Goal: Information Seeking & Learning: Check status

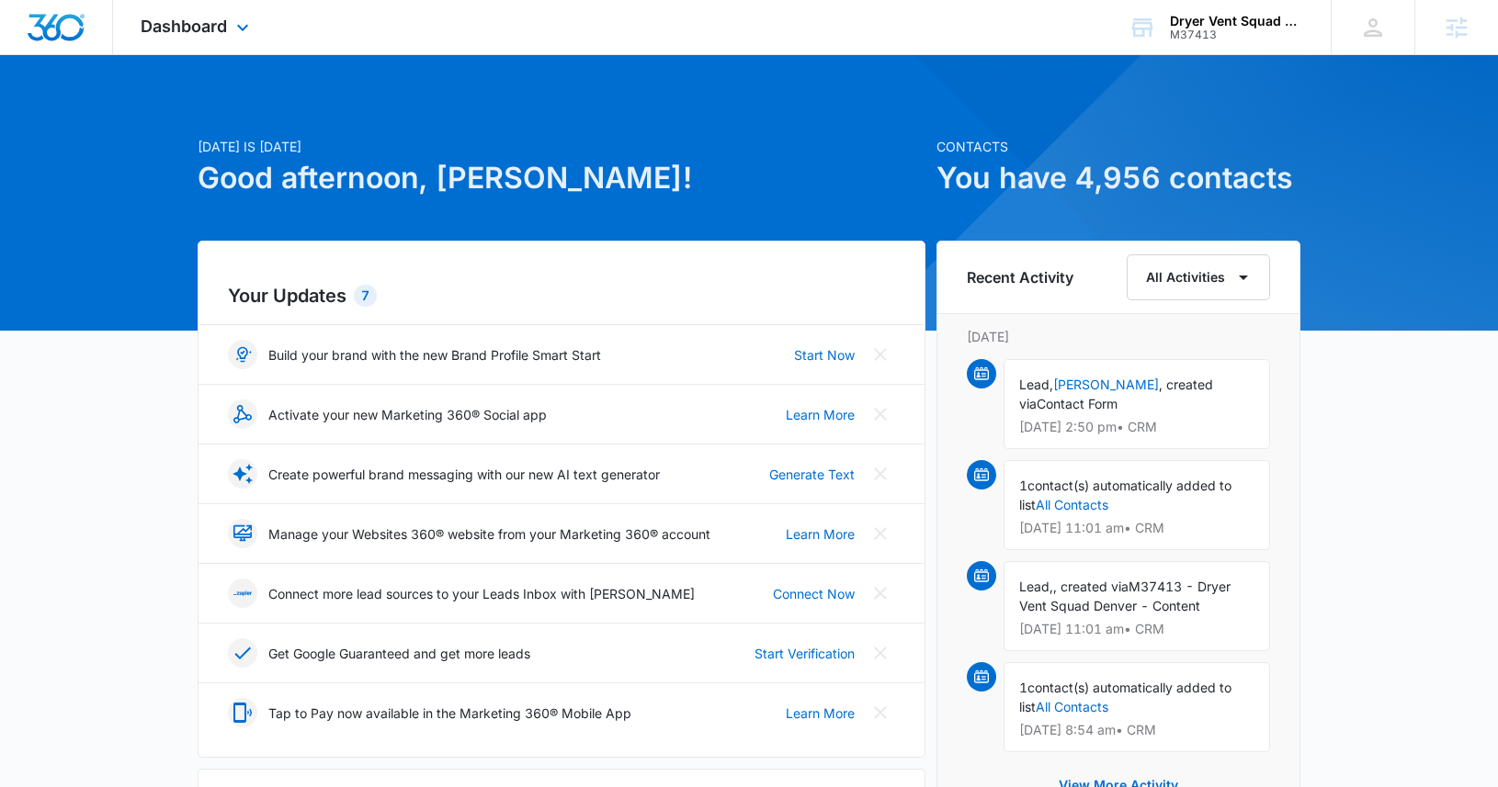
click at [162, 40] on div "Dashboard Apps Reputation Websites Forms CRM Email Social Shop Payments POS Con…" at bounding box center [197, 27] width 168 height 54
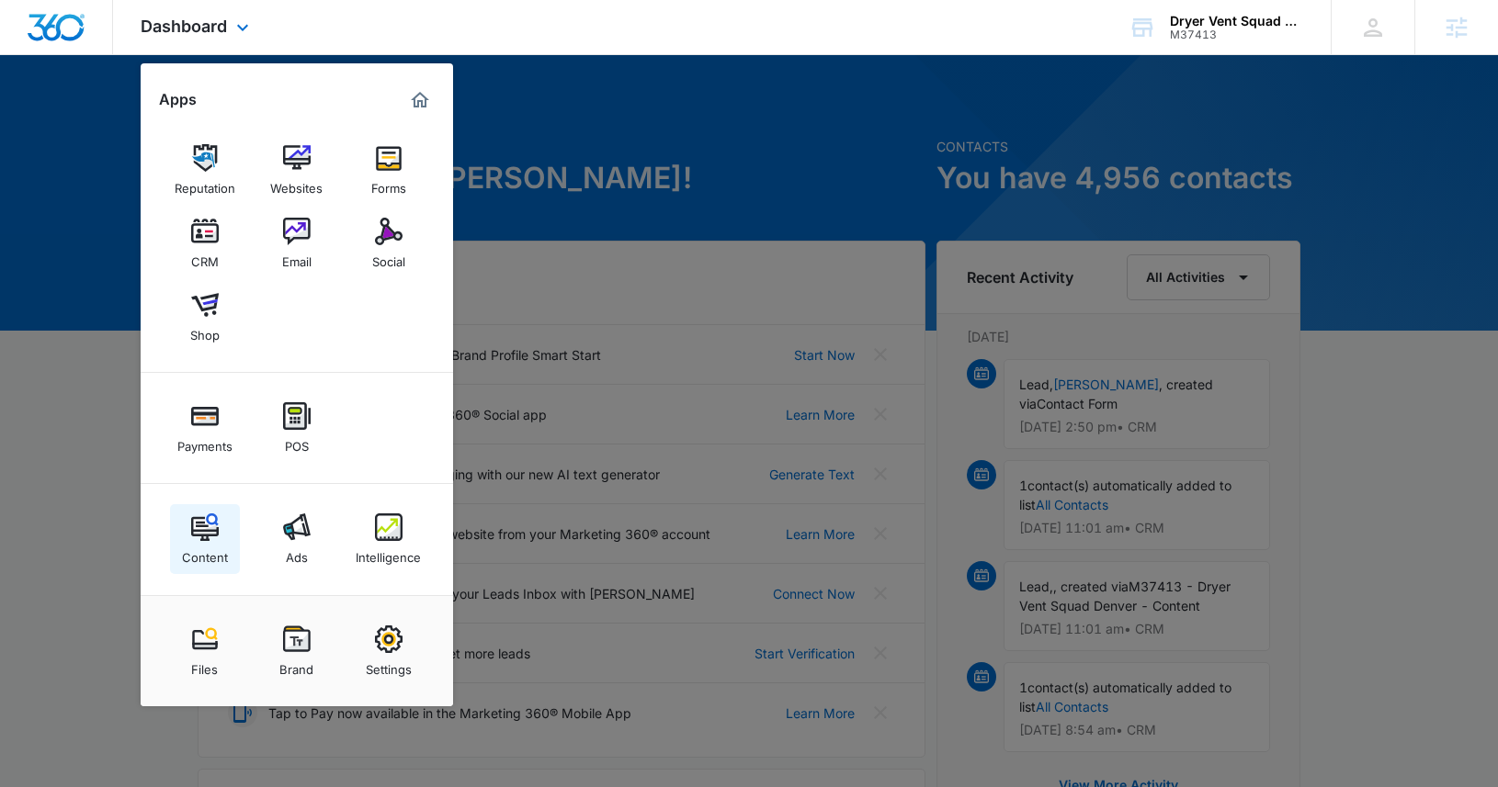
click at [199, 548] on div "Content" at bounding box center [205, 553] width 46 height 24
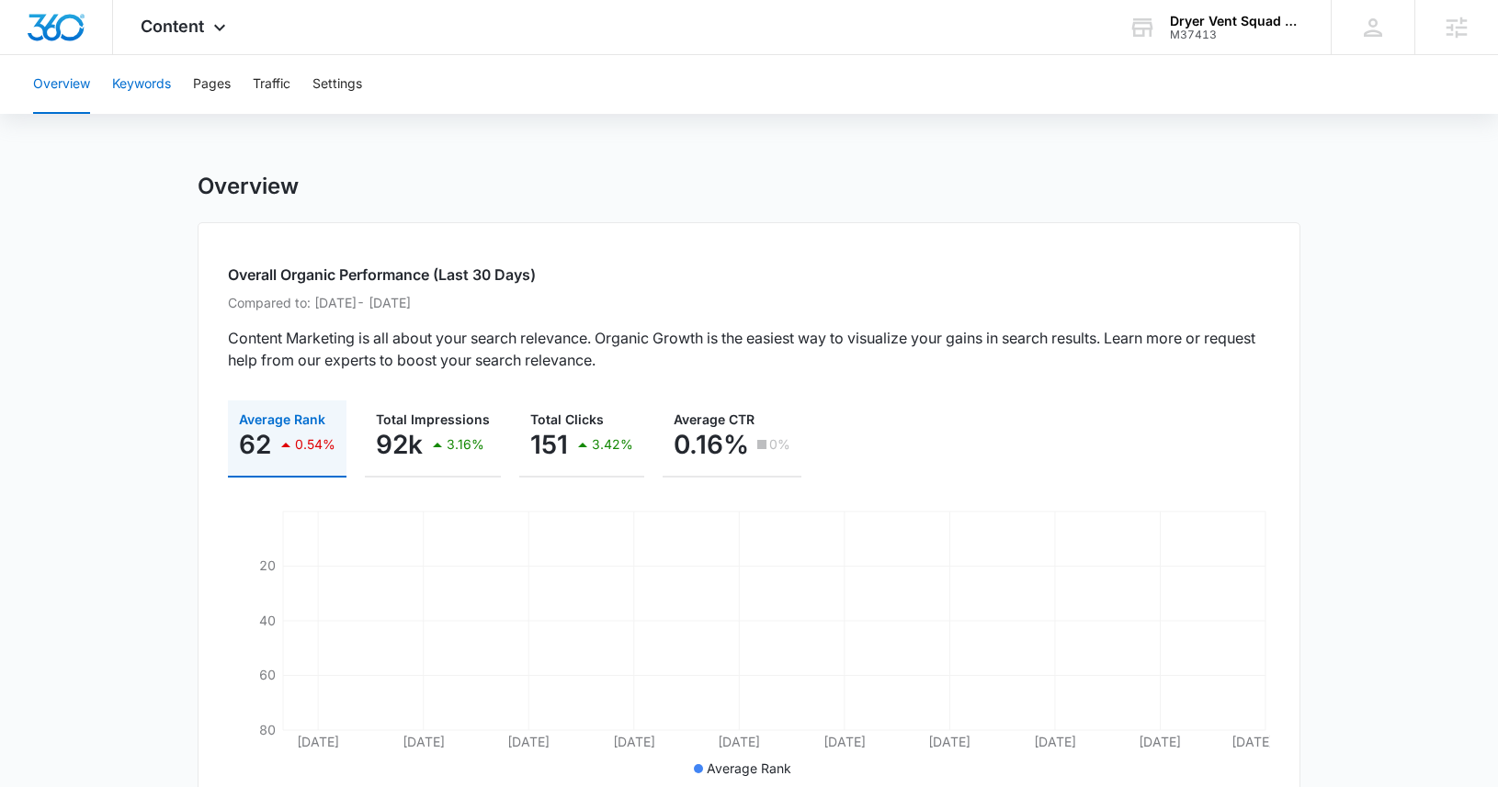
click at [154, 85] on button "Keywords" at bounding box center [141, 84] width 59 height 59
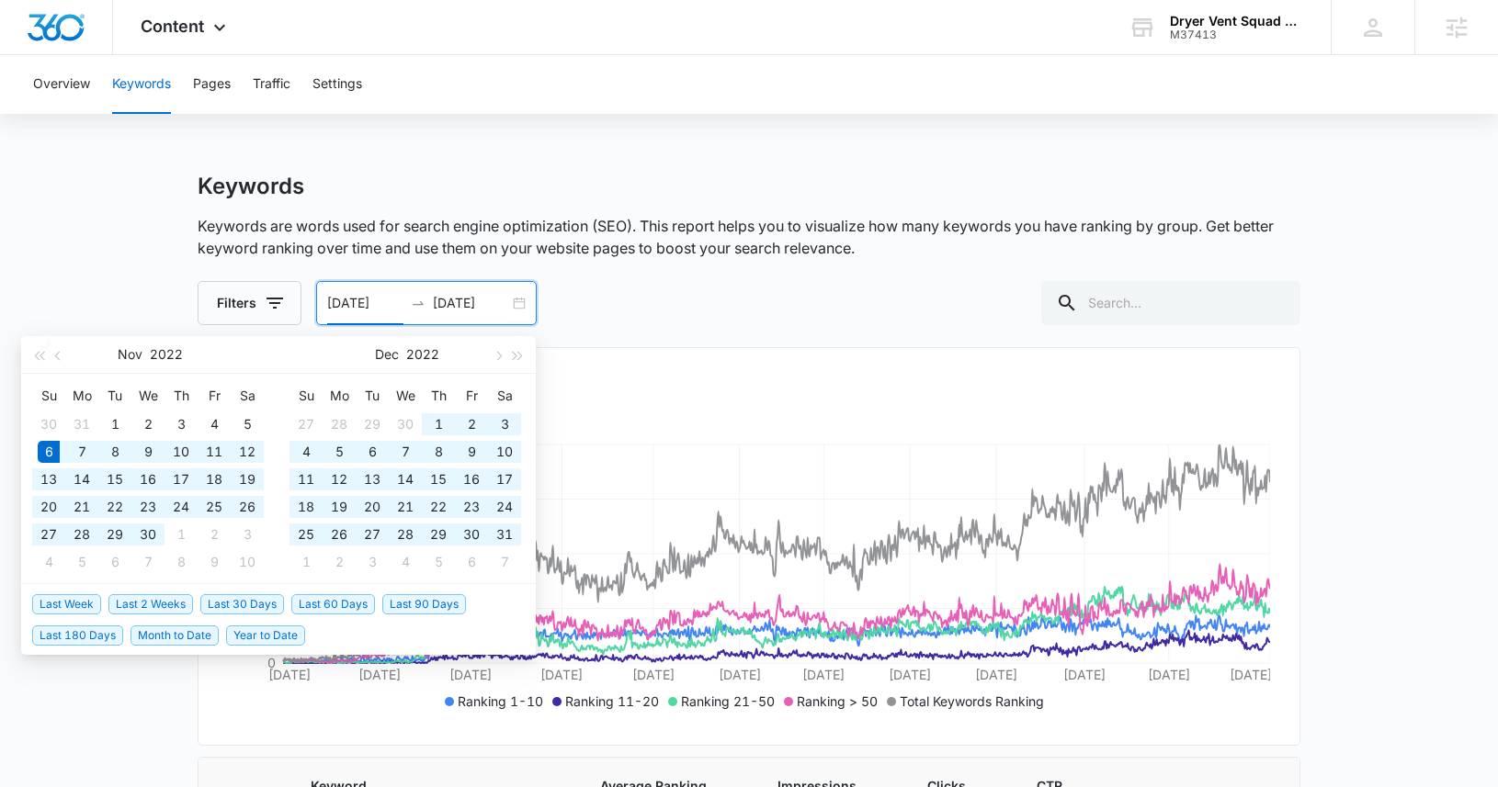
click at [331, 302] on input "[DATE]" at bounding box center [365, 303] width 76 height 20
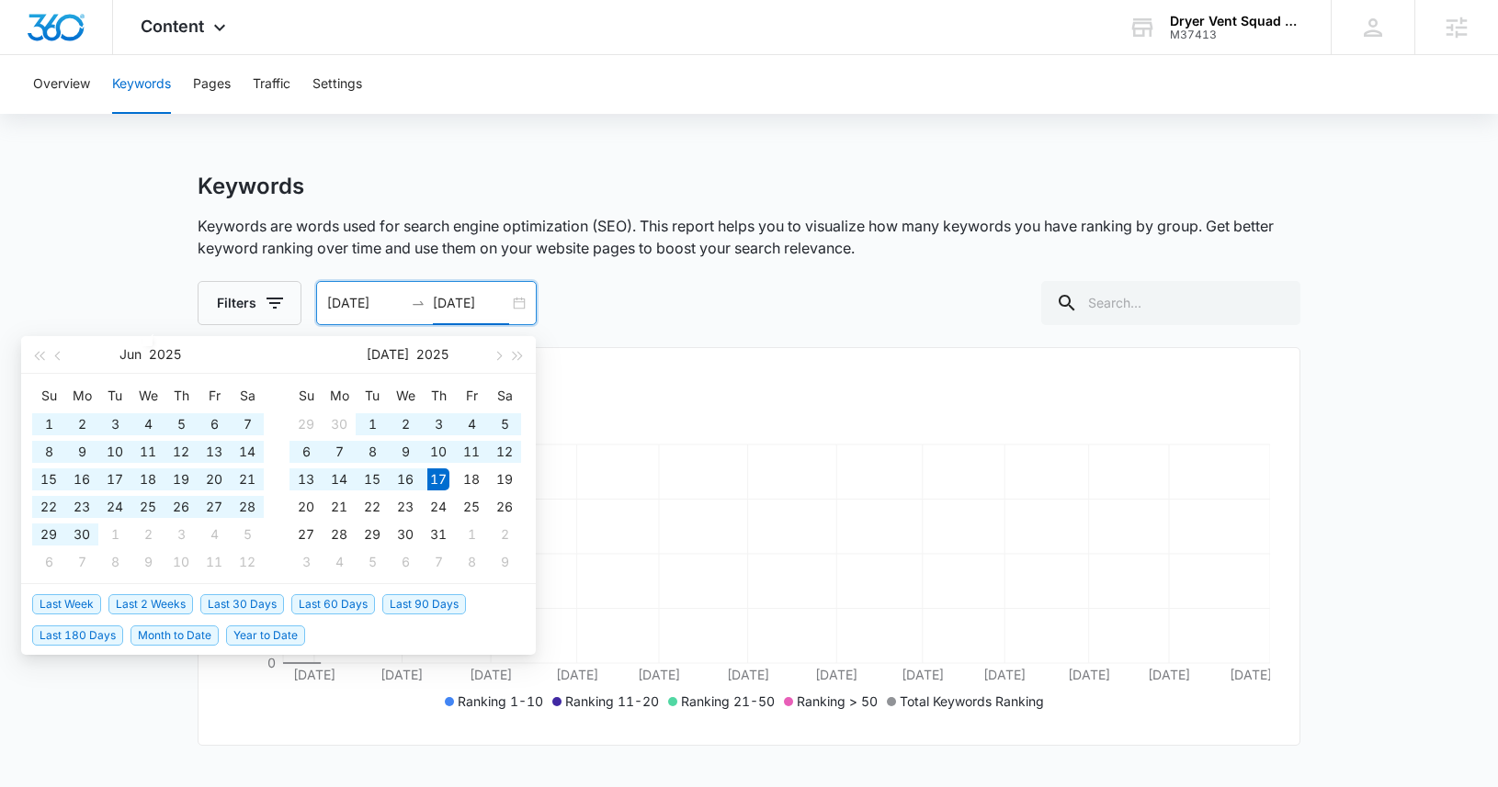
click at [431, 224] on p "Keywords are words used for search engine optimization (SEO). This report helps…" at bounding box center [749, 237] width 1103 height 44
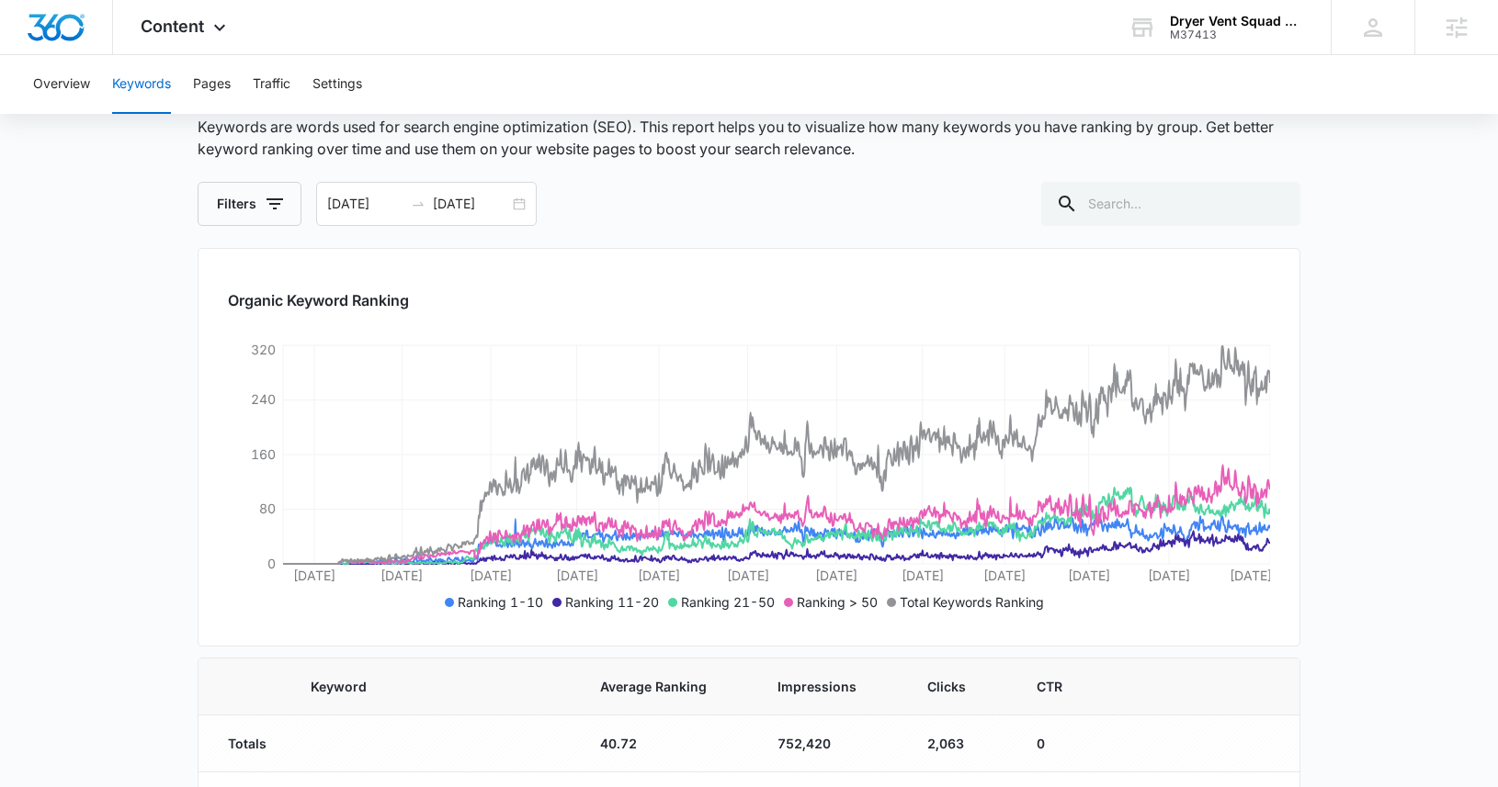
scroll to position [103, 0]
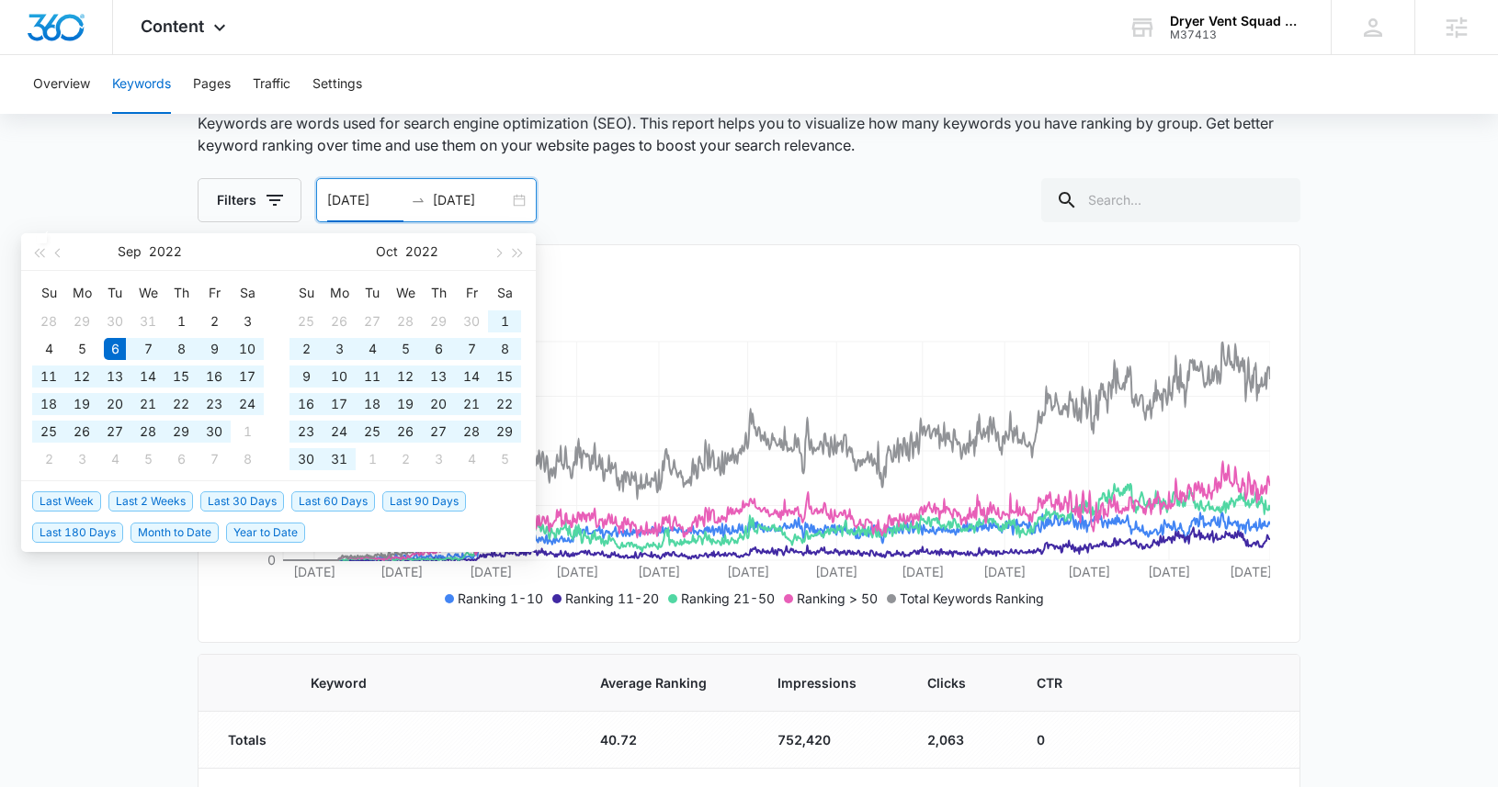
drag, startPoint x: 340, startPoint y: 198, endPoint x: 327, endPoint y: 202, distance: 13.4
click at [327, 202] on input "[DATE]" at bounding box center [365, 200] width 76 height 20
click at [447, 198] on input "[DATE]" at bounding box center [471, 200] width 76 height 20
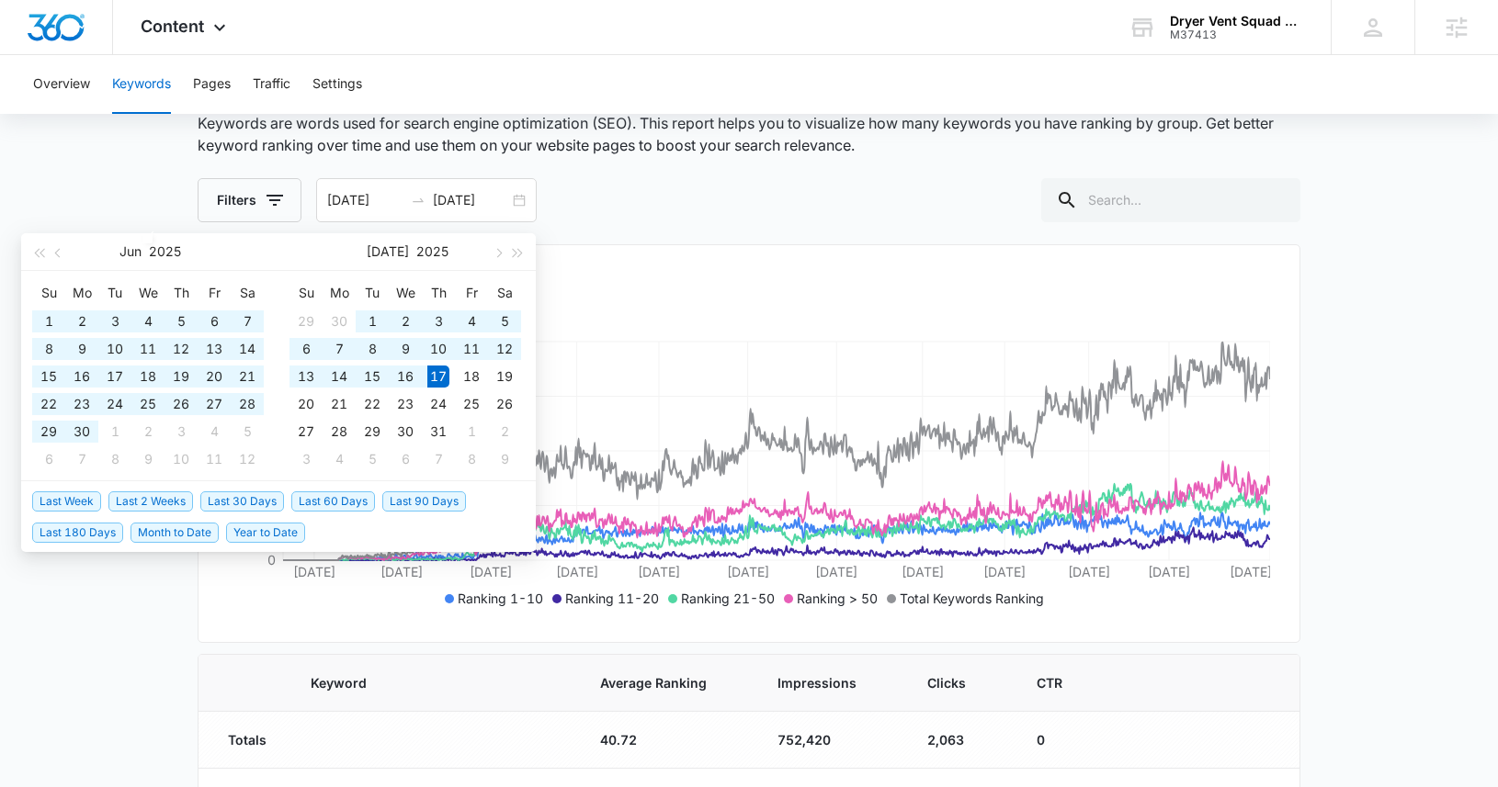
click at [670, 185] on div "Filters [DATE] [DATE] [DATE] Su Mo Tu We Th Fr Sa 1 2 3 4 5 6 7 8 9 10 11 12 13…" at bounding box center [749, 200] width 1103 height 44
click at [436, 199] on input "[DATE]" at bounding box center [471, 200] width 76 height 20
click at [344, 202] on input "[DATE]" at bounding box center [365, 200] width 76 height 20
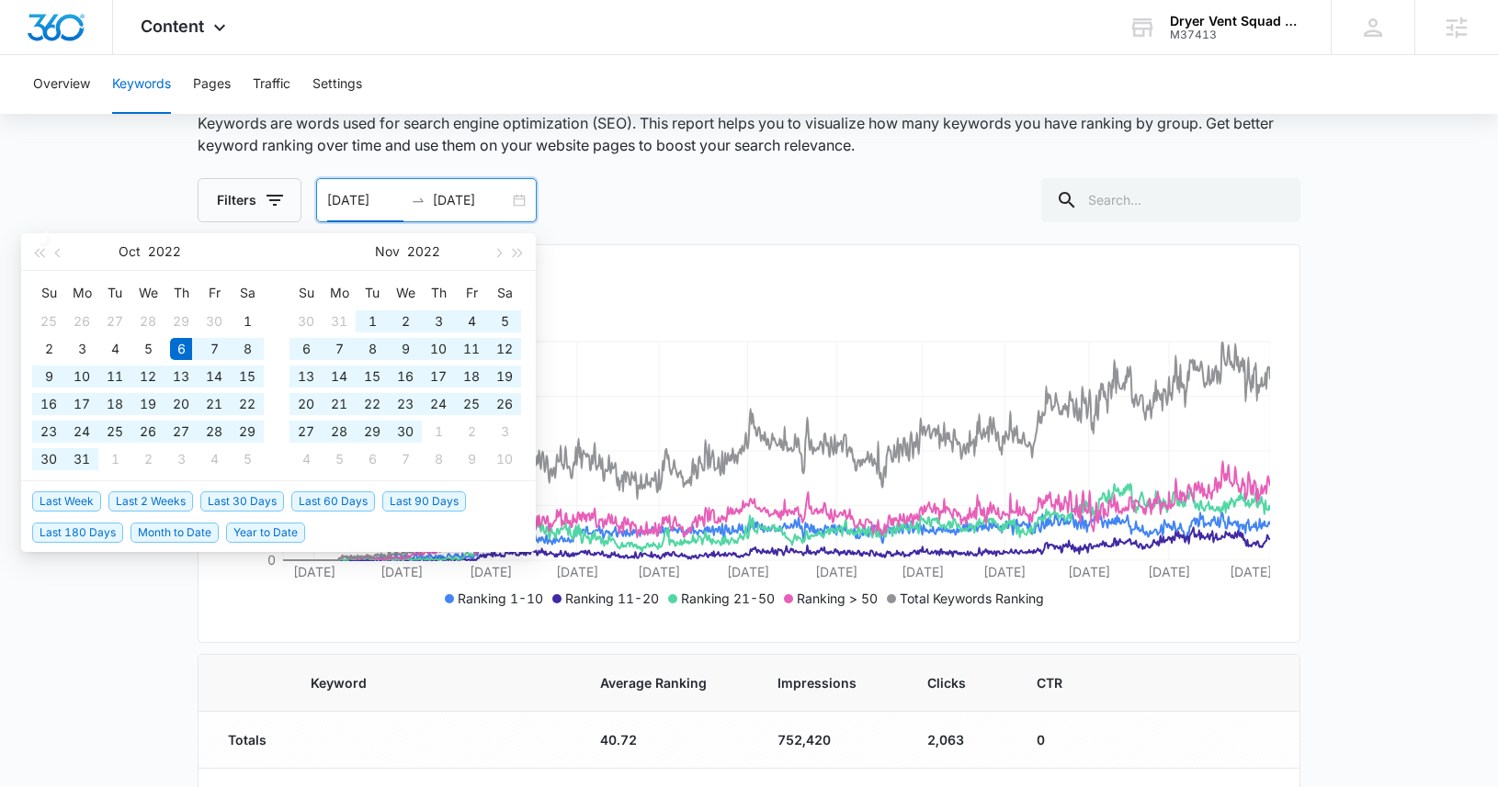
type input "[DATE]"
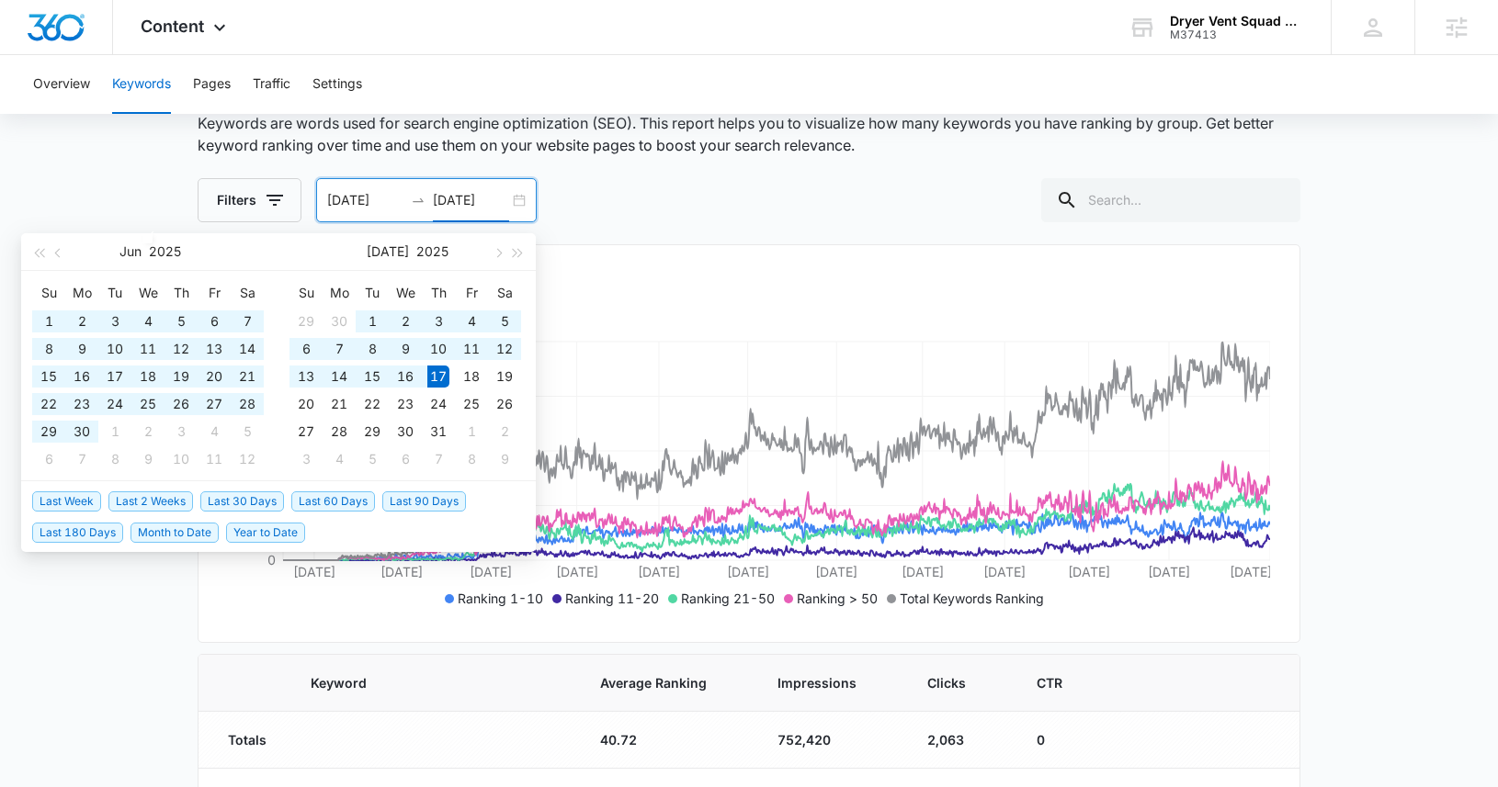
drag, startPoint x: 446, startPoint y: 197, endPoint x: 435, endPoint y: 207, distance: 15.0
click at [435, 207] on input "[DATE]" at bounding box center [471, 200] width 76 height 20
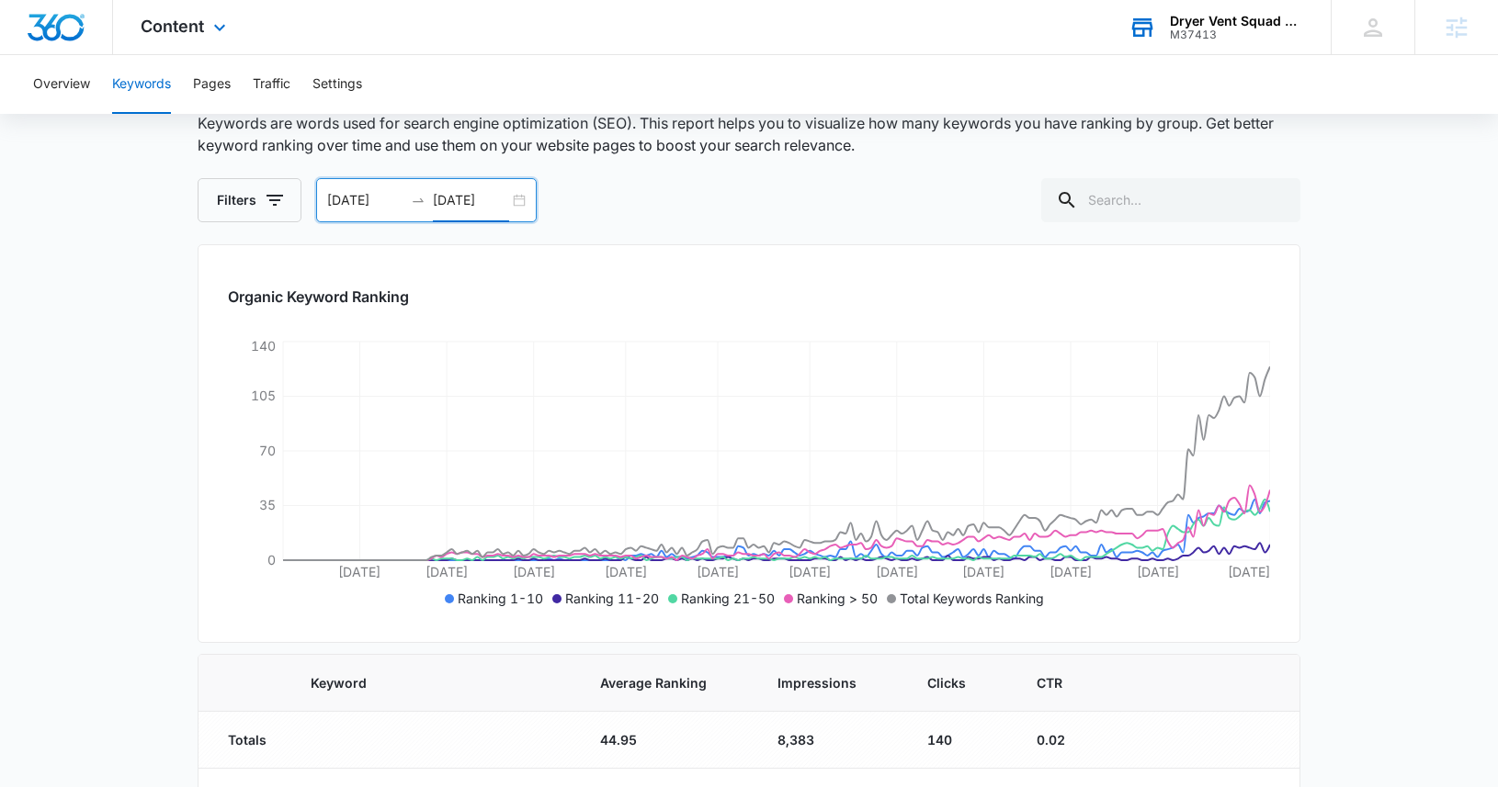
type input "[DATE]"
click at [1229, 26] on div "Dryer Vent Squad Denver" at bounding box center [1237, 21] width 134 height 15
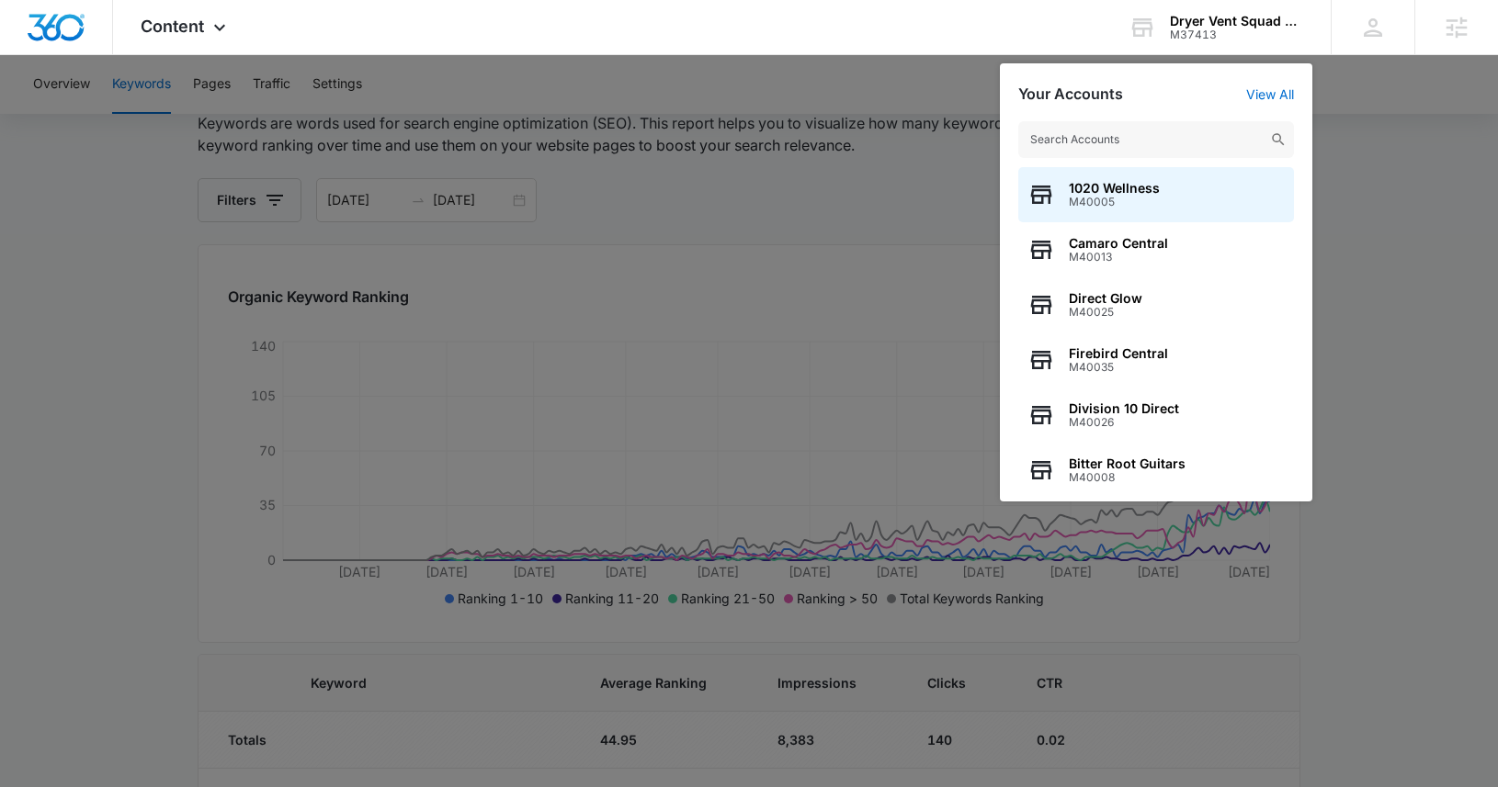
click at [436, 139] on div at bounding box center [749, 393] width 1498 height 787
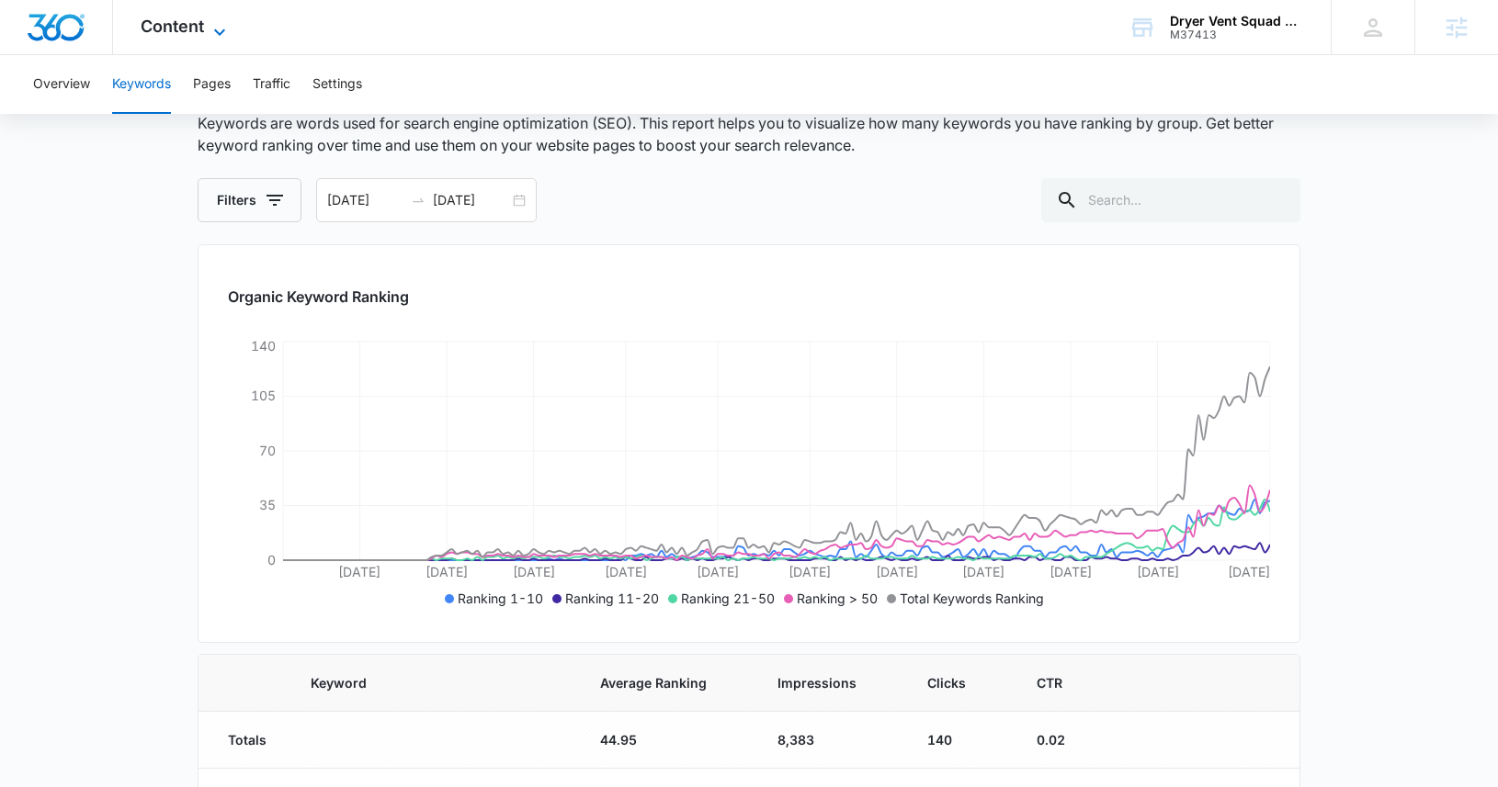
click at [153, 34] on span "Content" at bounding box center [172, 26] width 63 height 19
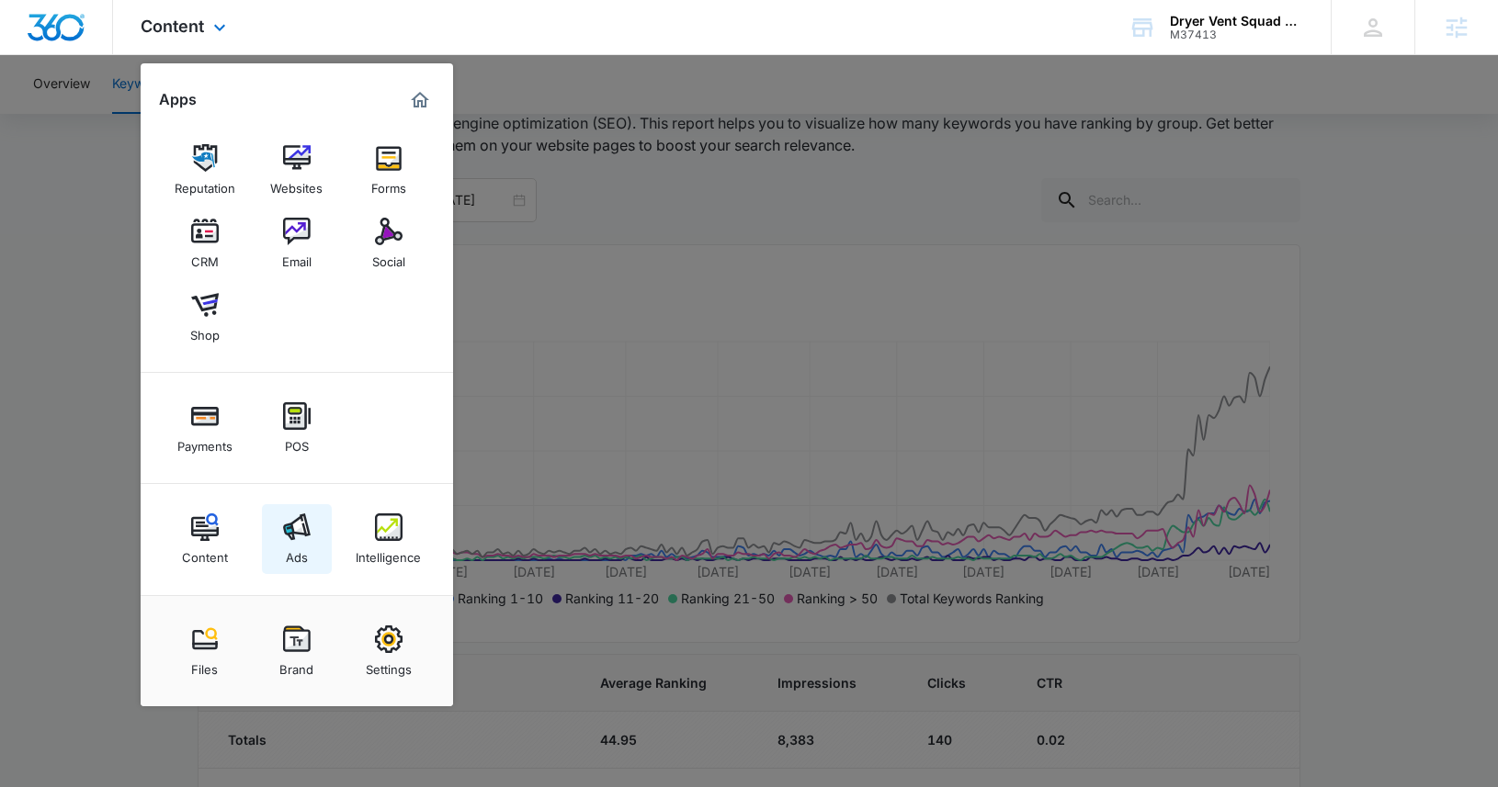
click at [304, 504] on link "Ads" at bounding box center [297, 539] width 70 height 70
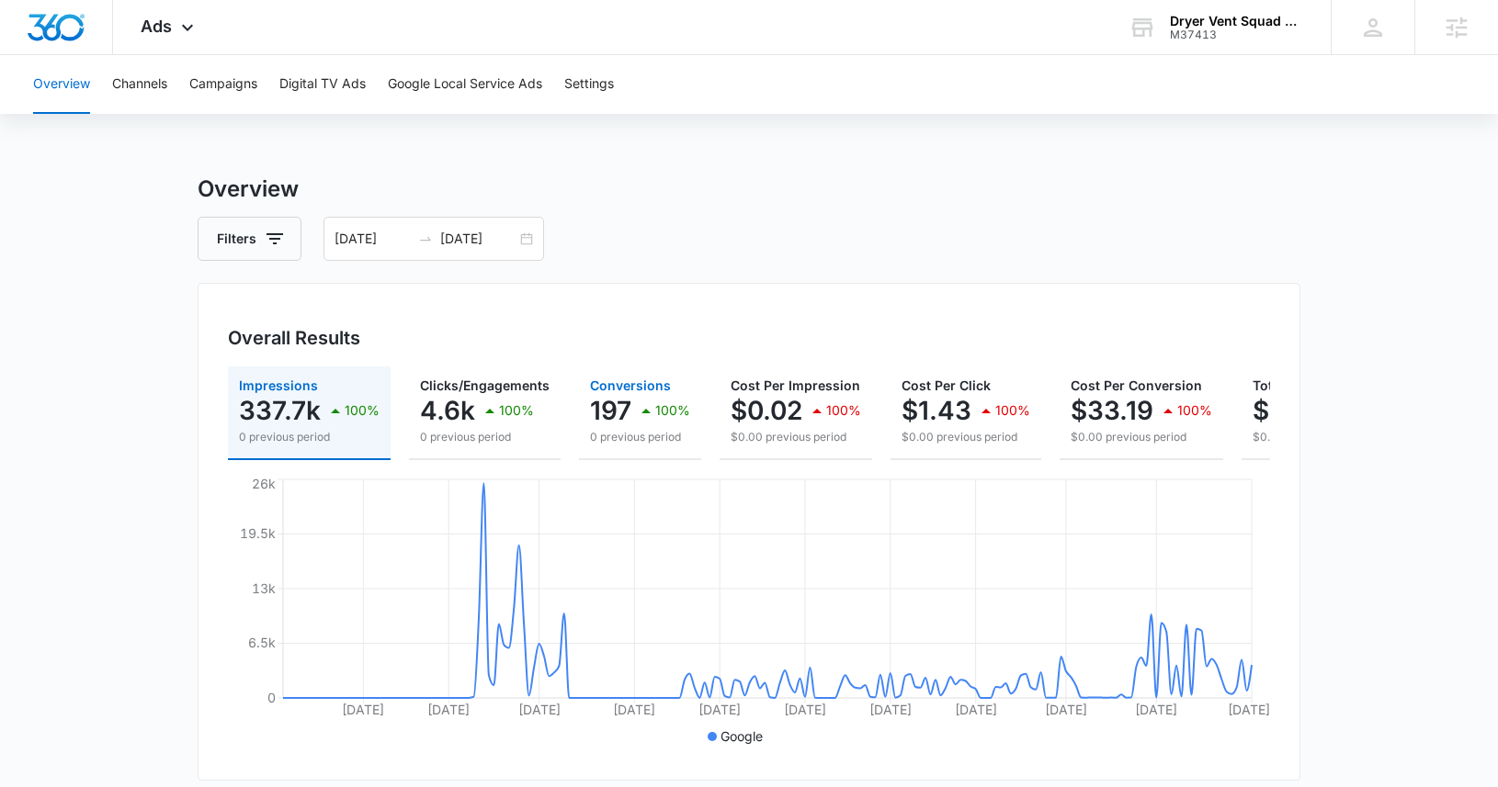
click at [655, 408] on p "100%" at bounding box center [672, 410] width 35 height 13
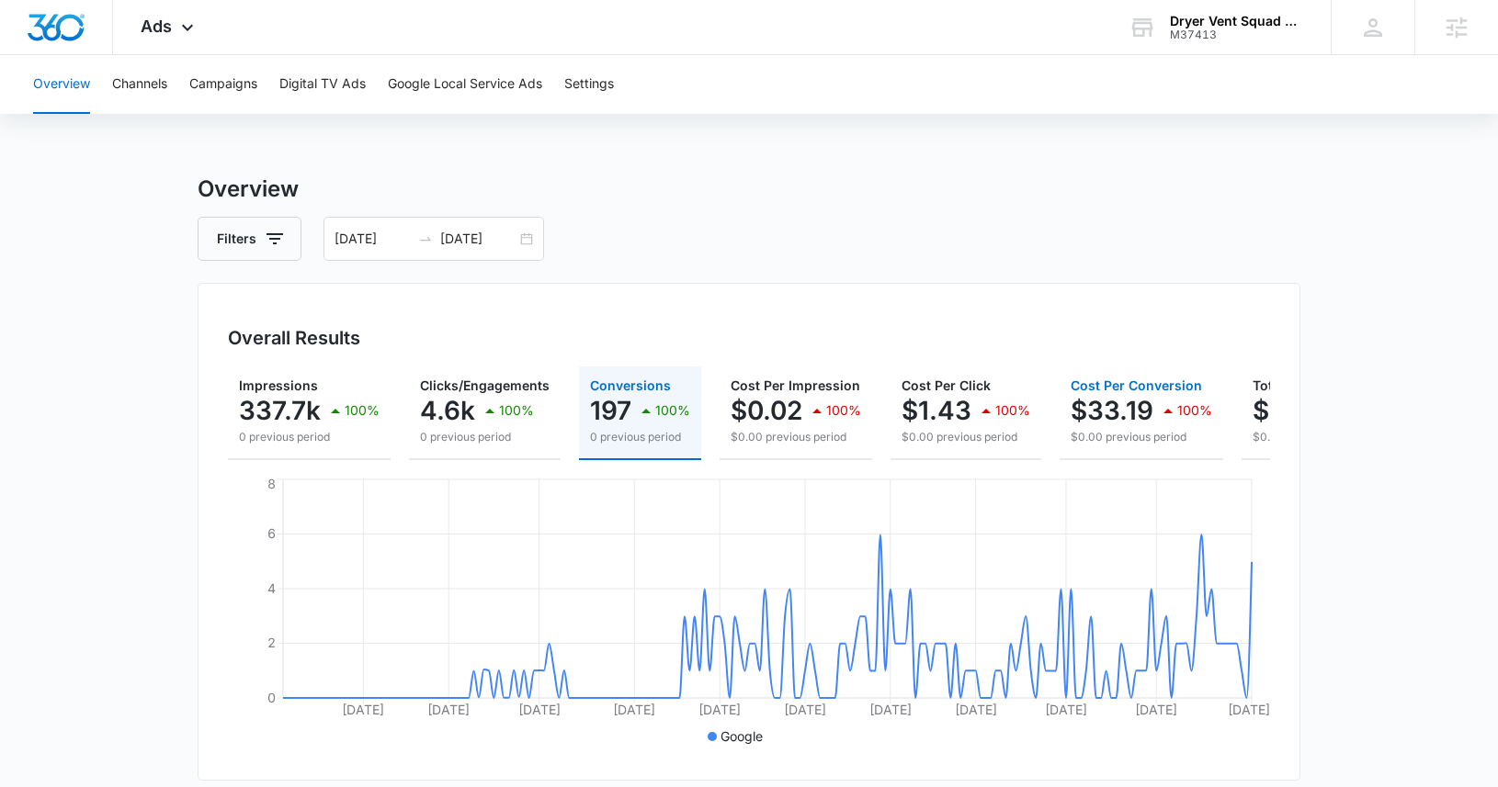
click at [1138, 429] on p "$0.00 previous period" at bounding box center [1140, 437] width 141 height 17
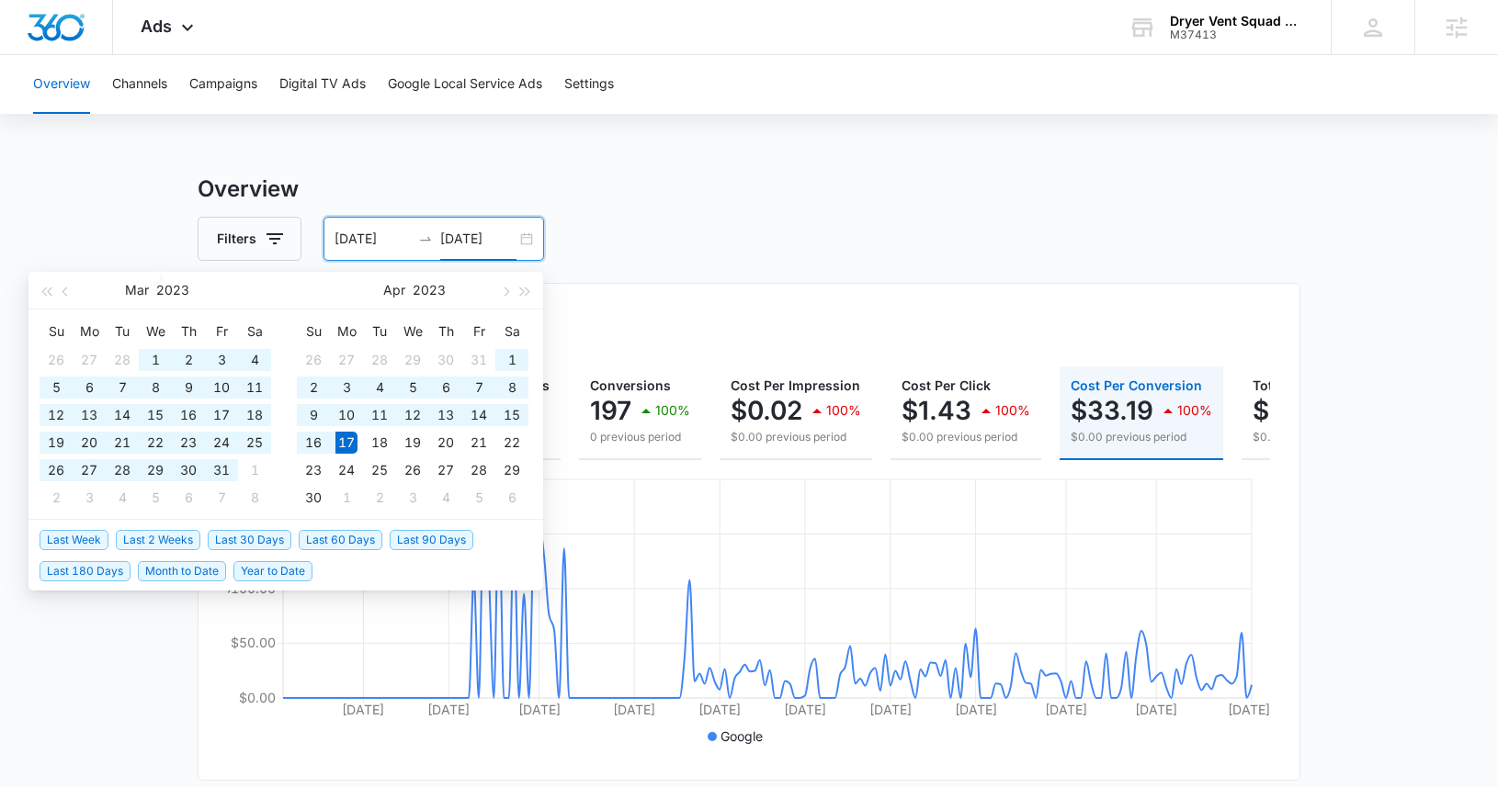
click at [511, 239] on input "[DATE]" at bounding box center [478, 239] width 76 height 20
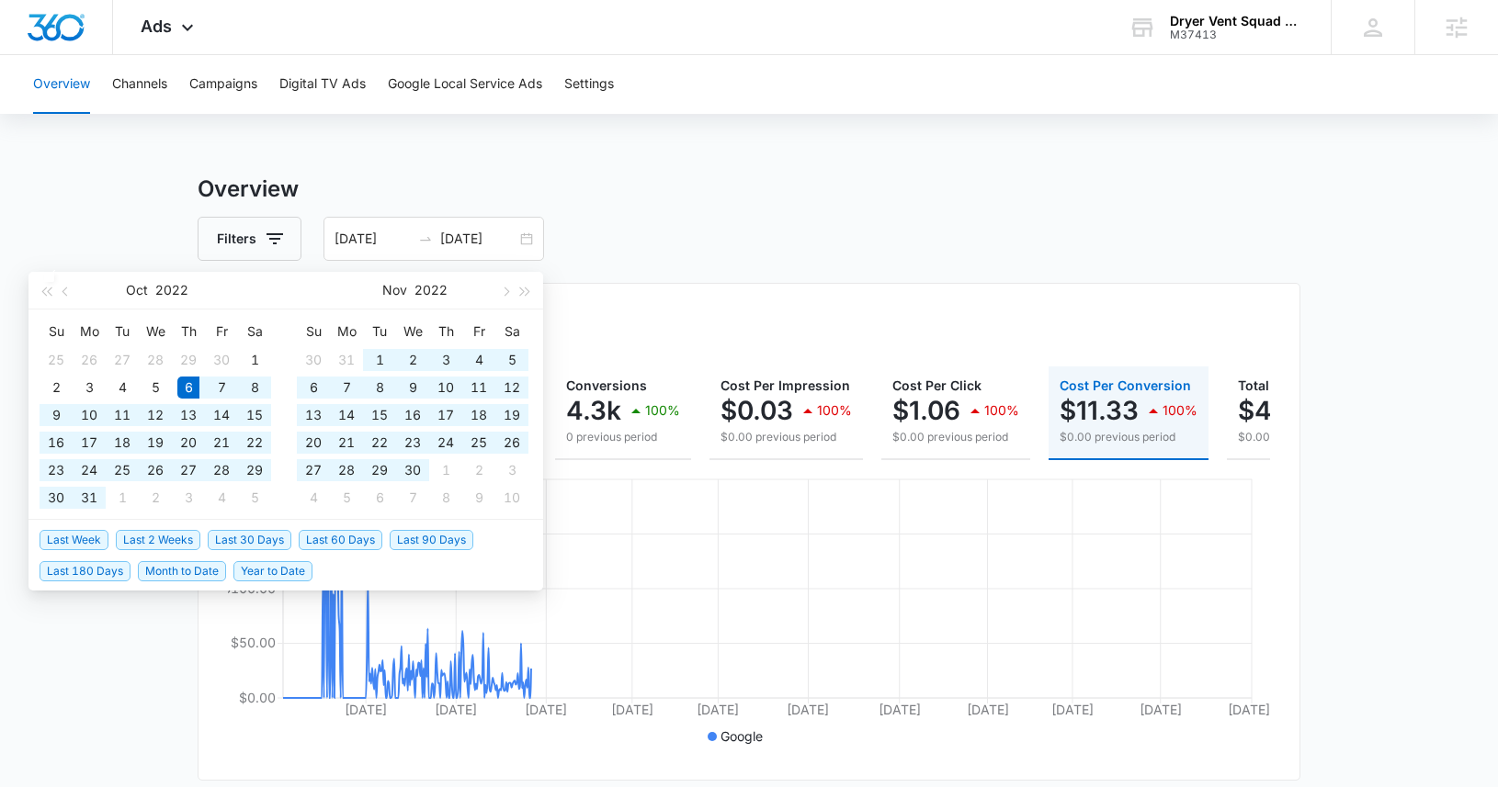
click at [546, 150] on div "Overview Channels Campaigns Digital TV Ads Google Local Service Ads Settings Ov…" at bounding box center [749, 773] width 1498 height 1437
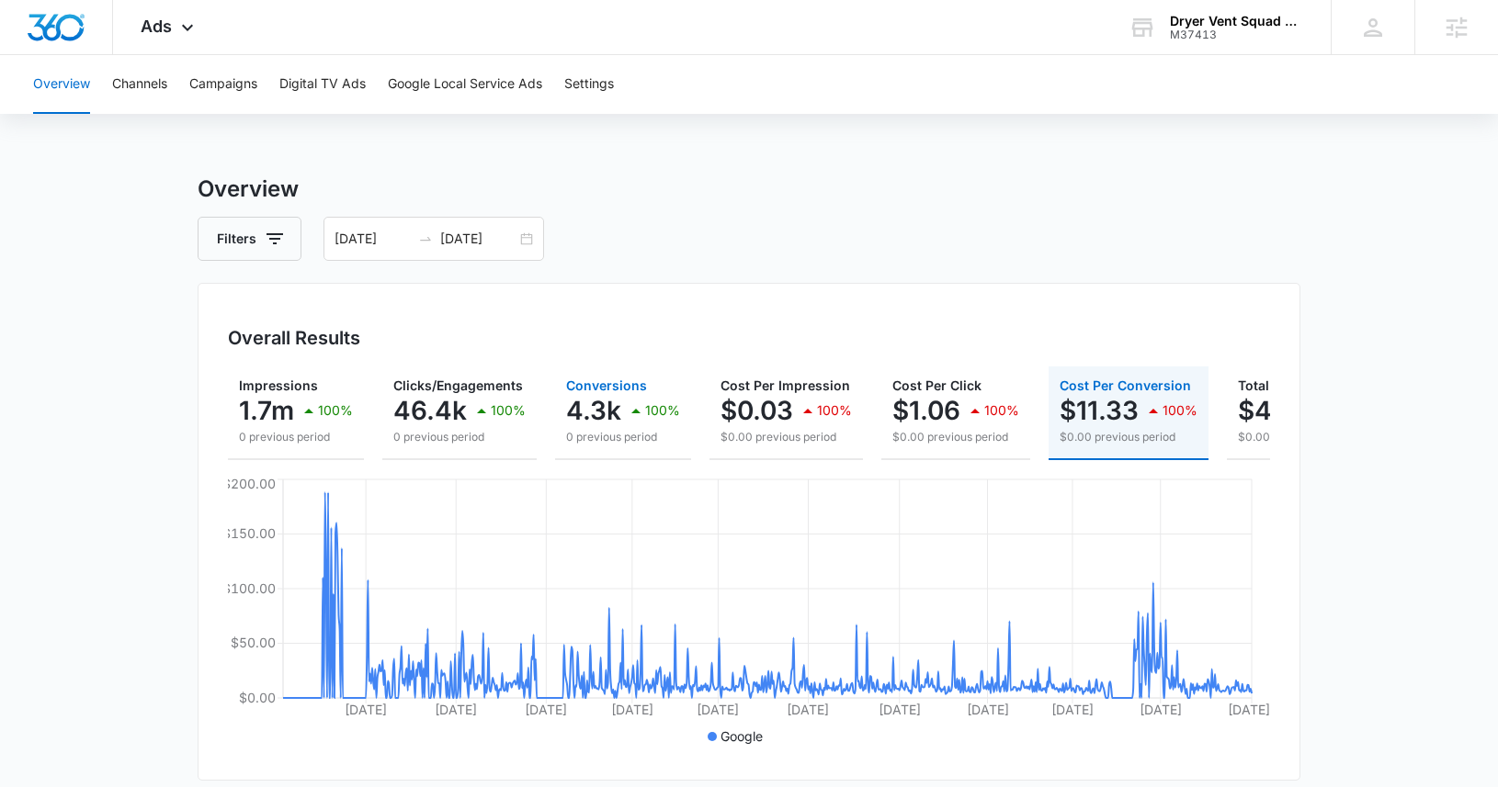
click at [600, 425] on p "4.3k" at bounding box center [593, 410] width 55 height 29
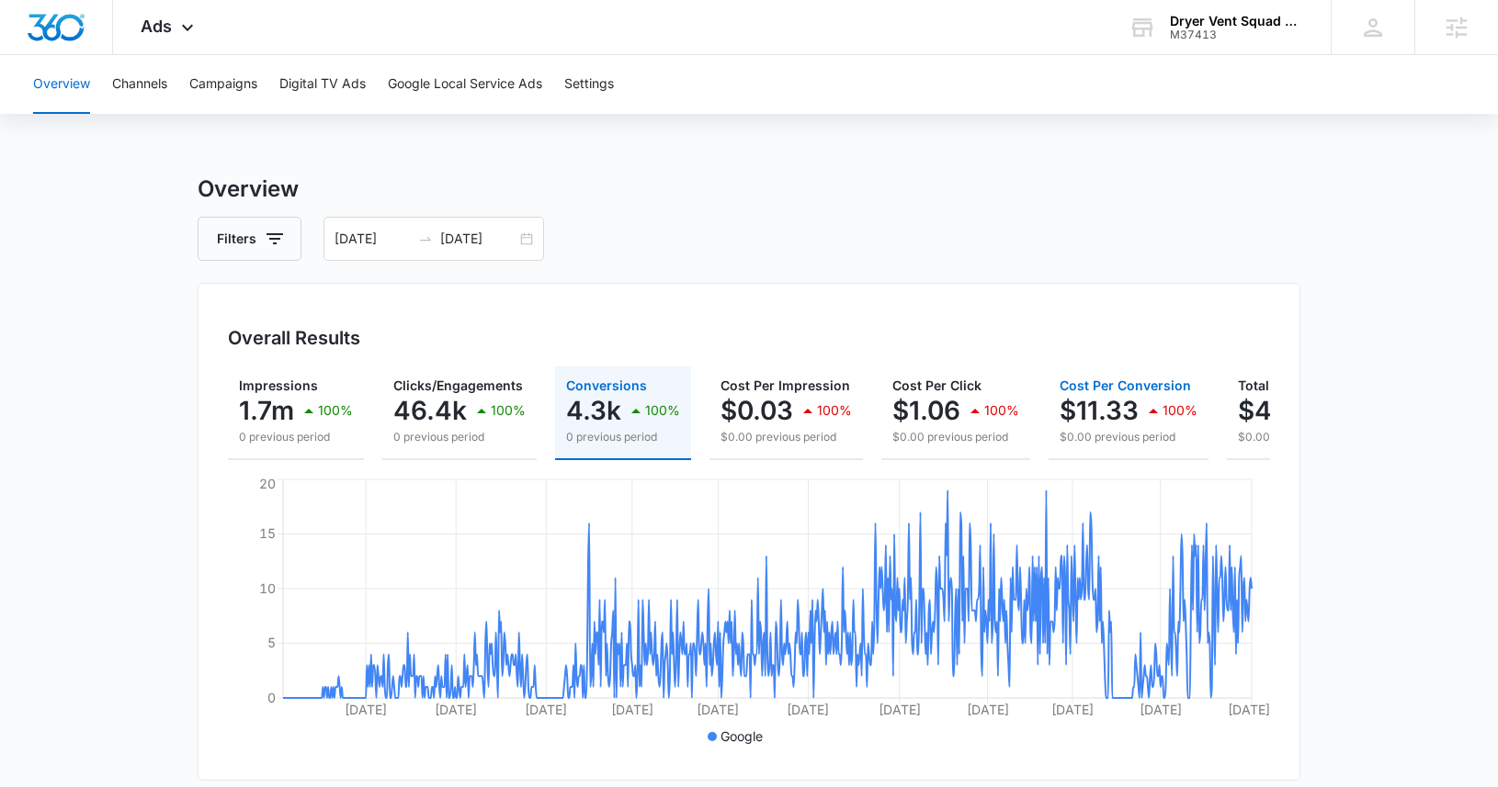
click at [1112, 419] on p "$11.33" at bounding box center [1098, 410] width 79 height 29
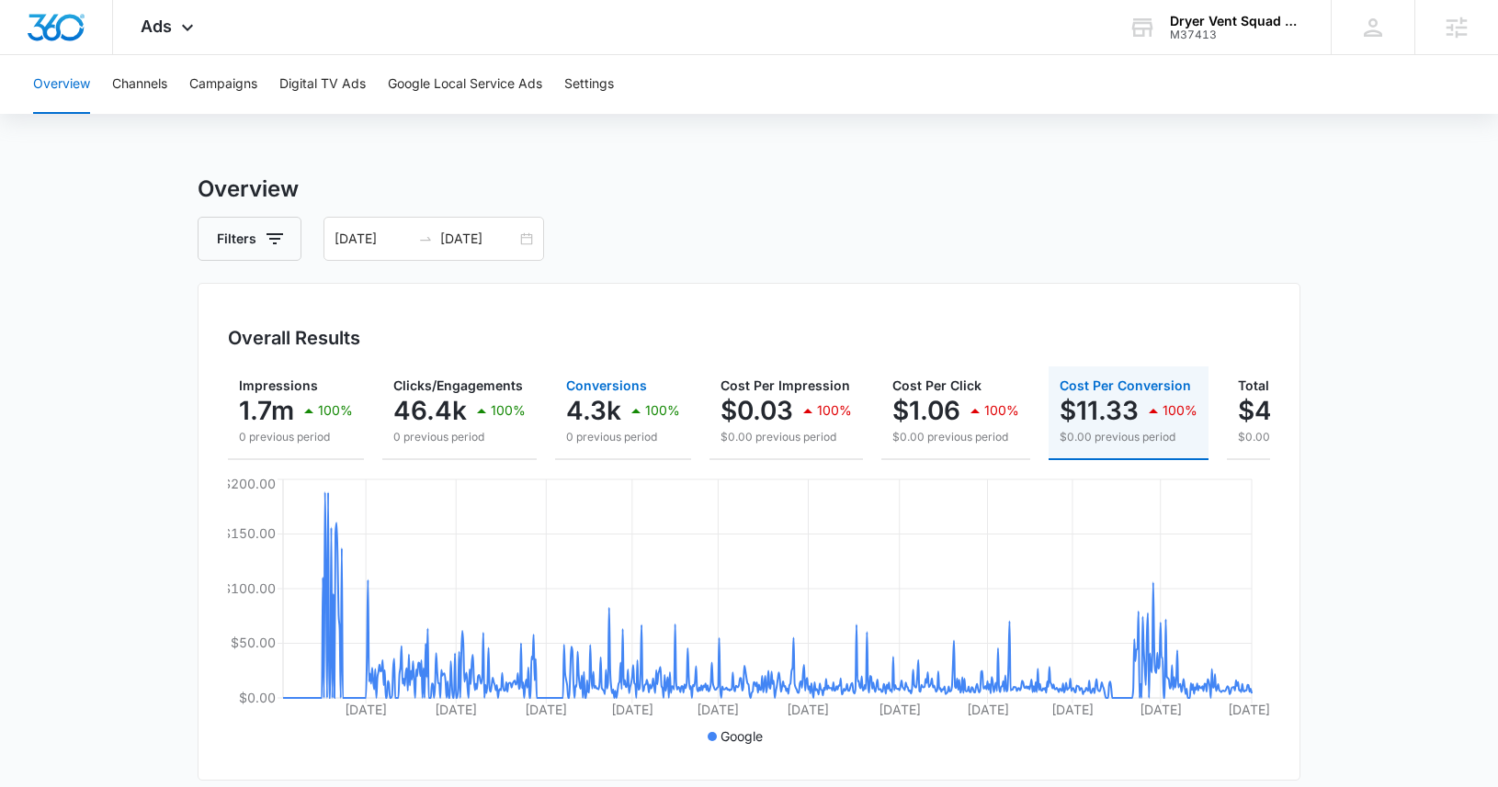
click at [617, 413] on p "4.3k" at bounding box center [593, 410] width 55 height 29
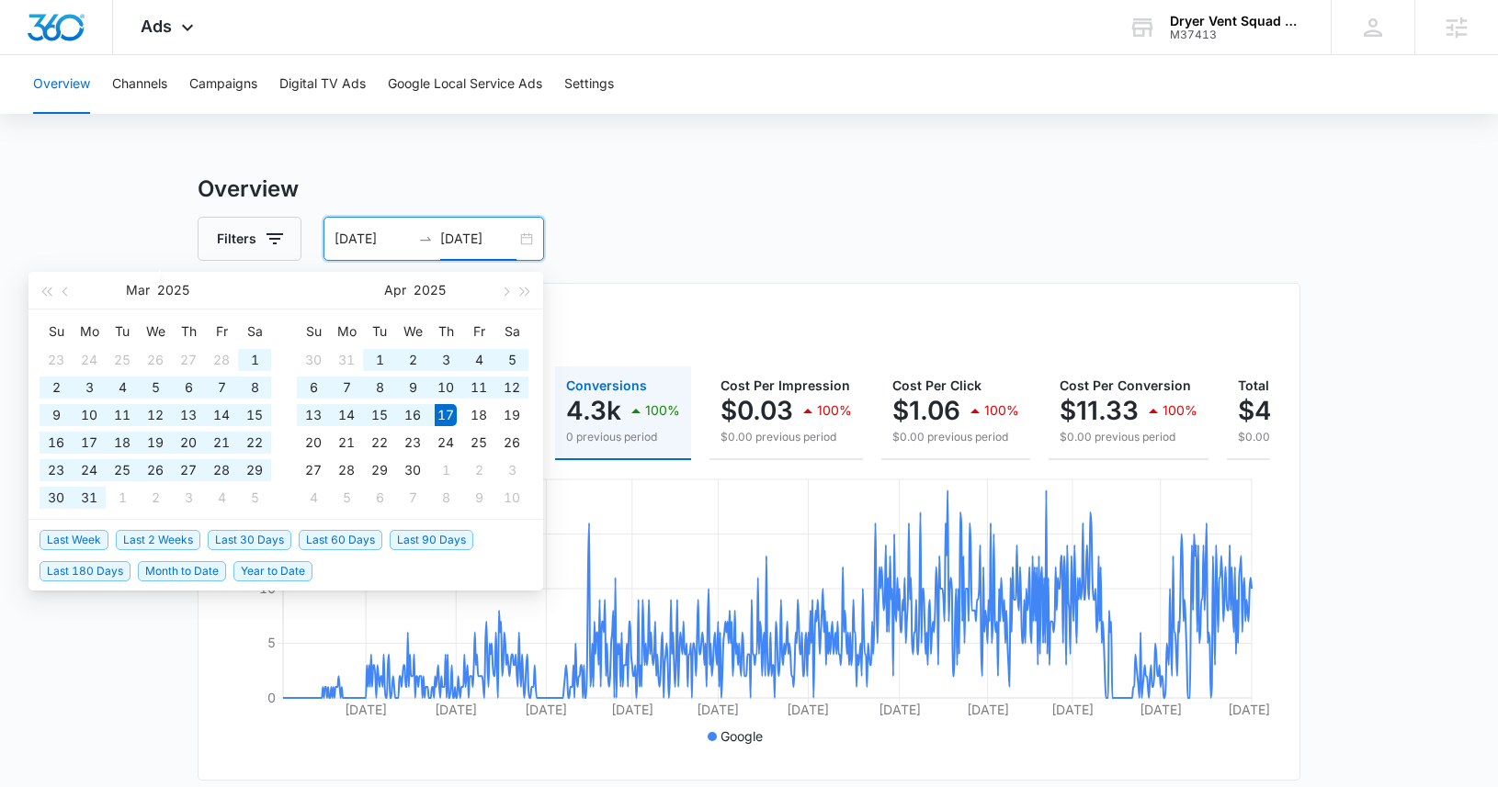
drag, startPoint x: 509, startPoint y: 238, endPoint x: 500, endPoint y: 239, distance: 9.2
click at [500, 239] on input "[DATE]" at bounding box center [478, 239] width 76 height 20
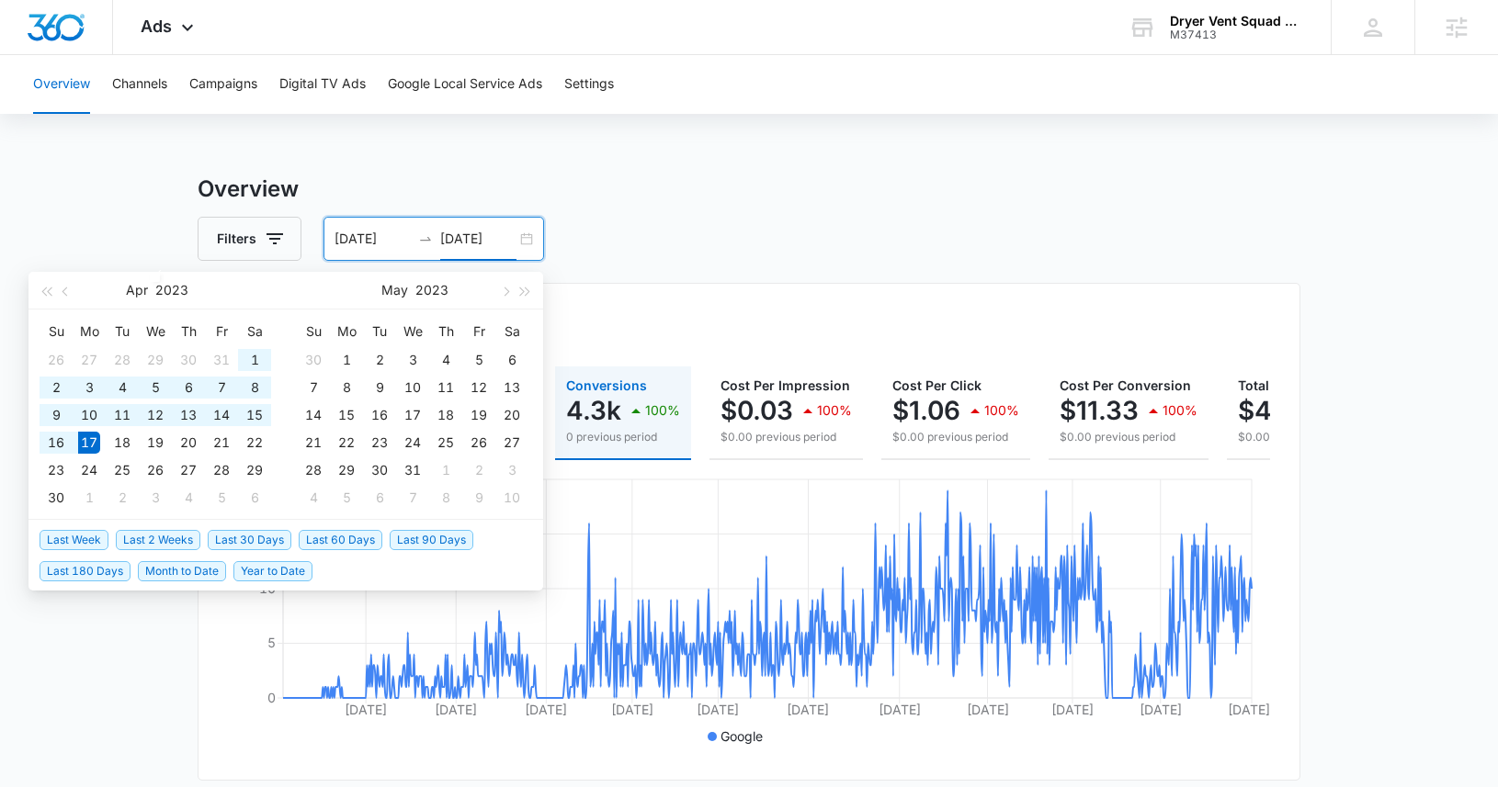
type input "[DATE]"
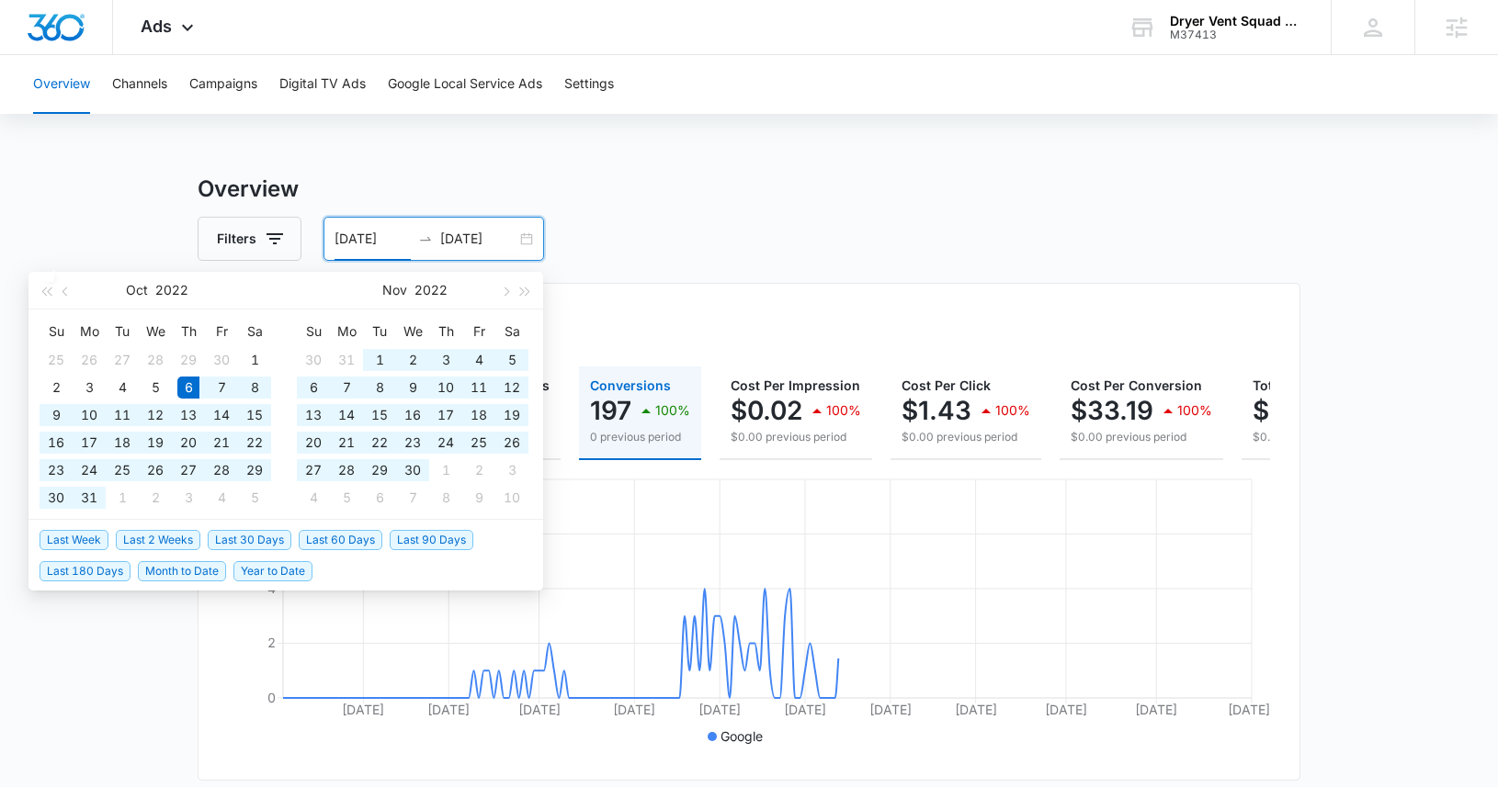
click at [549, 188] on h3 "Overview" at bounding box center [749, 189] width 1103 height 33
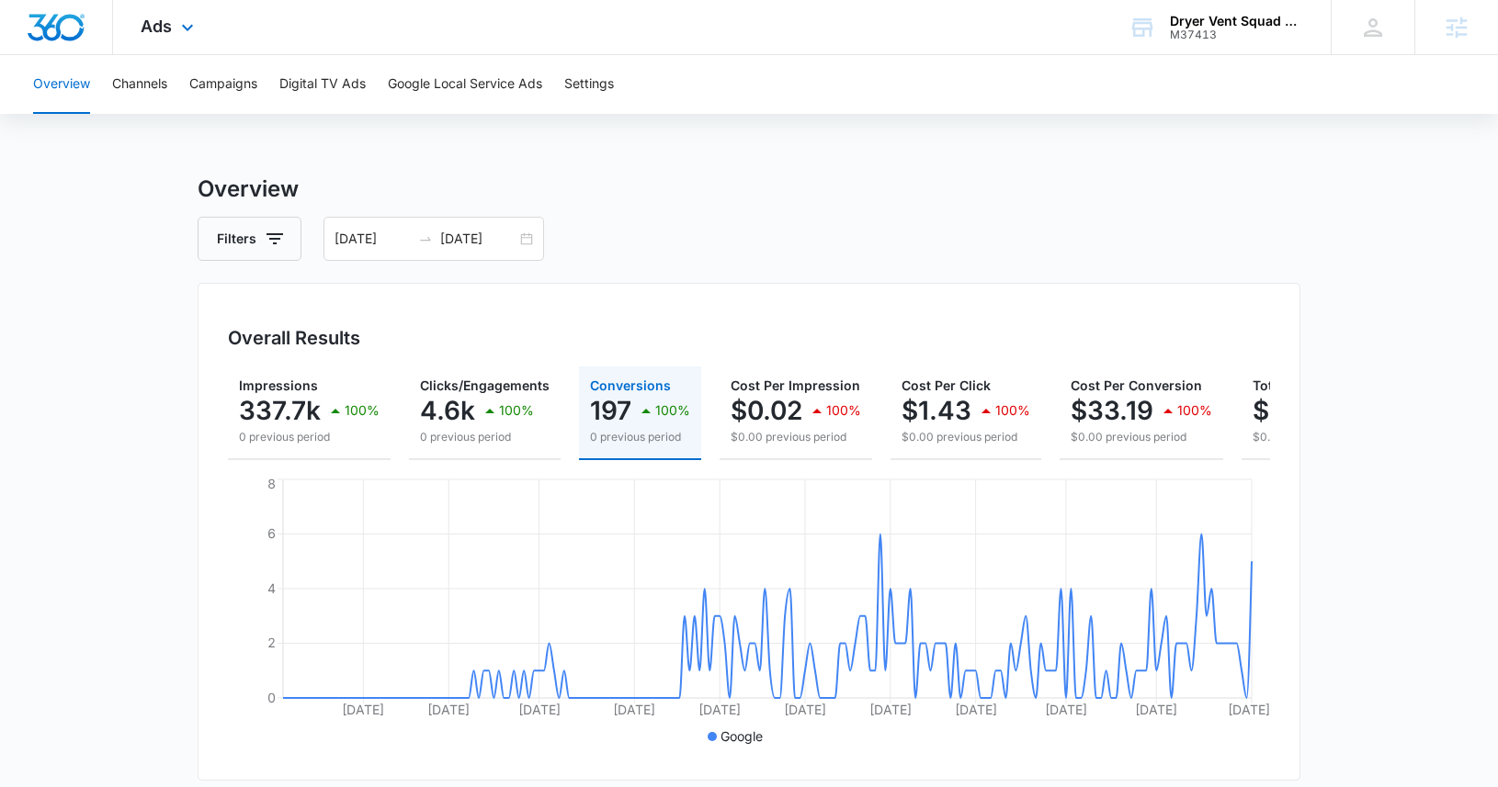
click at [151, 38] on div "Ads Apps Reputation Websites Forms CRM Email Social Shop Payments POS Content A…" at bounding box center [169, 27] width 113 height 54
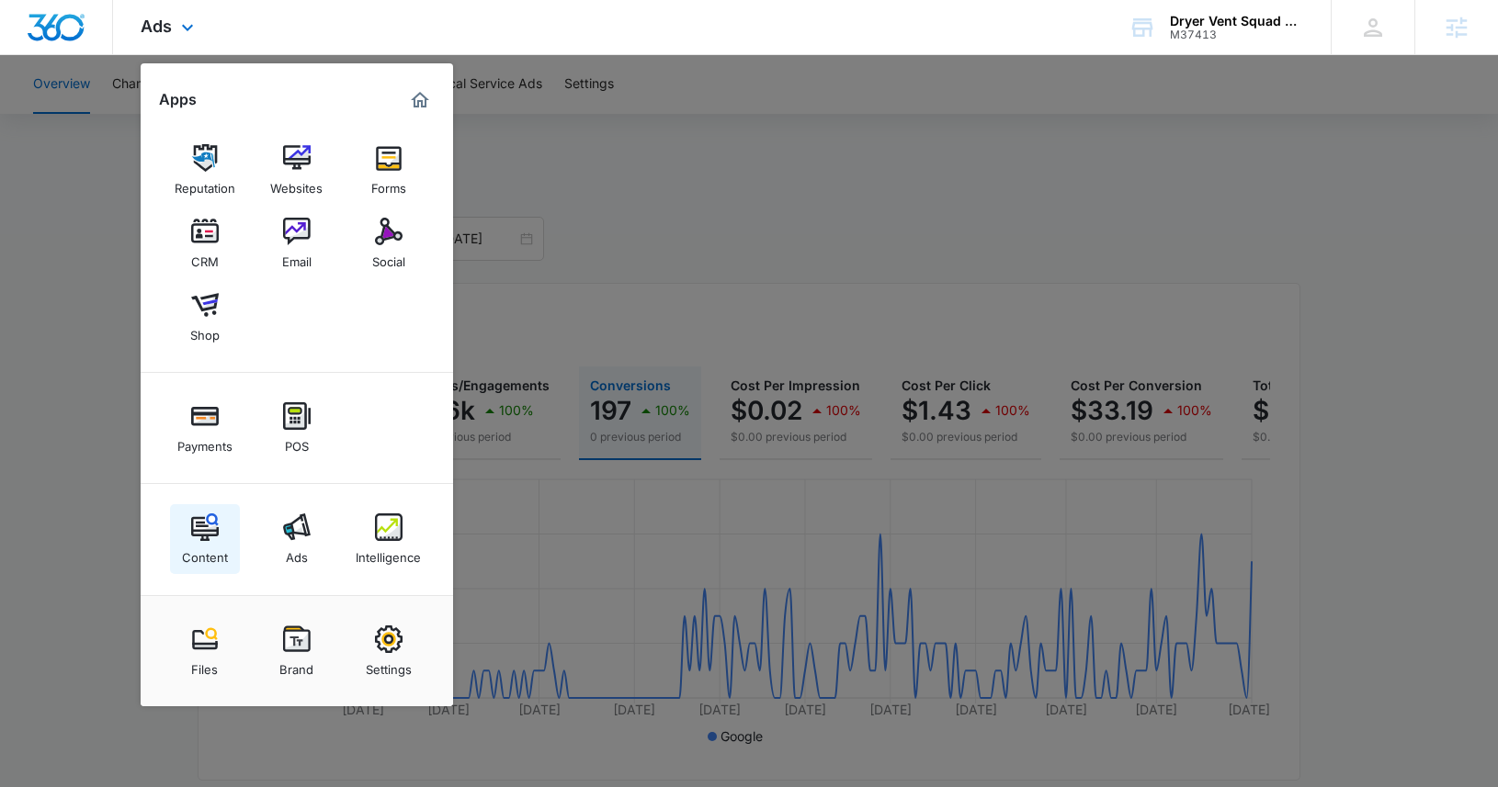
click at [212, 527] on img at bounding box center [205, 528] width 28 height 28
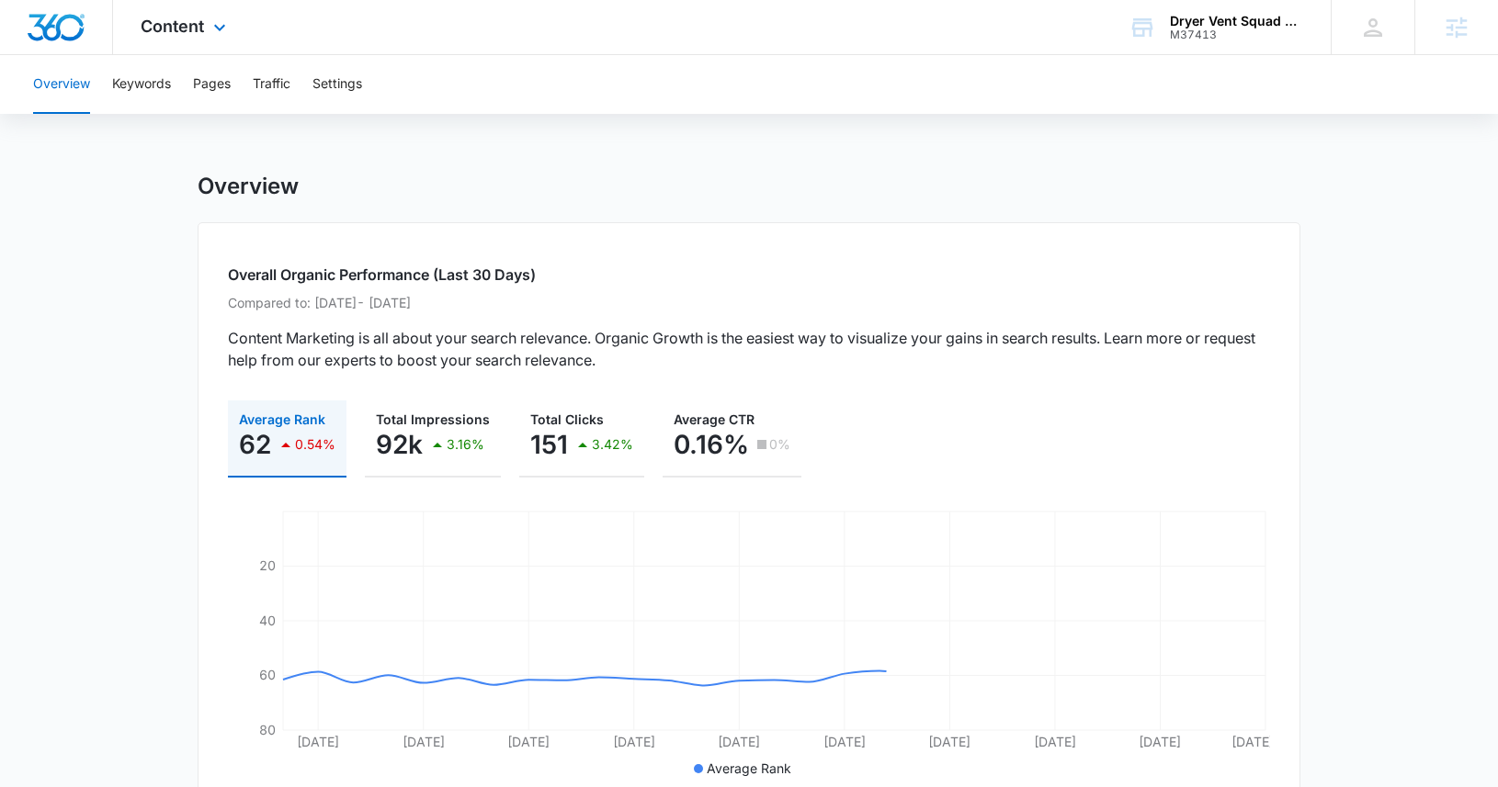
click at [204, 27] on div "Content Apps Reputation Websites Forms CRM Email Social Shop Payments POS Conte…" at bounding box center [185, 27] width 145 height 54
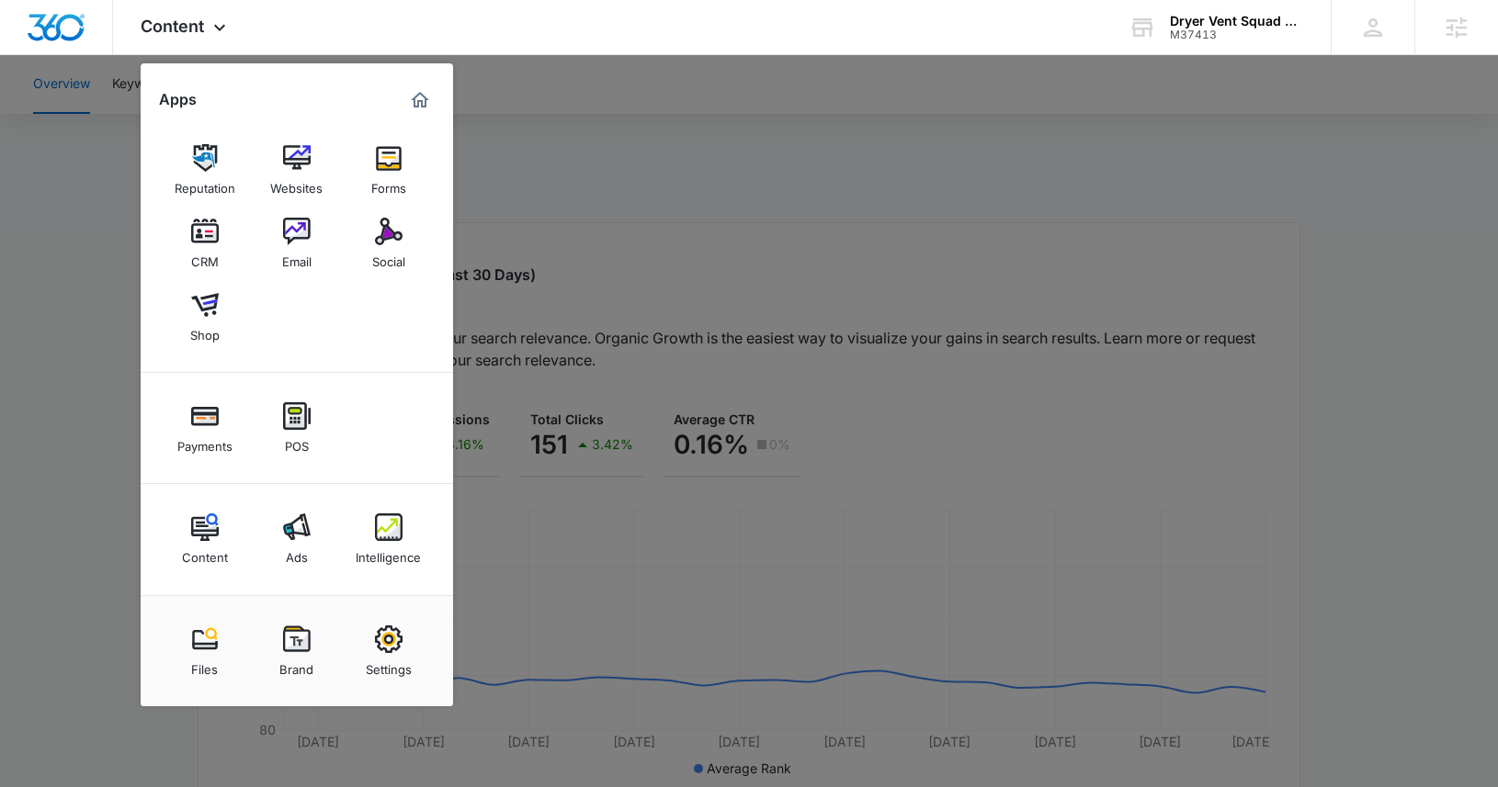
click at [693, 83] on div at bounding box center [749, 393] width 1498 height 787
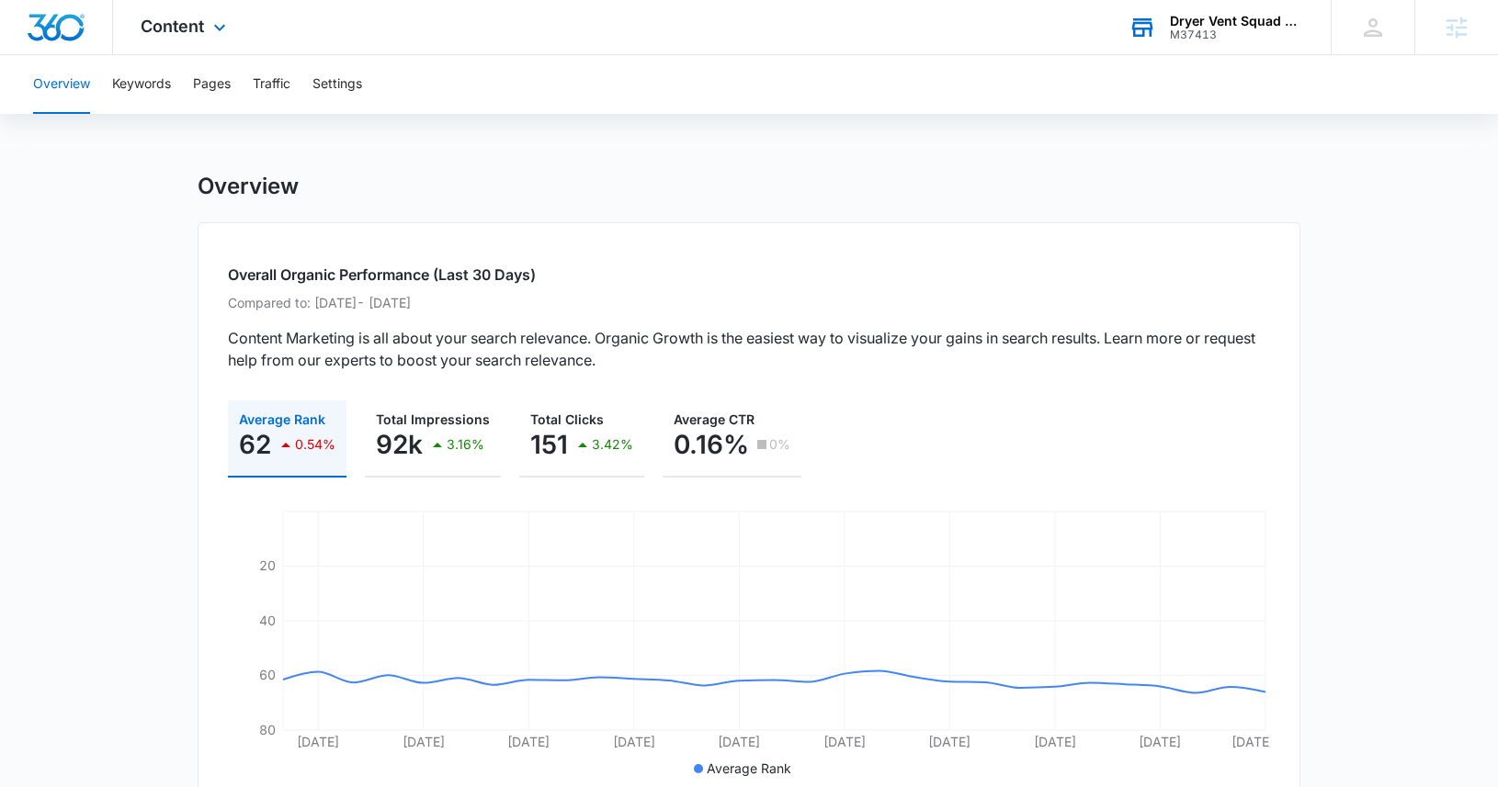
click at [1178, 3] on div "Dryer Vent Squad Denver M37413 Your Accounts View All" at bounding box center [1216, 27] width 230 height 54
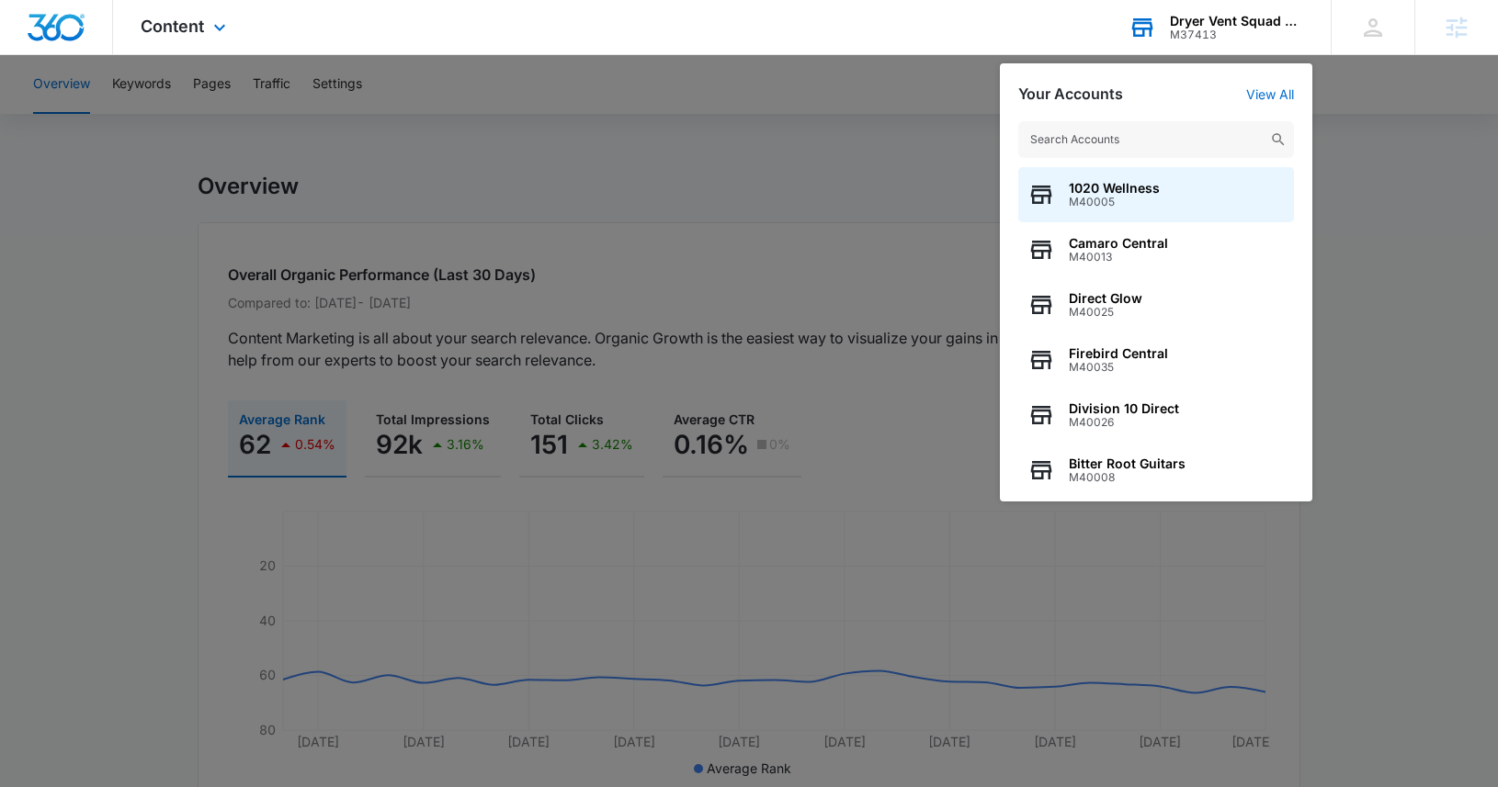
type input "u"
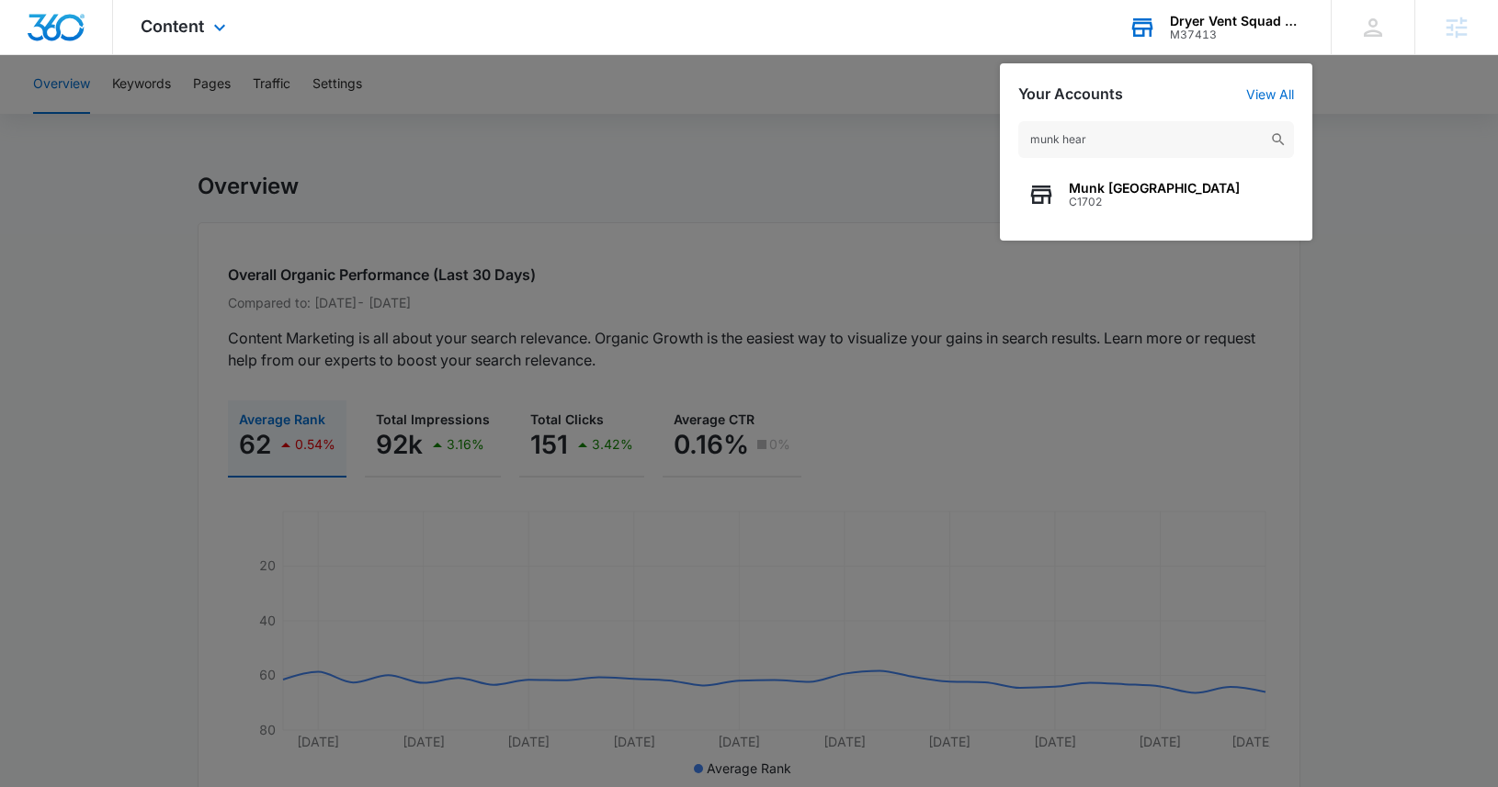
type input "munk hear"
click at [1159, 166] on div "munk hear Munk Hearing Centre C1702" at bounding box center [1156, 172] width 312 height 138
click at [1143, 197] on span "C1702" at bounding box center [1154, 202] width 171 height 13
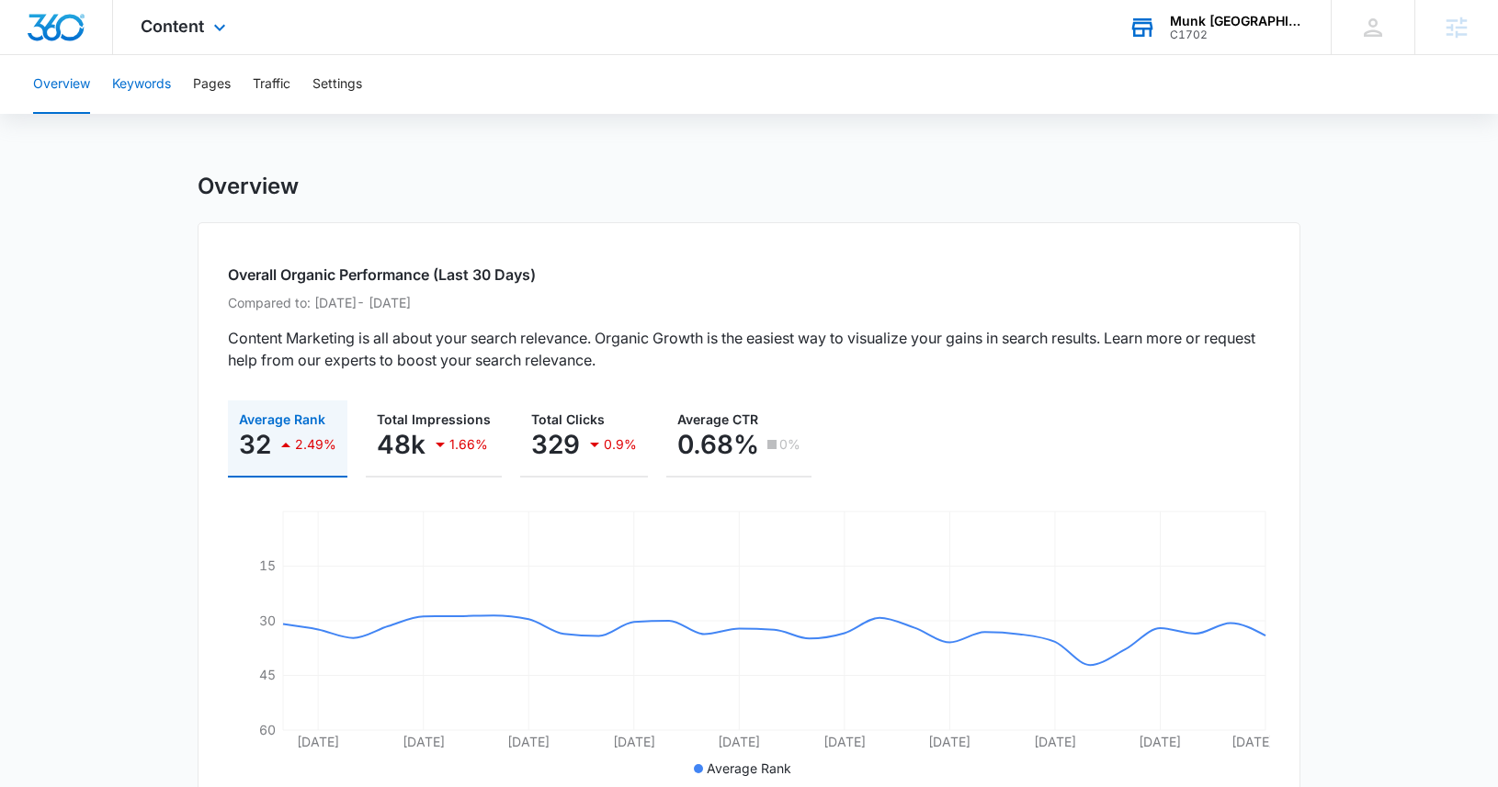
click at [141, 83] on button "Keywords" at bounding box center [141, 84] width 59 height 59
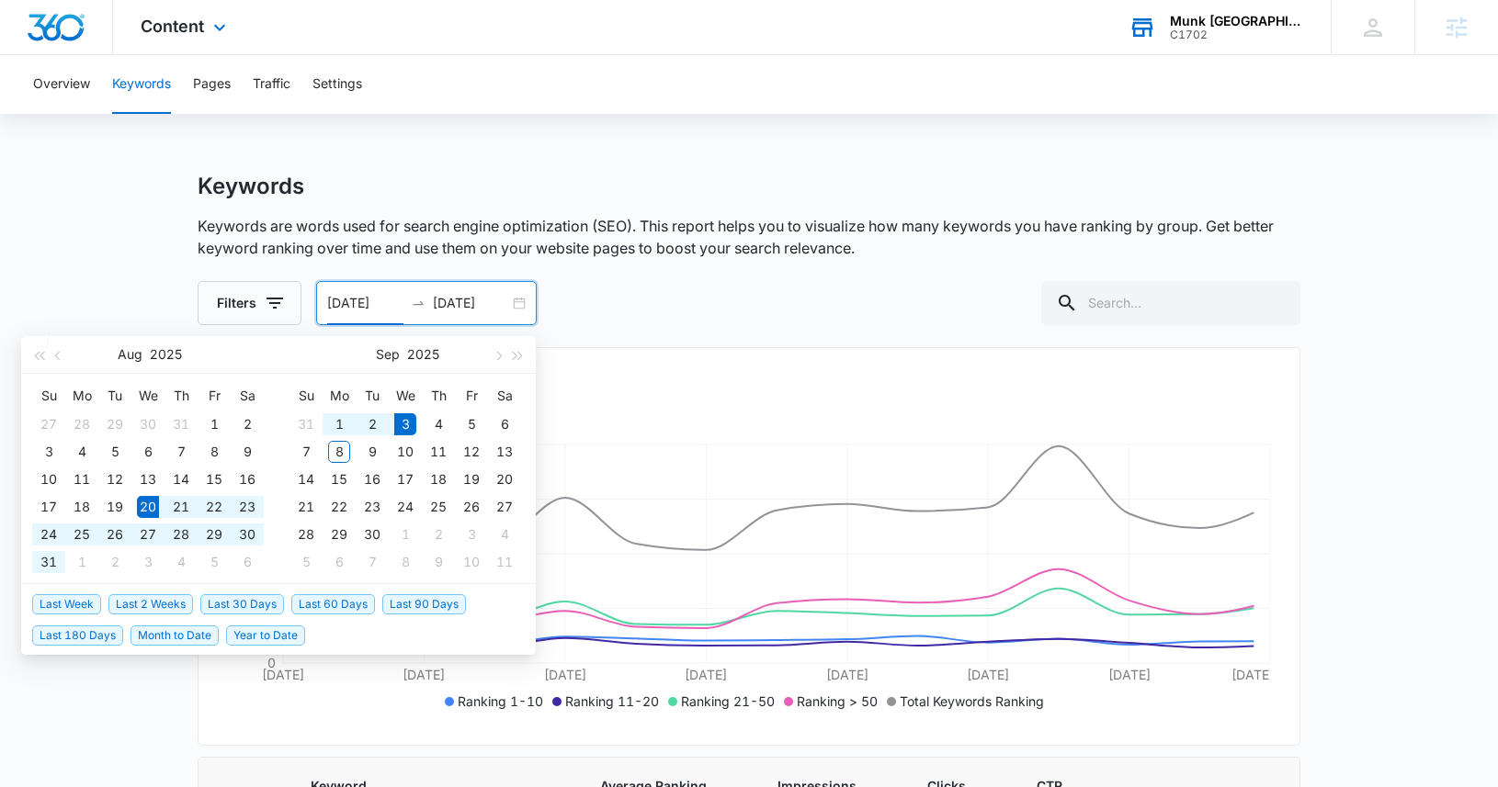
click at [392, 303] on input "[DATE]" at bounding box center [365, 303] width 76 height 20
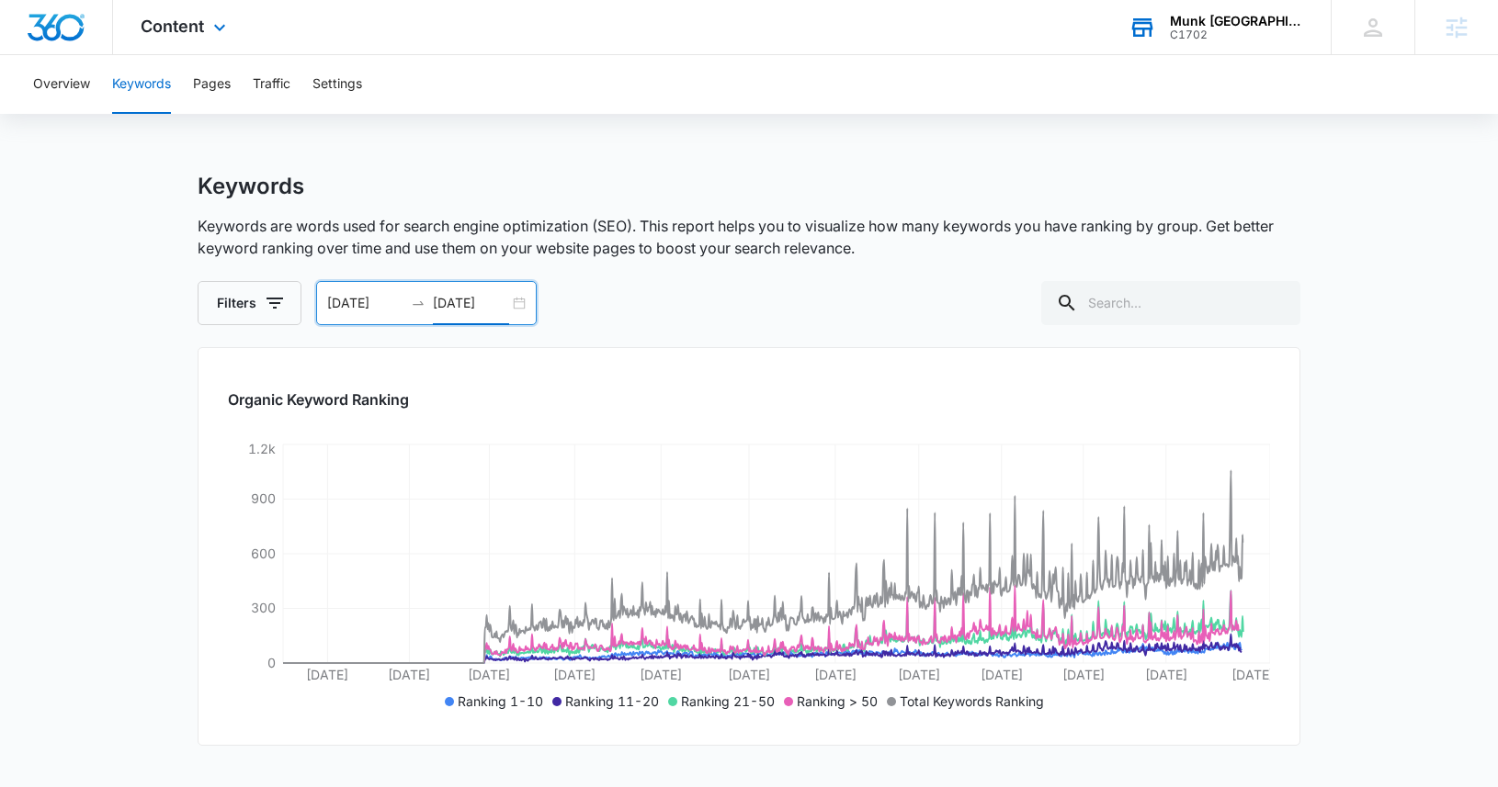
click at [792, 248] on p "Keywords are words used for search engine optimization (SEO). This report helps…" at bounding box center [749, 237] width 1103 height 44
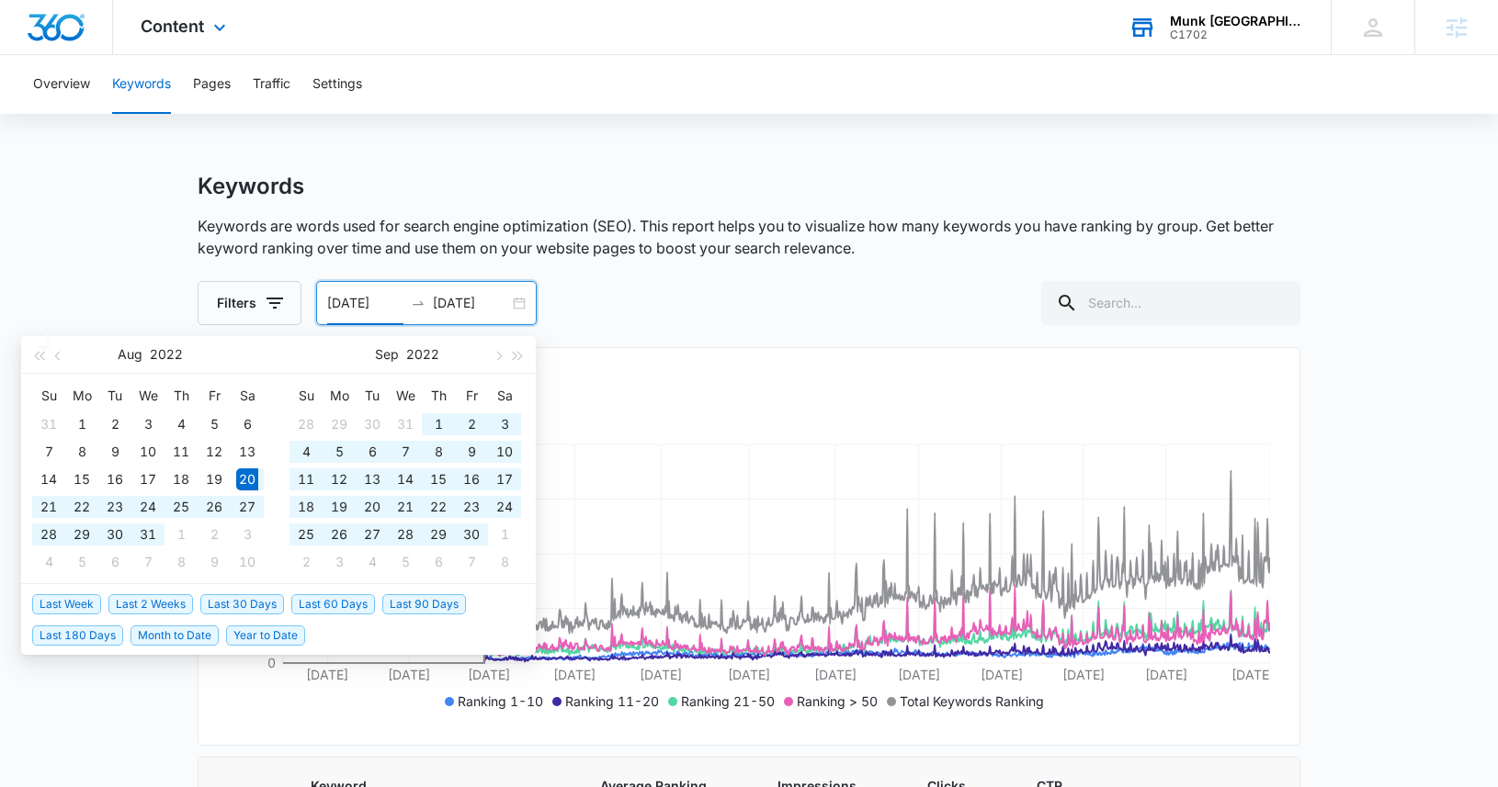
click at [337, 302] on input "[DATE]" at bounding box center [365, 303] width 76 height 20
click at [498, 232] on p "Keywords are words used for search engine optimization (SEO). This report helps…" at bounding box center [749, 237] width 1103 height 44
drag, startPoint x: 344, startPoint y: 305, endPoint x: 334, endPoint y: 307, distance: 9.4
click at [334, 307] on input "[DATE]" at bounding box center [365, 303] width 76 height 20
click at [402, 300] on input "[DATE]" at bounding box center [365, 303] width 76 height 20
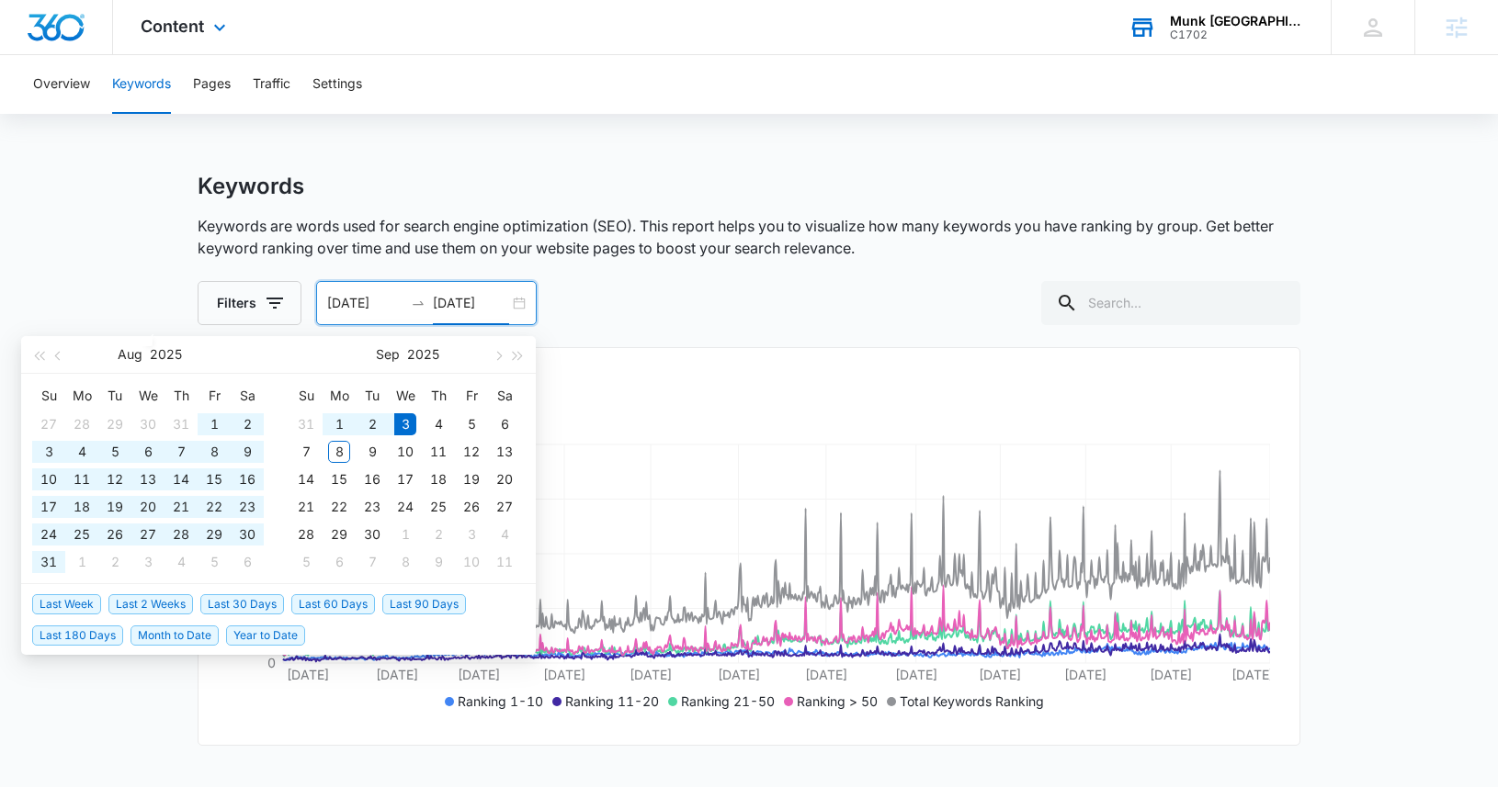
click at [877, 178] on div "Keywords" at bounding box center [749, 187] width 1103 height 28
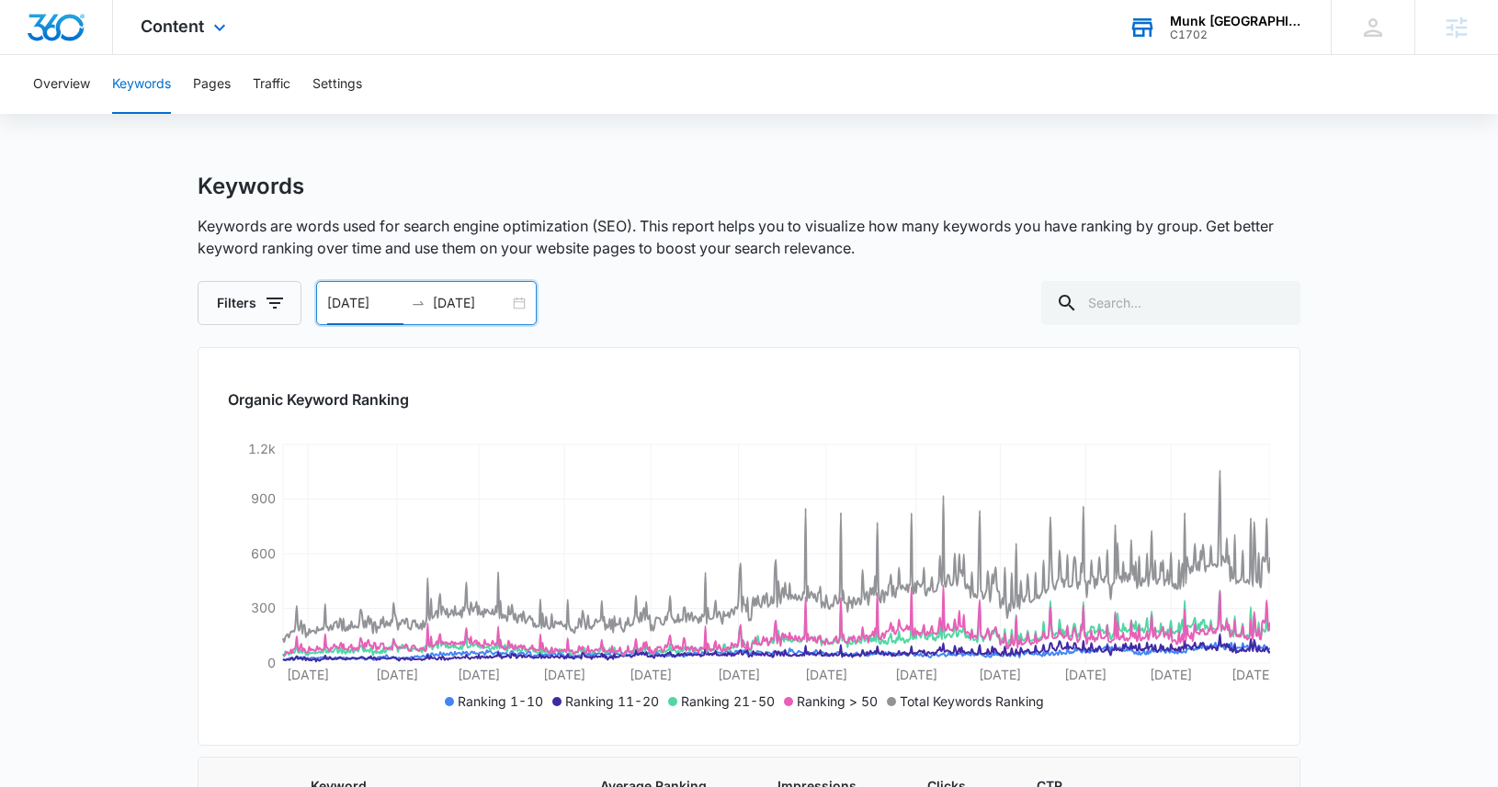
click at [334, 302] on input "[DATE]" at bounding box center [365, 303] width 76 height 20
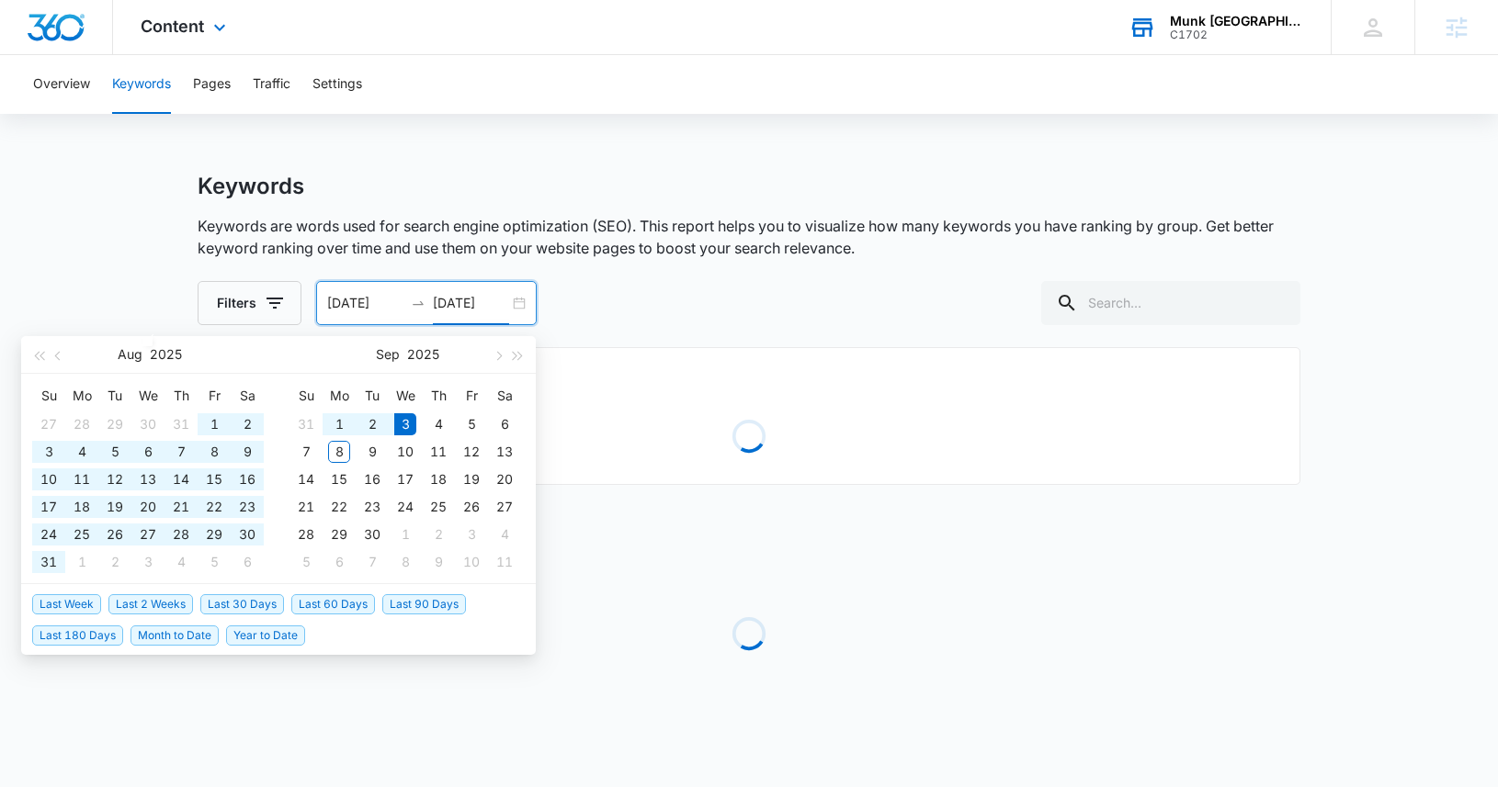
click at [701, 189] on div "Keywords" at bounding box center [749, 187] width 1103 height 28
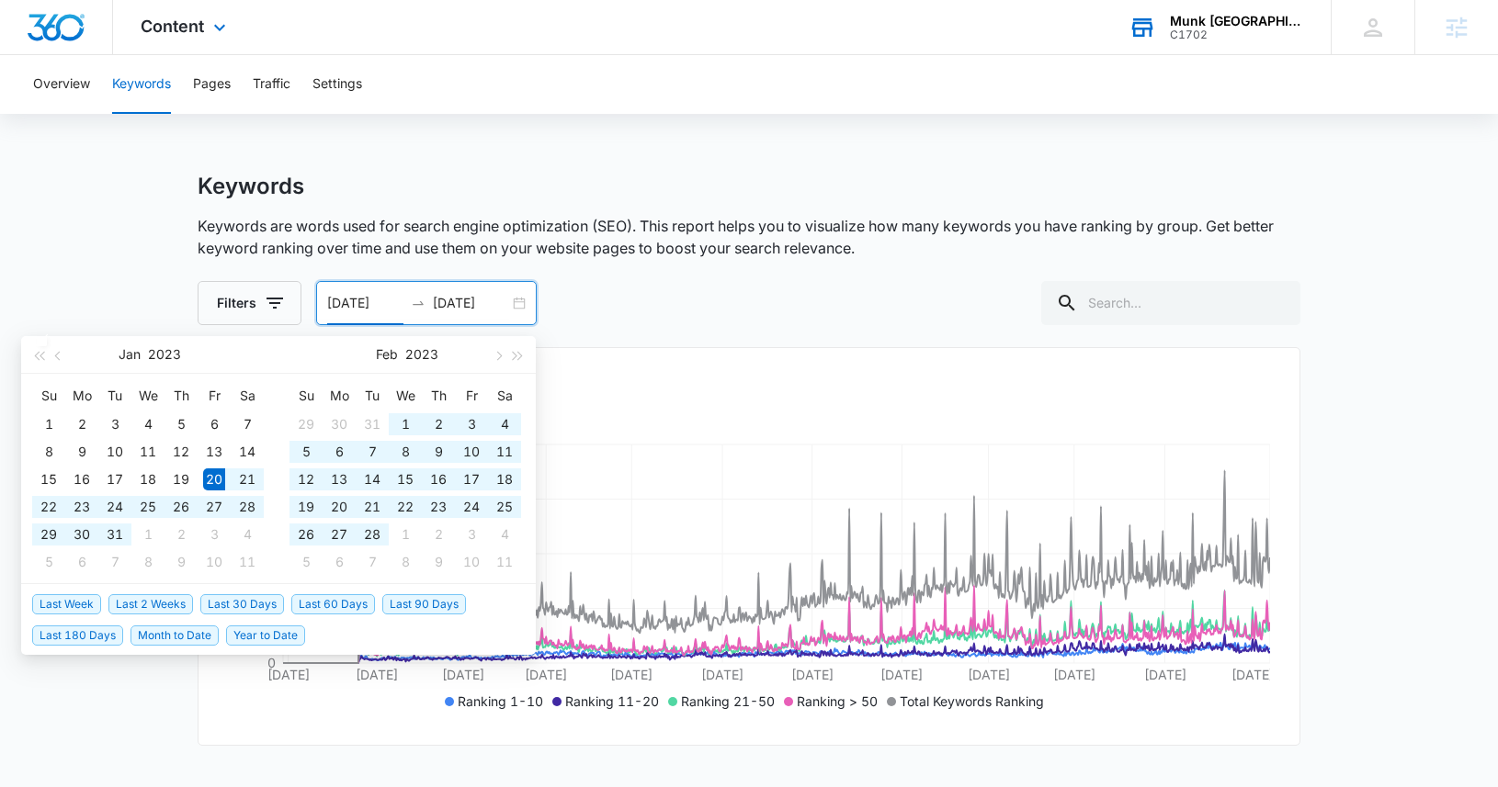
click at [334, 303] on input "[DATE]" at bounding box center [365, 303] width 76 height 20
type input "[DATE]"
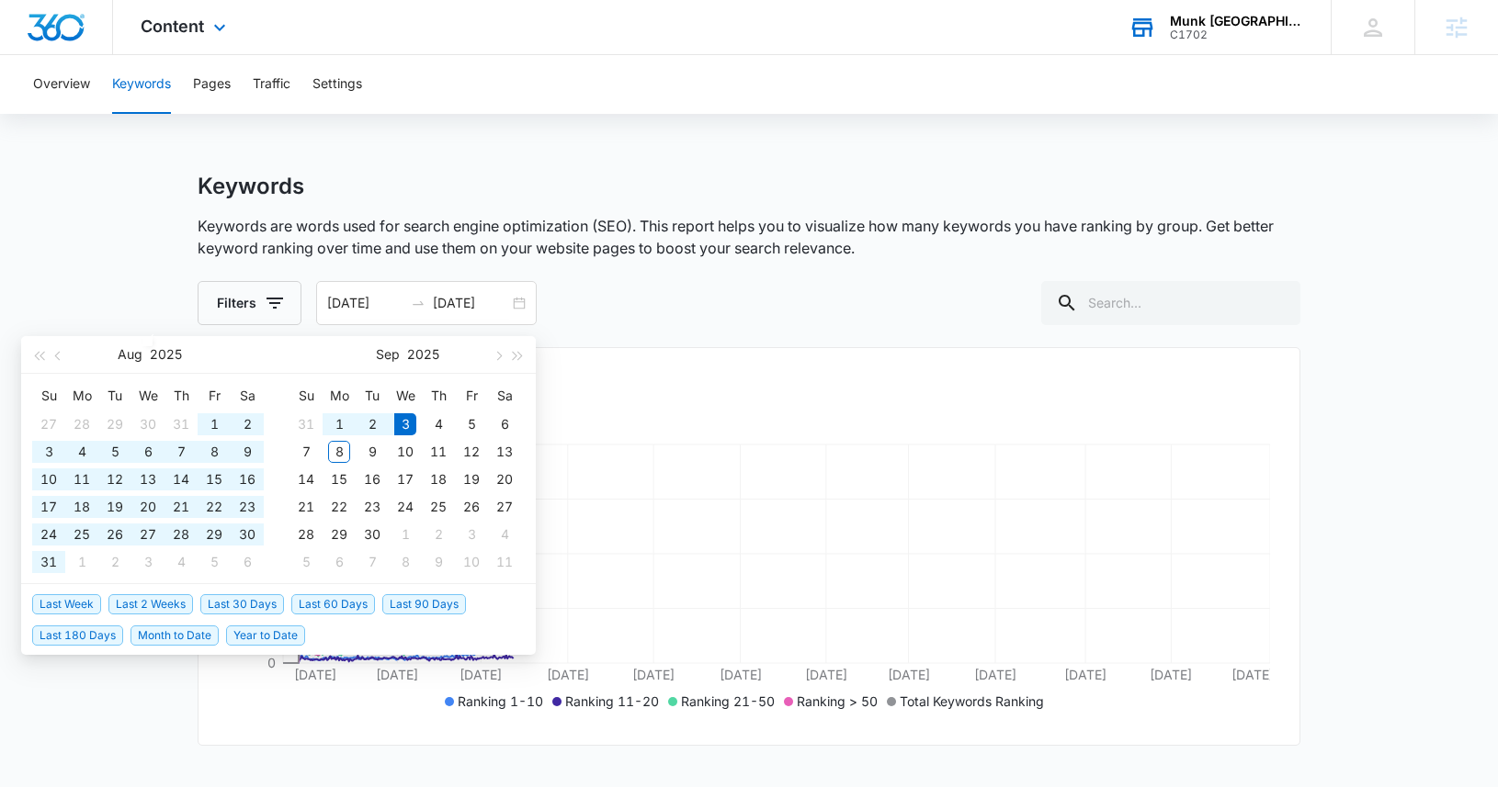
click at [549, 228] on p "Keywords are words used for search engine optimization (SEO). This report helps…" at bounding box center [749, 237] width 1103 height 44
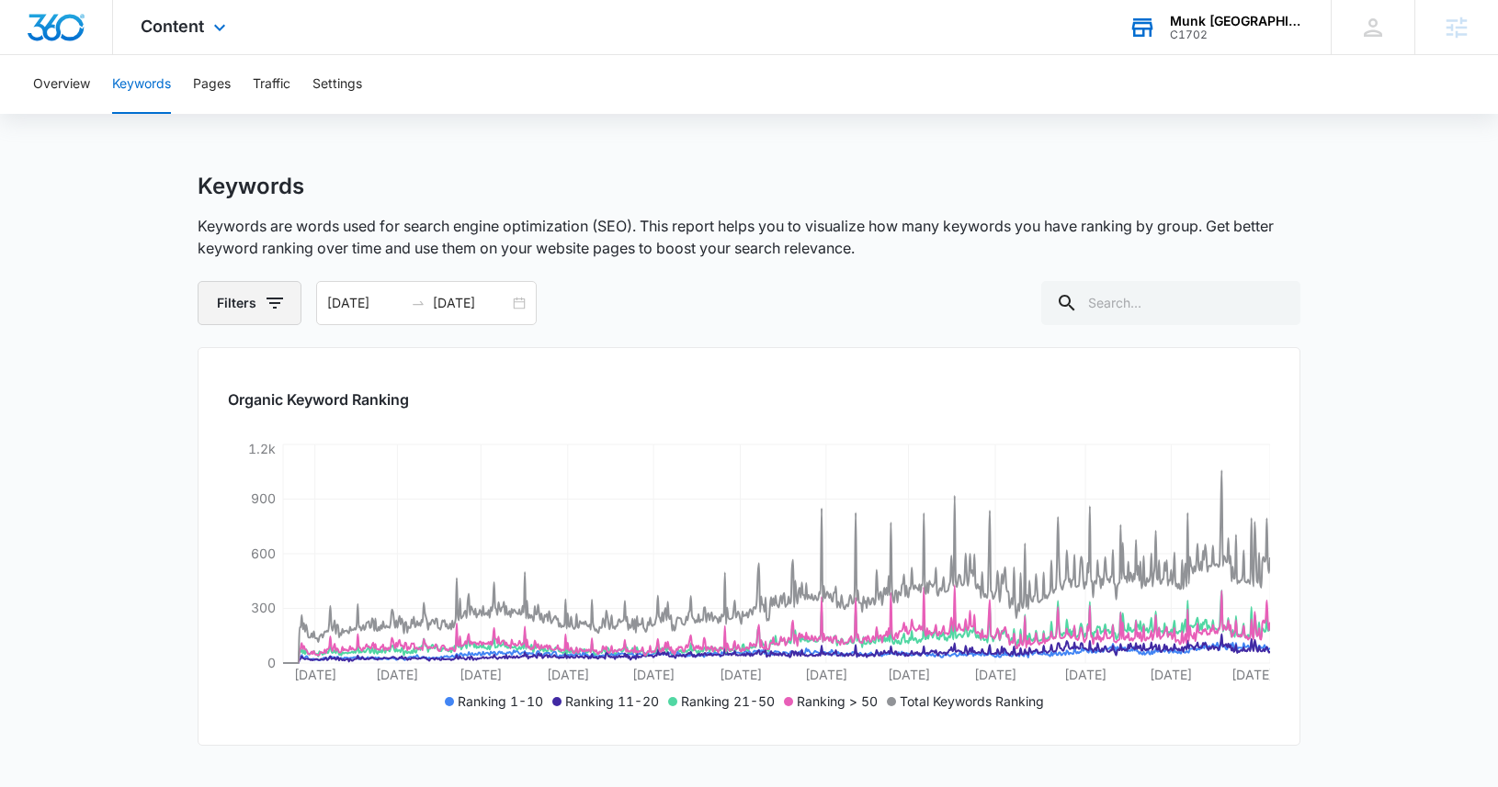
click at [227, 310] on button "Filters" at bounding box center [250, 303] width 104 height 44
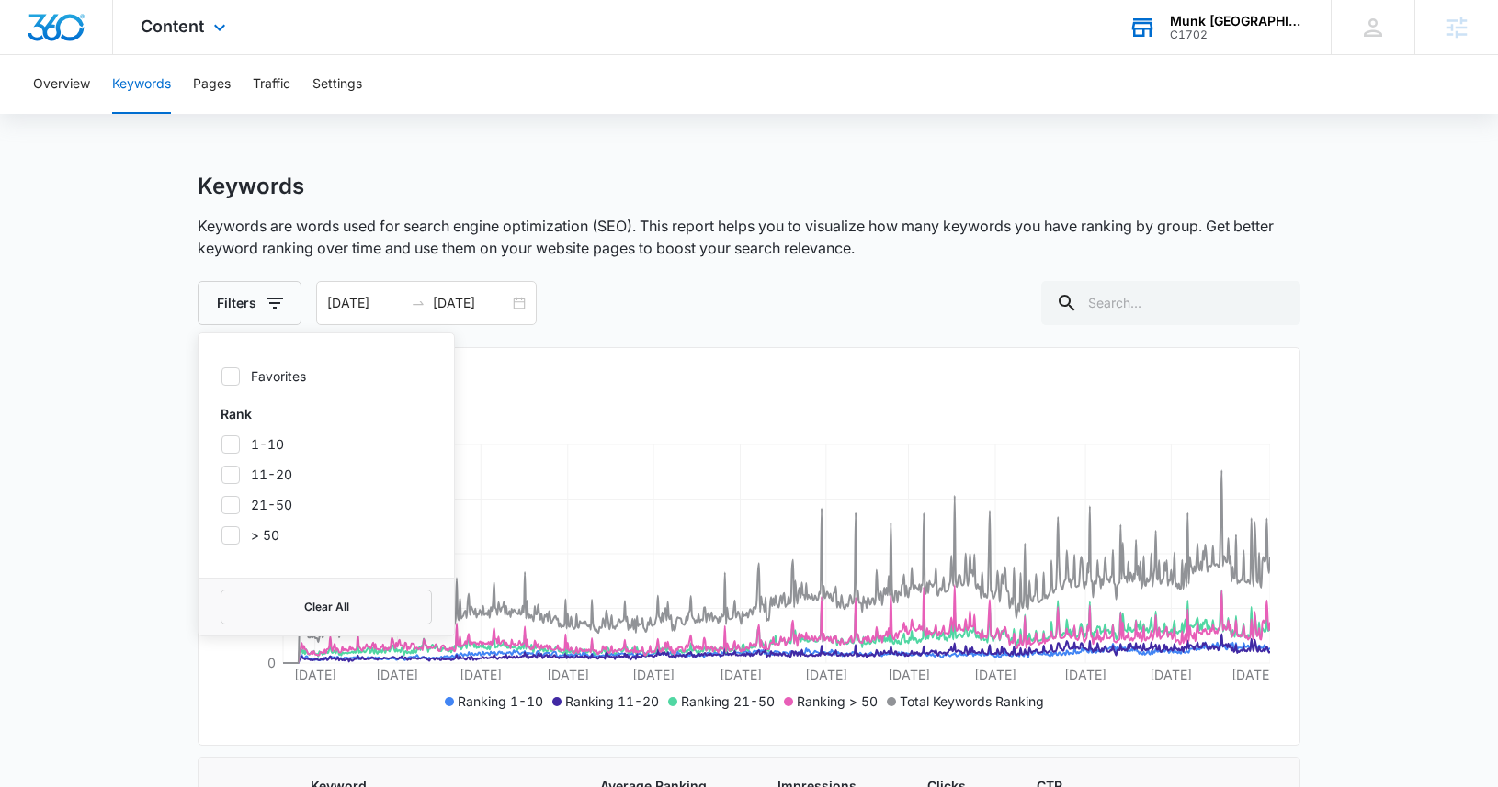
click at [232, 455] on div "Rank 1-10 11-20 21-50 > 50" at bounding box center [326, 474] width 211 height 141
click at [235, 433] on div "Rank 1-10 11-20 21-50 > 50" at bounding box center [326, 474] width 211 height 141
click at [232, 445] on icon at bounding box center [230, 444] width 11 height 8
click at [221, 445] on input "1-10" at bounding box center [221, 444] width 1 height 1
checkbox input "true"
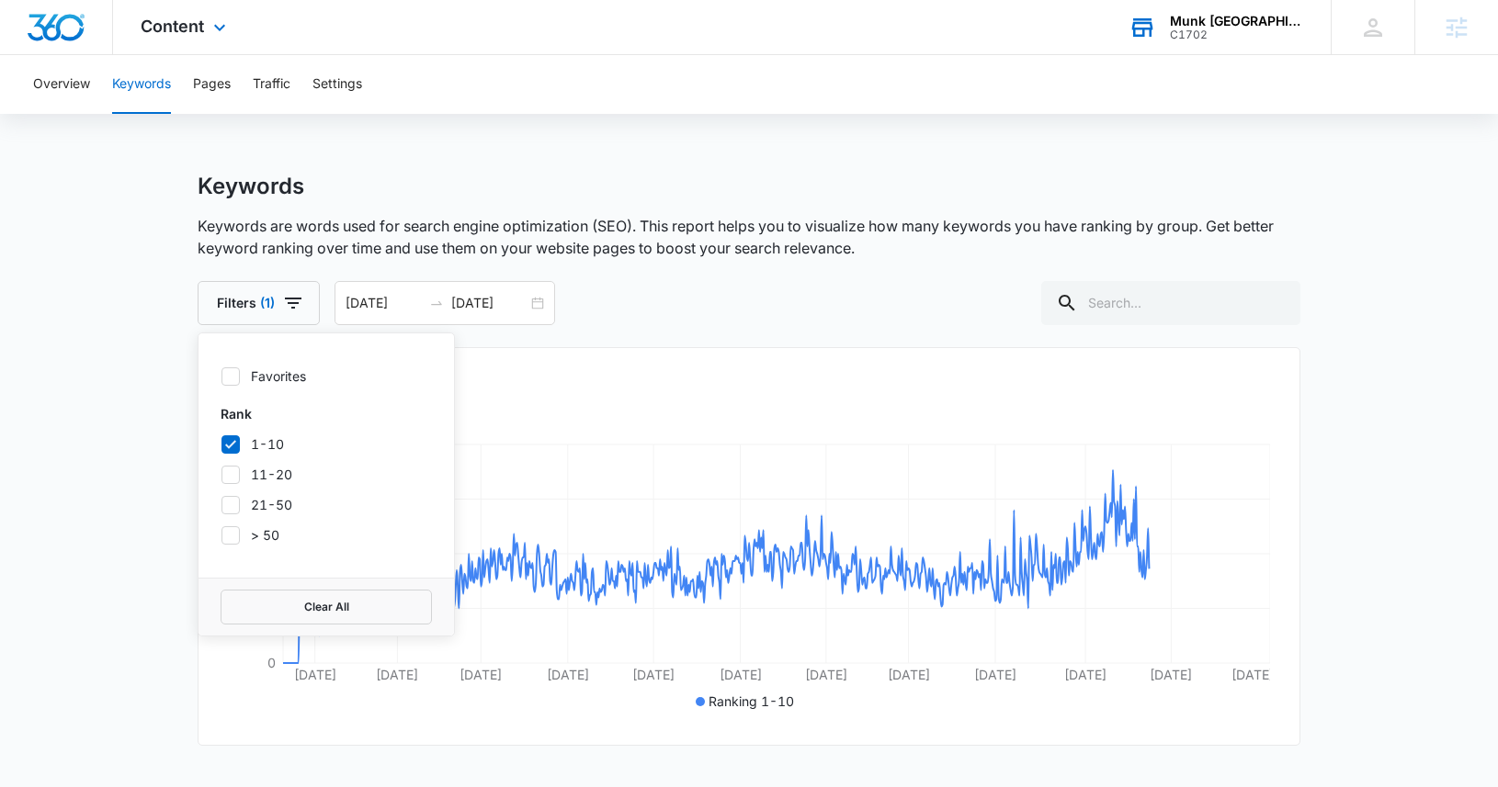
click at [107, 435] on main "Keywords Keywords are words used for search engine optimization (SEO). This rep…" at bounding box center [749, 614] width 1498 height 882
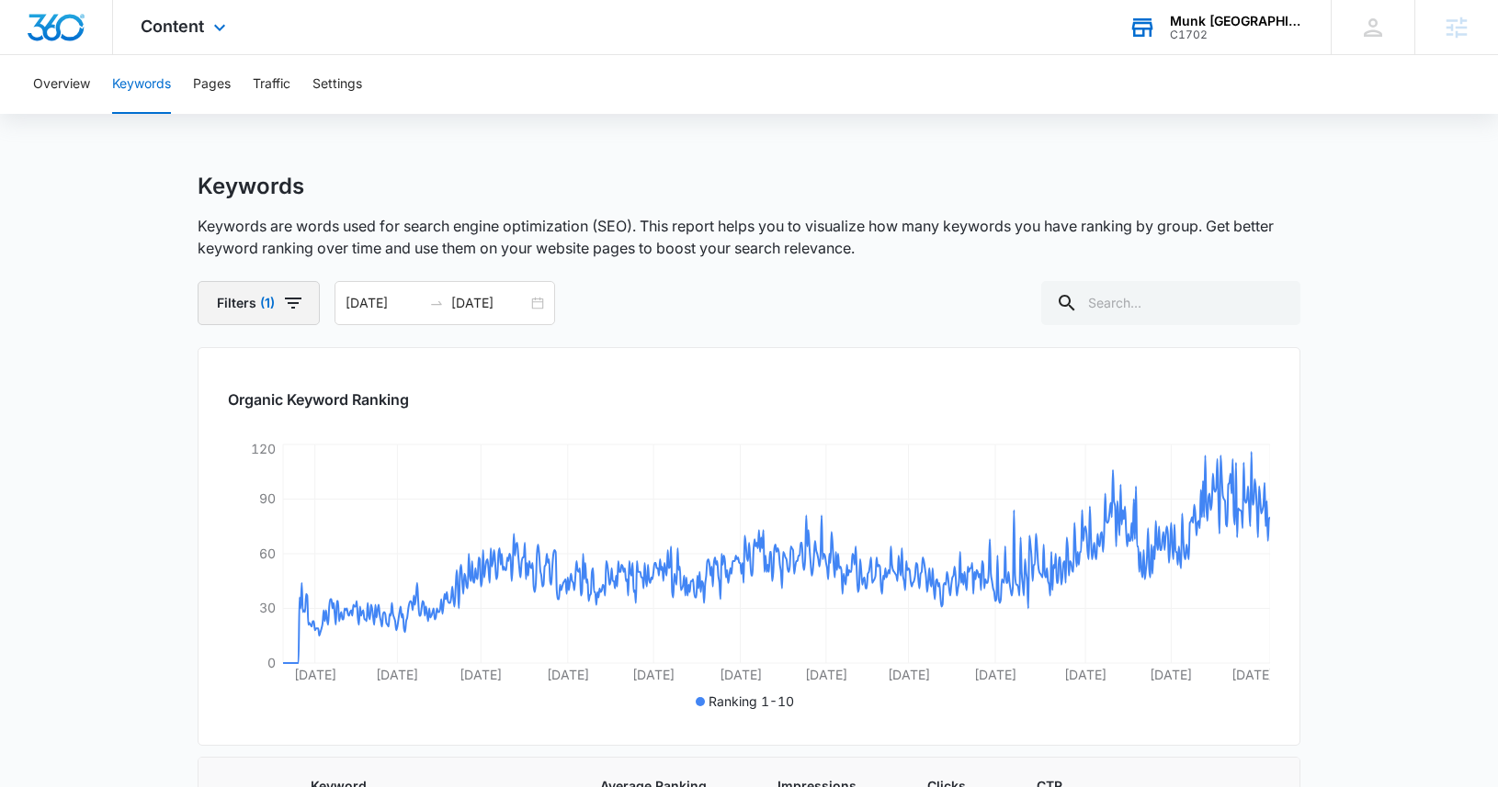
click at [252, 297] on button "Filters (1)" at bounding box center [259, 303] width 122 height 44
click at [238, 443] on icon at bounding box center [230, 444] width 17 height 17
click at [221, 444] on input "1-10" at bounding box center [221, 444] width 1 height 1
checkbox input "false"
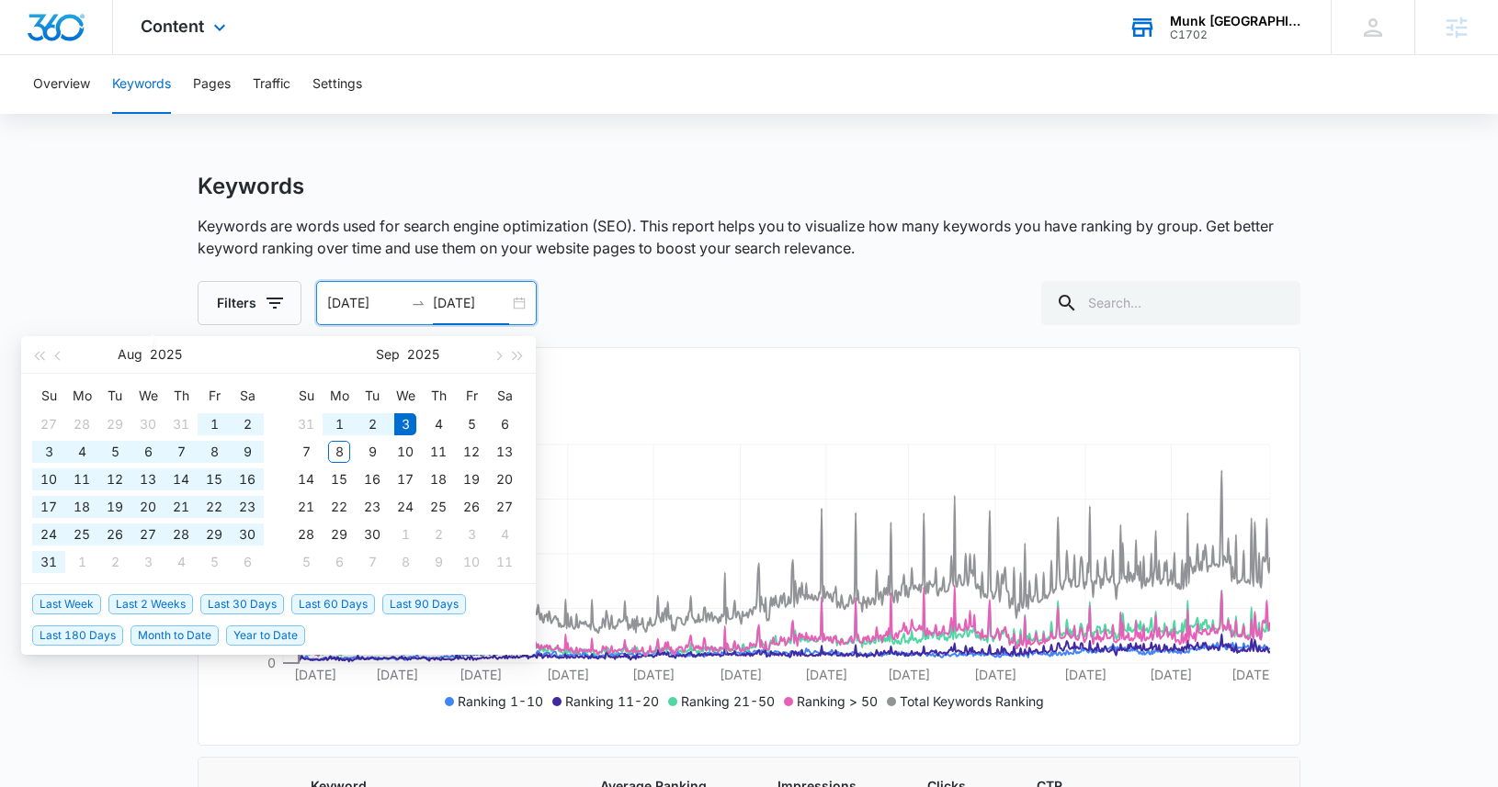
click at [495, 300] on input "[DATE]" at bounding box center [471, 303] width 76 height 20
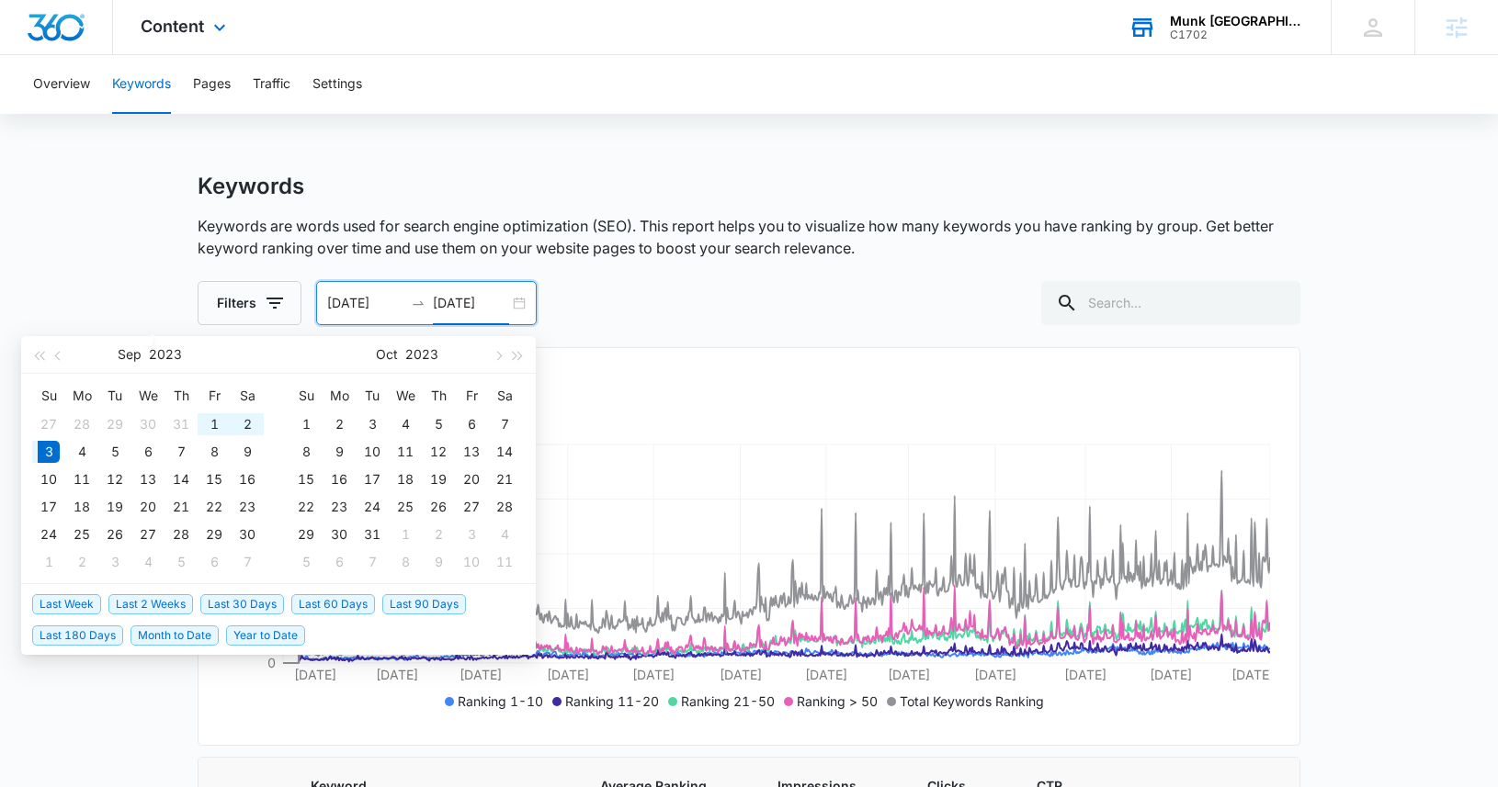
type input "[DATE]"
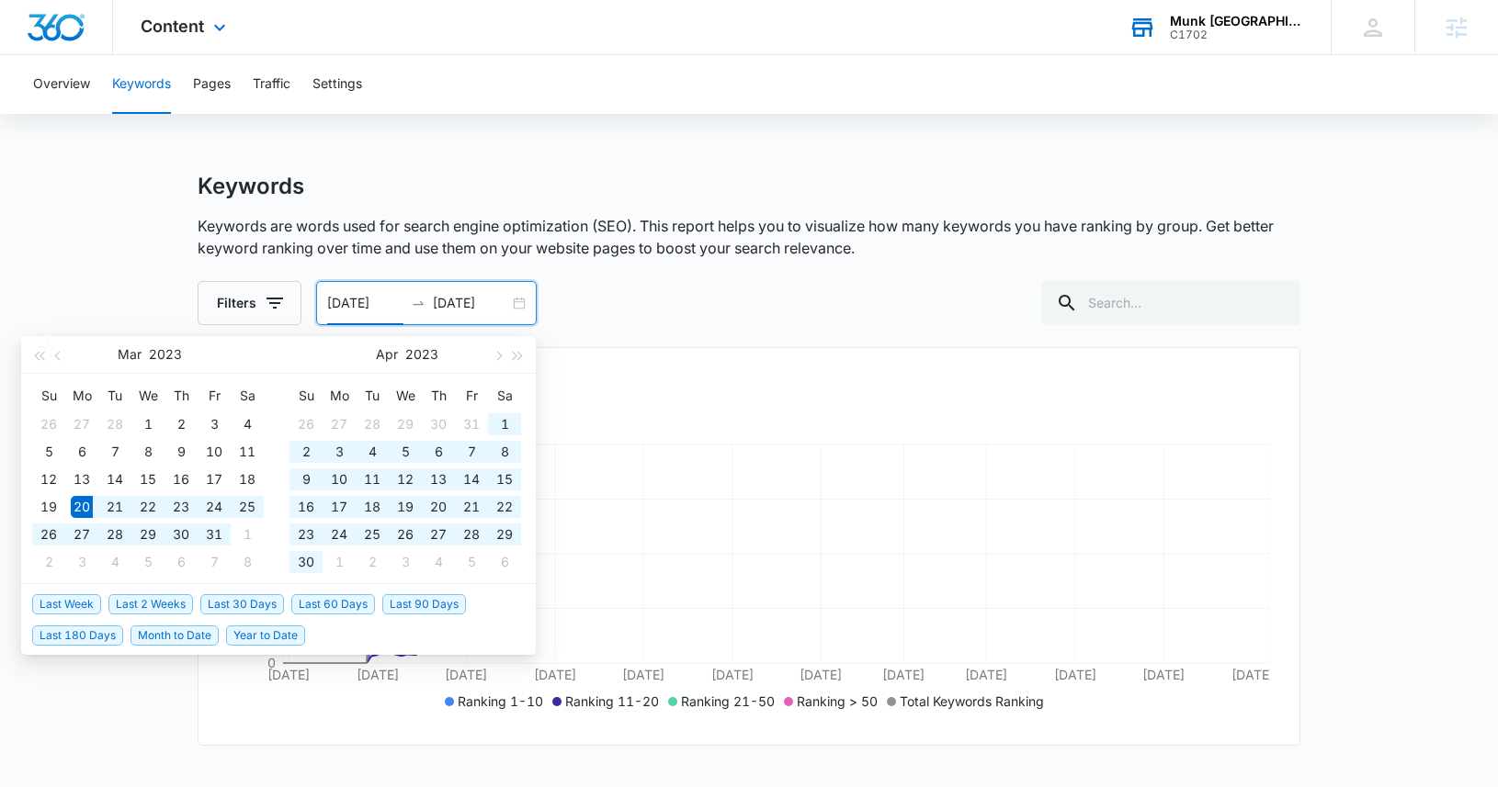
click at [539, 231] on p "Keywords are words used for search engine optimization (SEO). This report helps…" at bounding box center [749, 237] width 1103 height 44
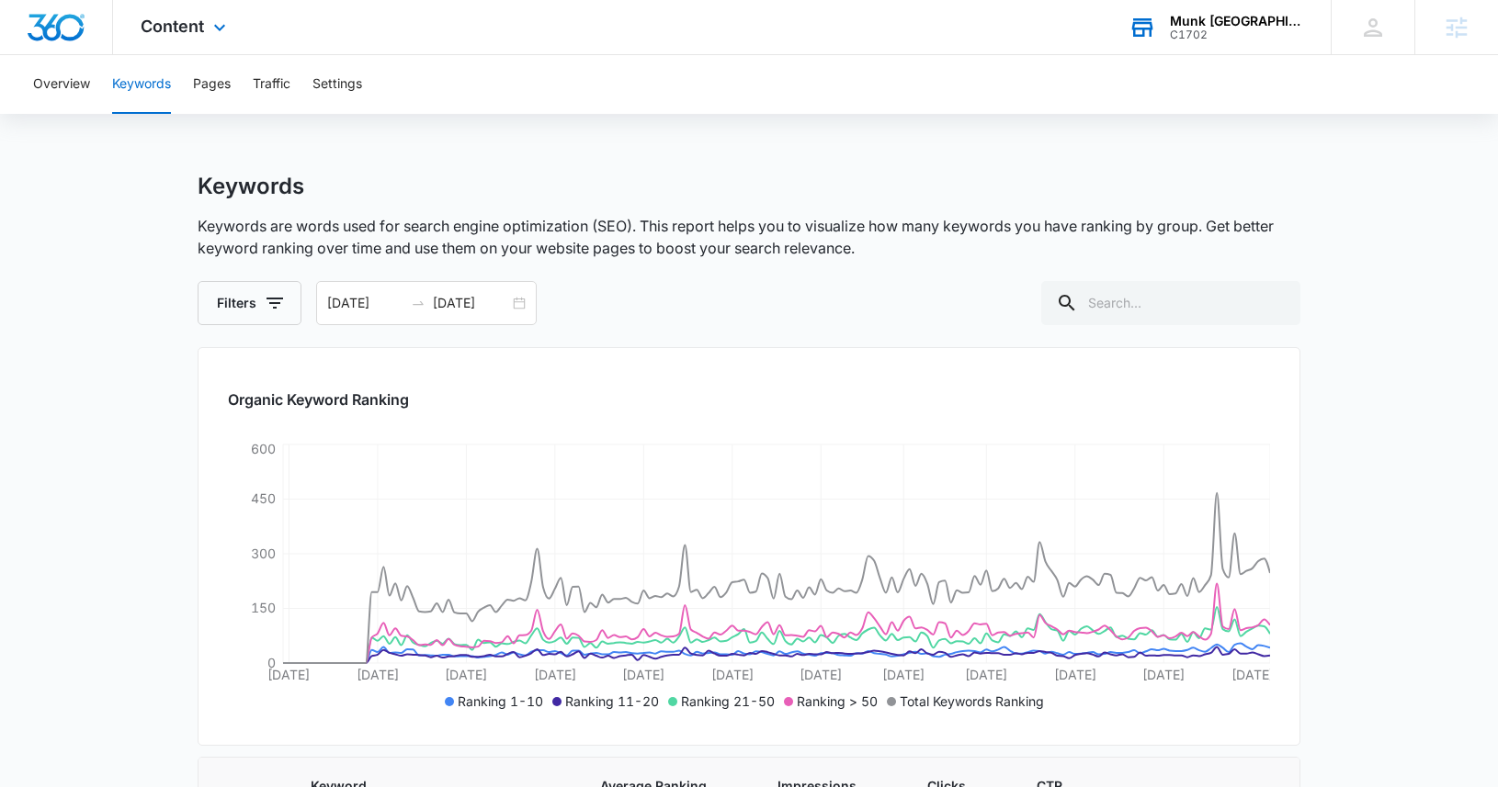
click at [1218, 25] on div "Munk [GEOGRAPHIC_DATA]" at bounding box center [1237, 21] width 134 height 15
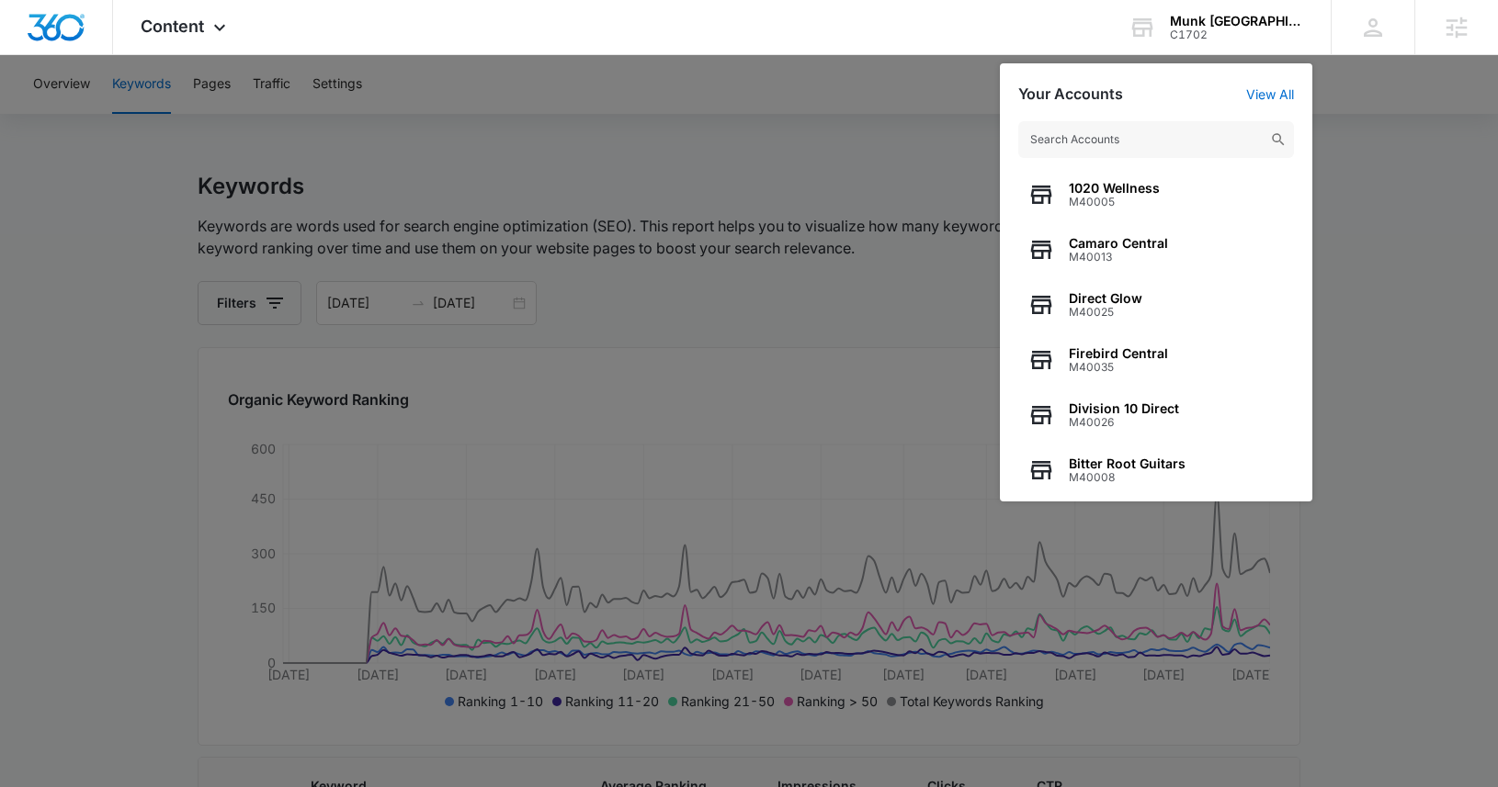
click at [798, 170] on div at bounding box center [749, 393] width 1498 height 787
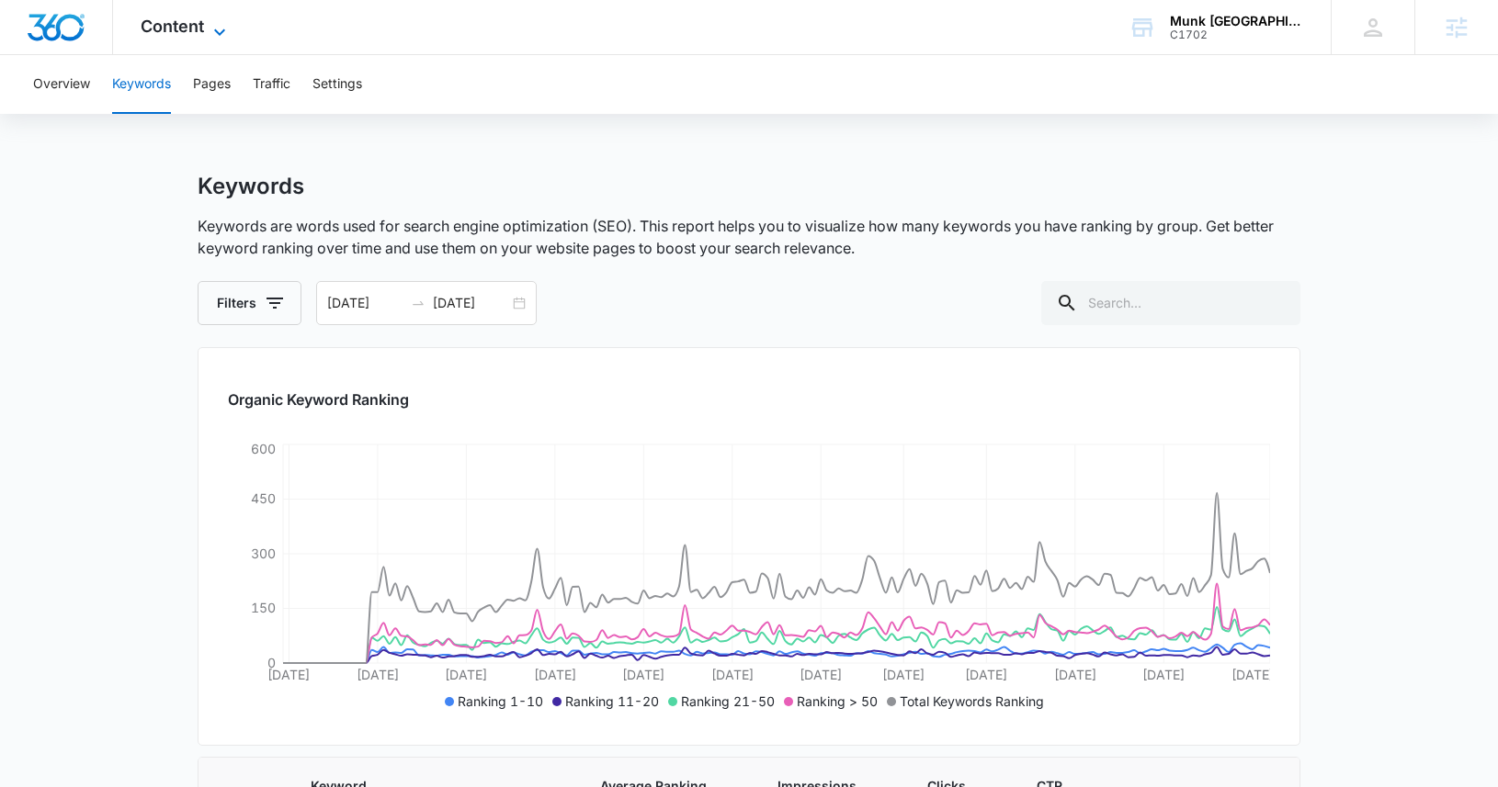
click at [175, 27] on span "Content" at bounding box center [172, 26] width 63 height 19
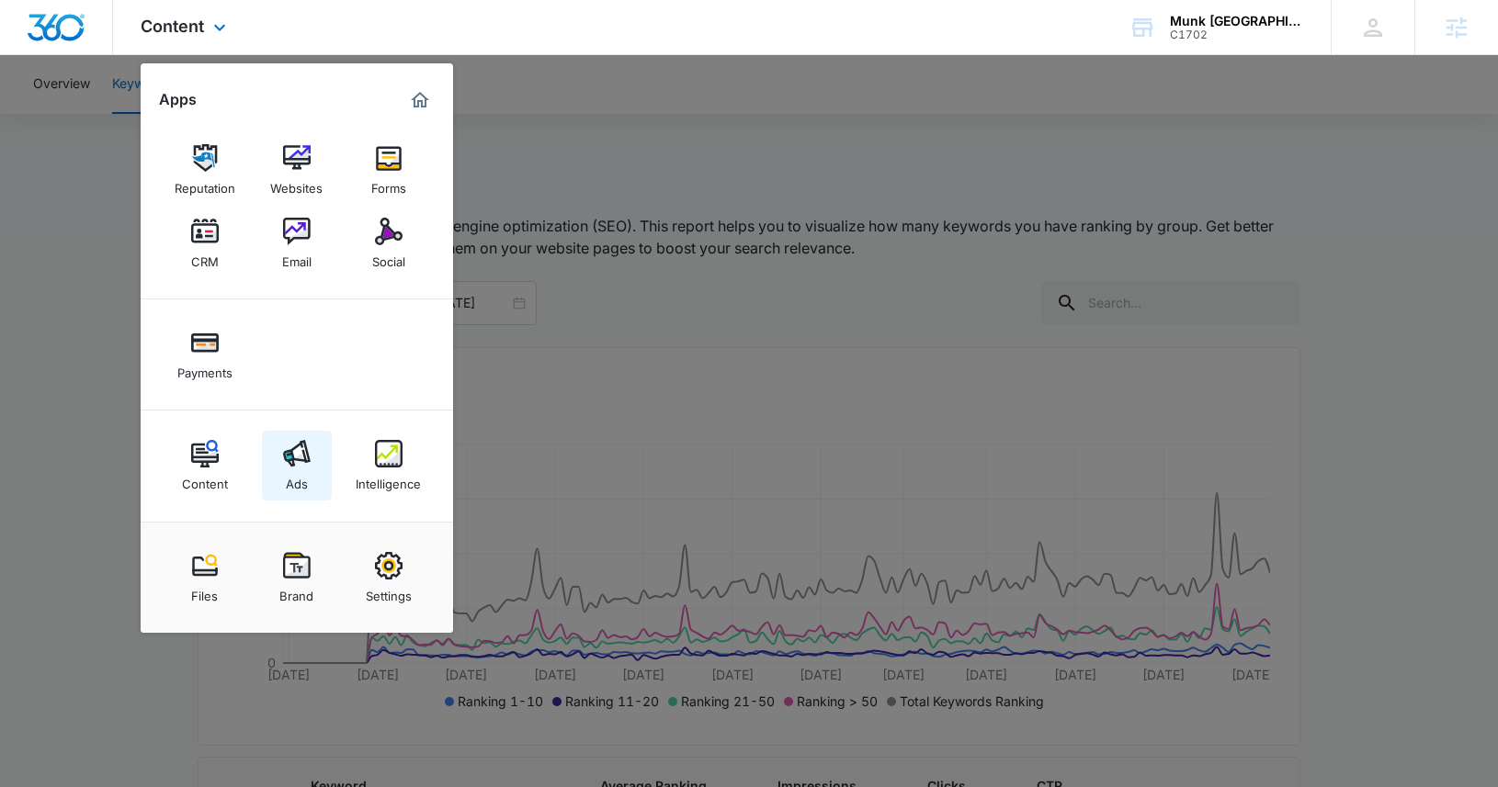
click at [296, 465] on img at bounding box center [297, 454] width 28 height 28
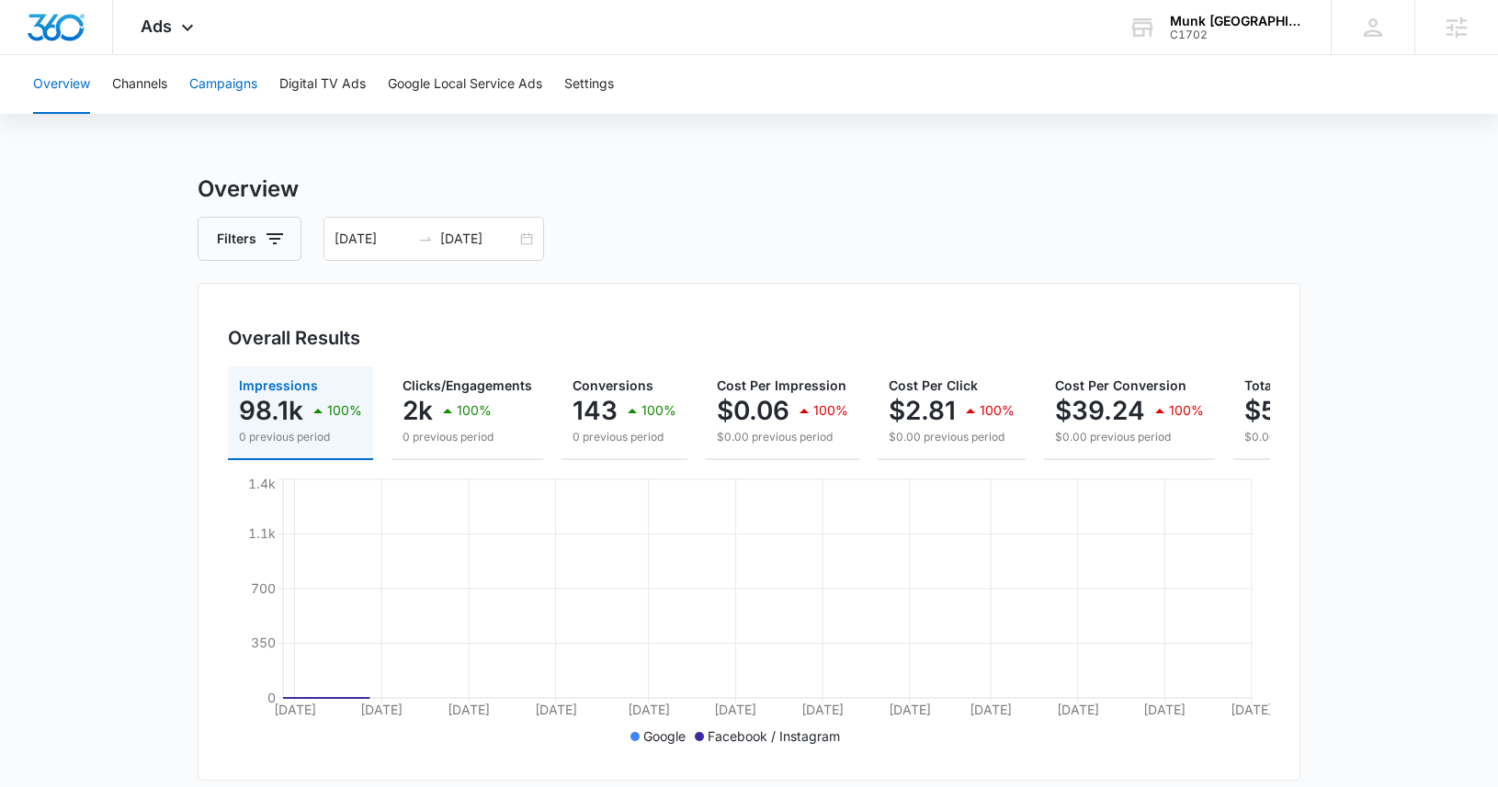
click at [231, 75] on button "Campaigns" at bounding box center [223, 84] width 68 height 59
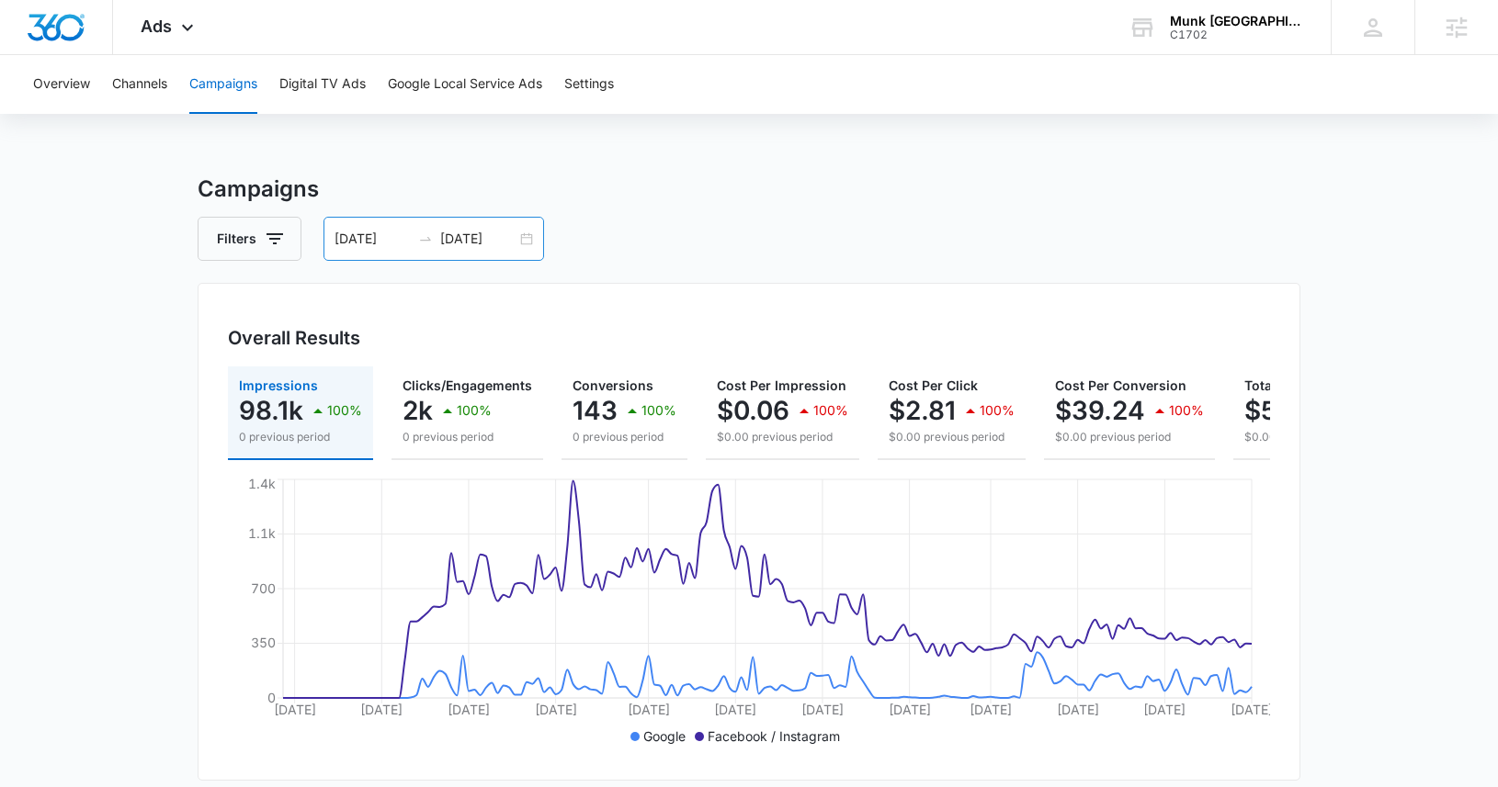
click at [511, 236] on div "[DATE] [DATE]" at bounding box center [433, 239] width 221 height 44
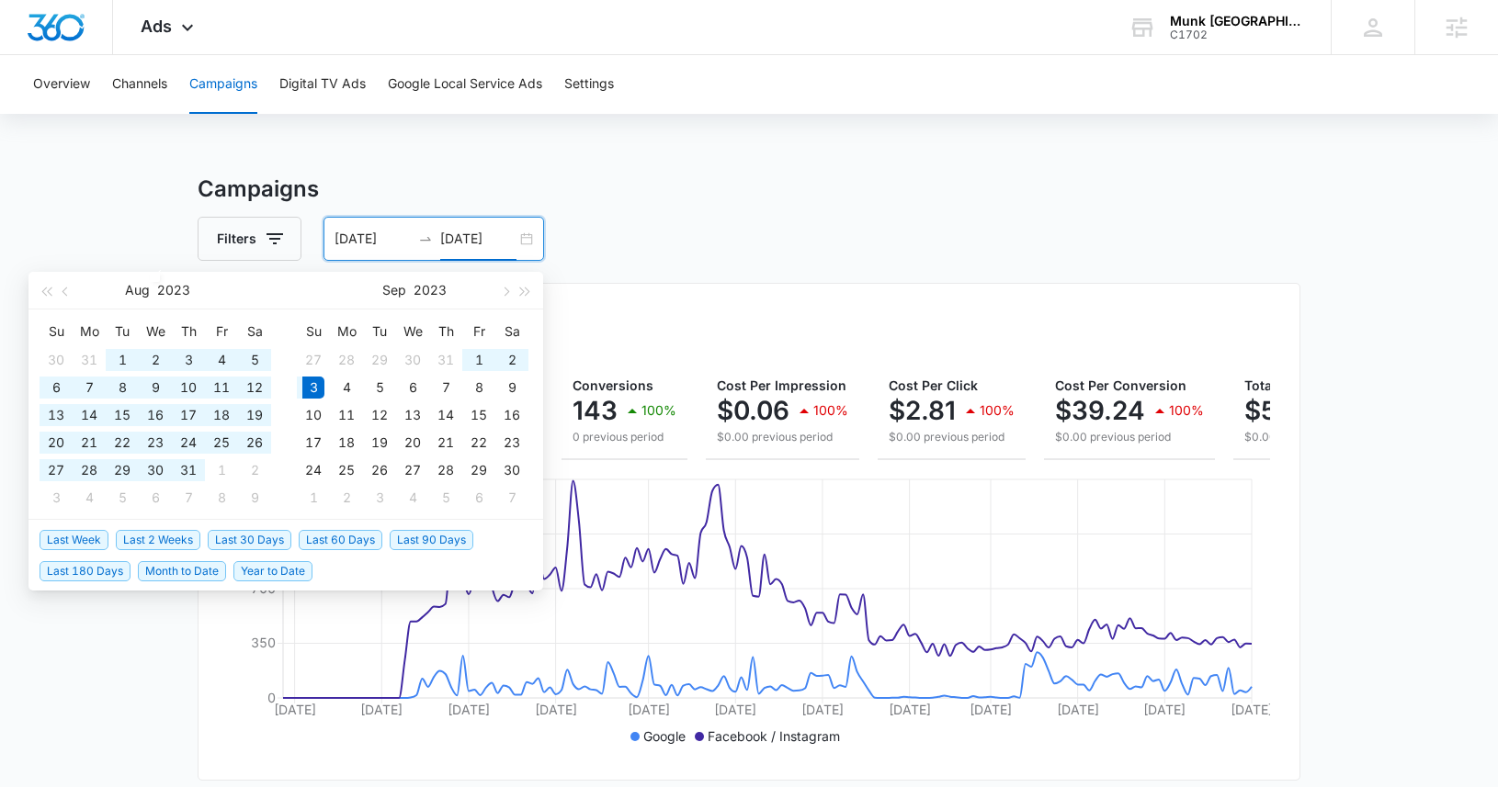
click at [503, 240] on input "[DATE]" at bounding box center [478, 239] width 76 height 20
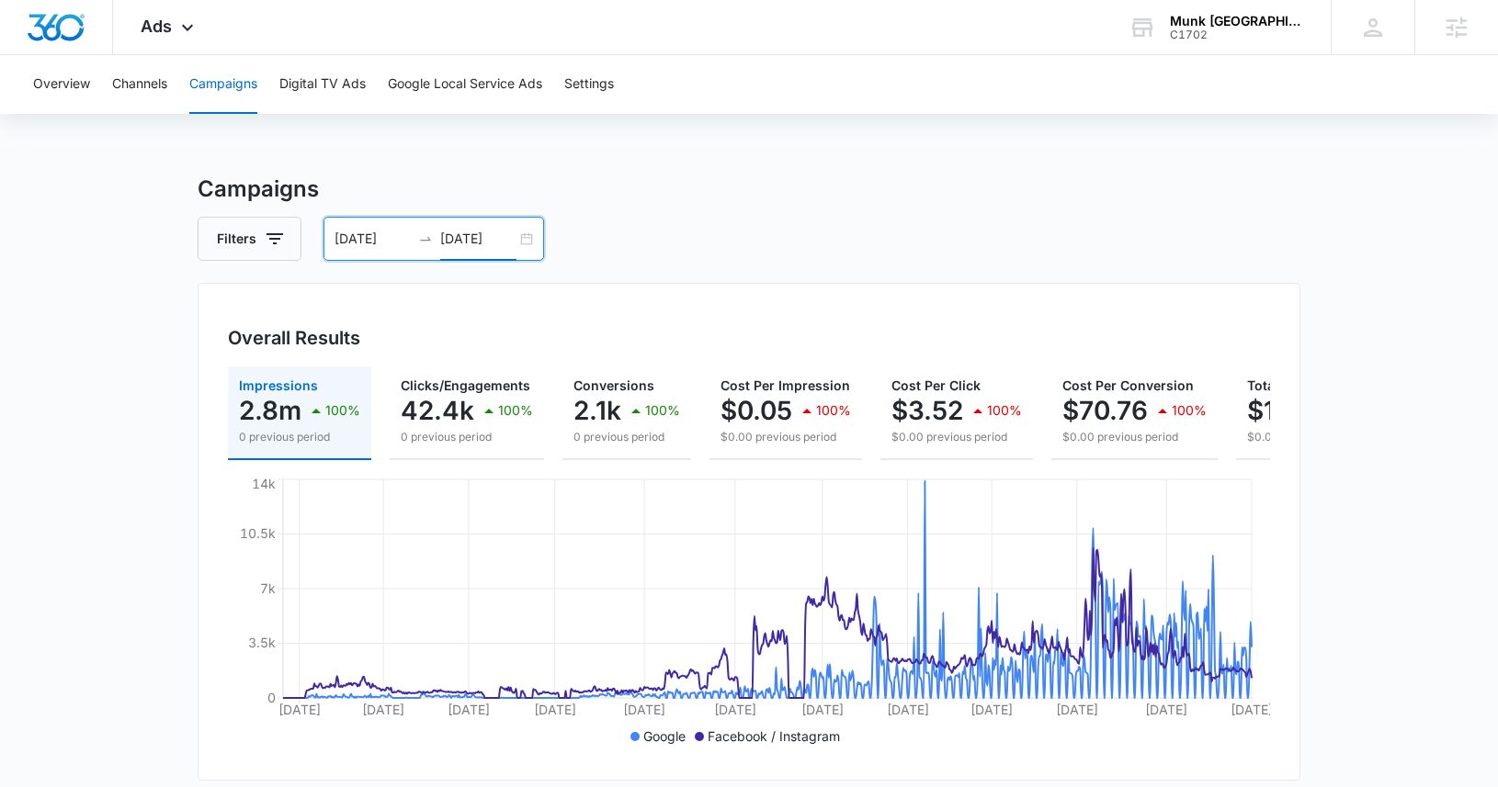
type input "[DATE]"
click at [746, 244] on div "Filters [DATE] [DATE]" at bounding box center [749, 239] width 1103 height 44
click at [625, 412] on icon "button" at bounding box center [636, 411] width 22 height 22
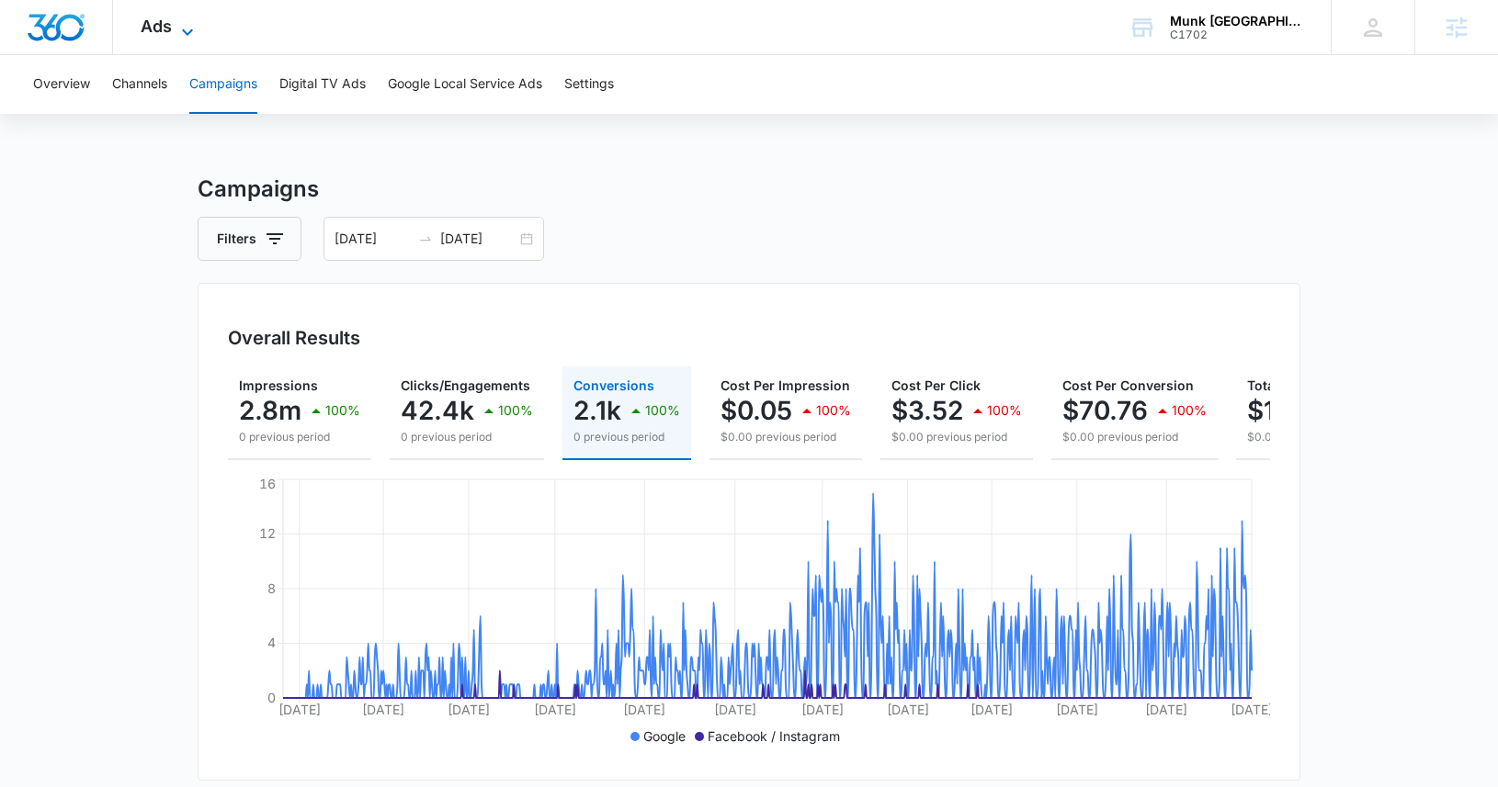
click at [186, 35] on icon at bounding box center [187, 32] width 22 height 22
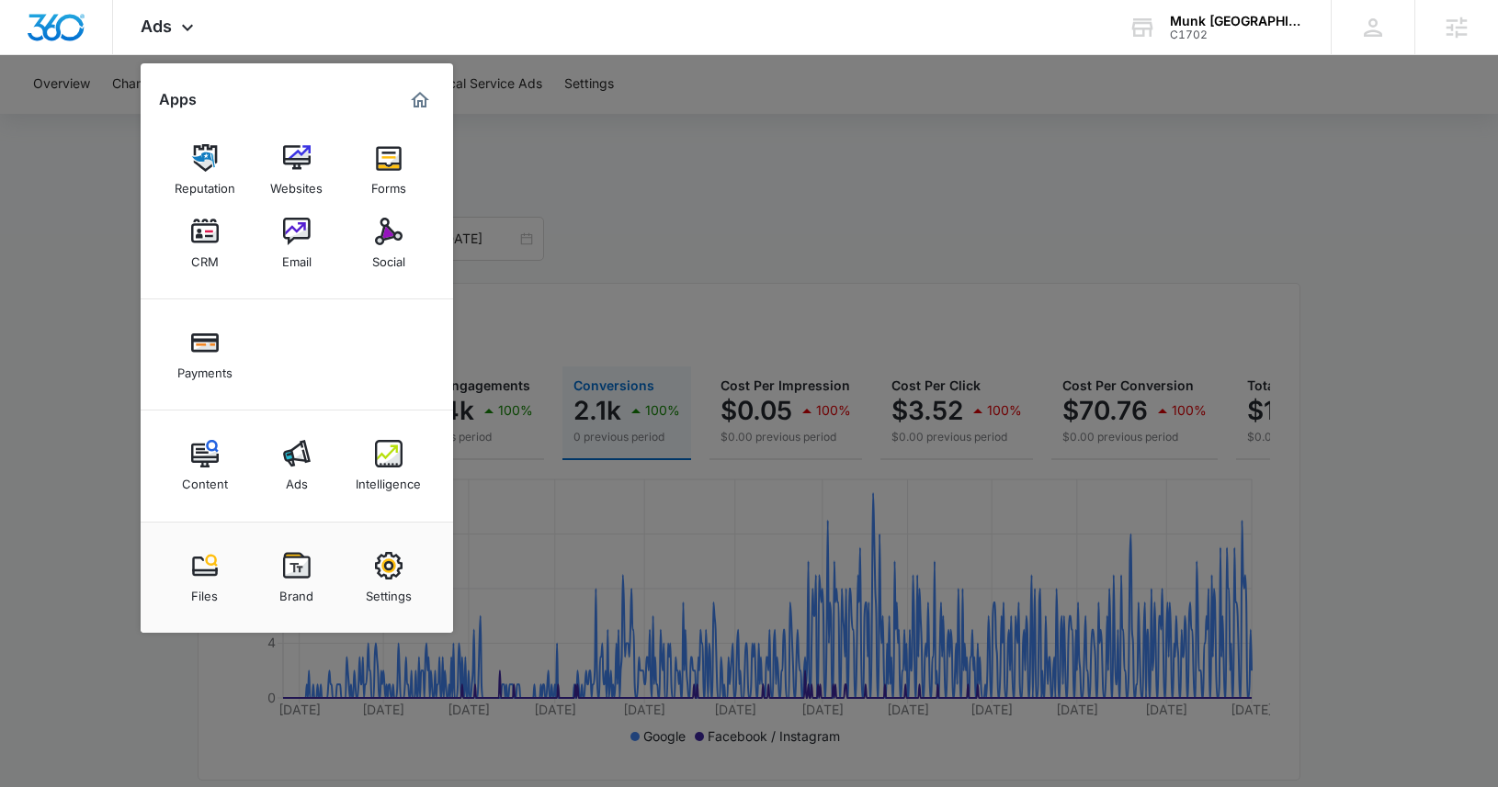
click at [202, 468] on div "Content" at bounding box center [205, 480] width 46 height 24
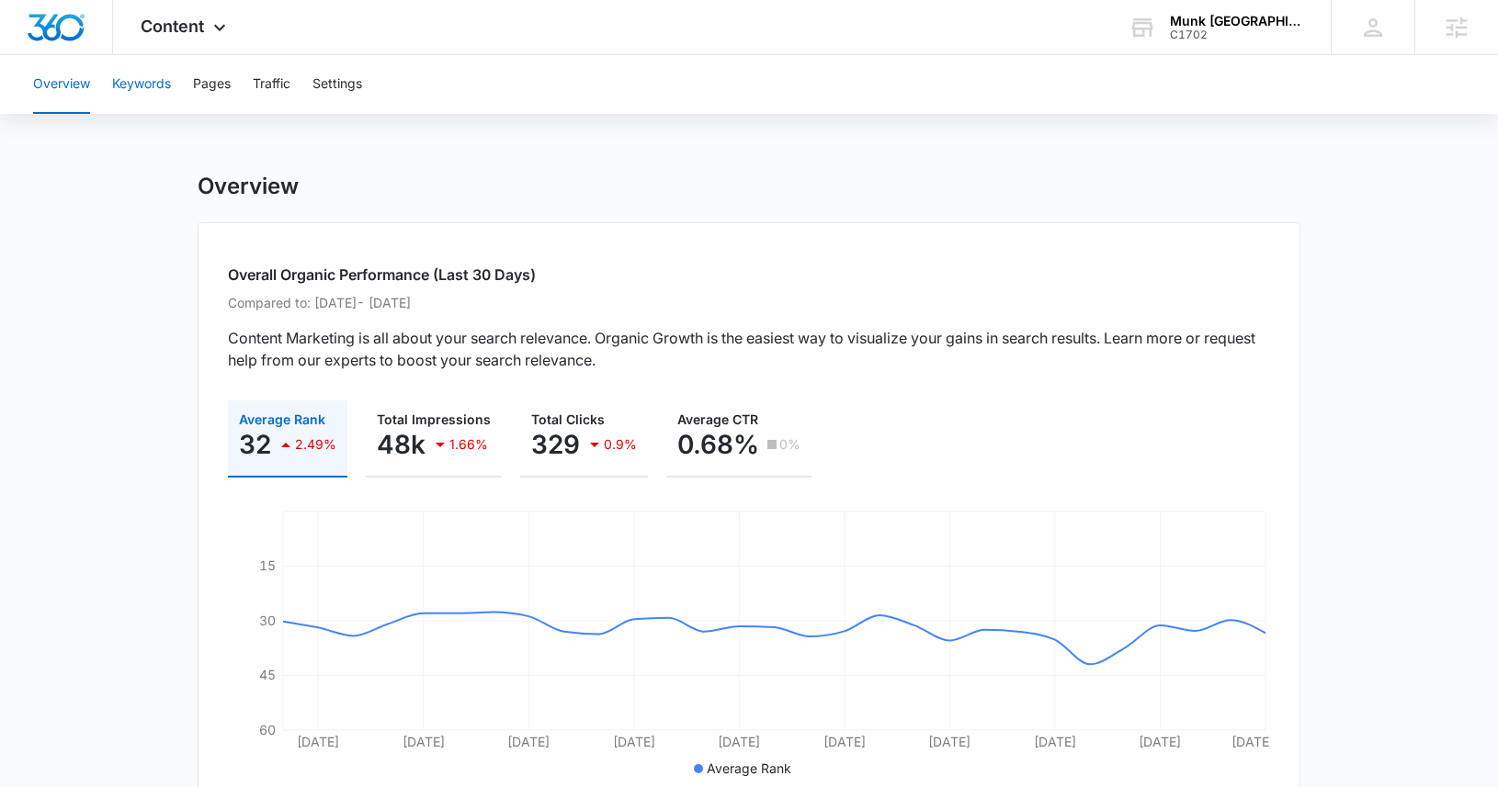
click at [144, 89] on button "Keywords" at bounding box center [141, 84] width 59 height 59
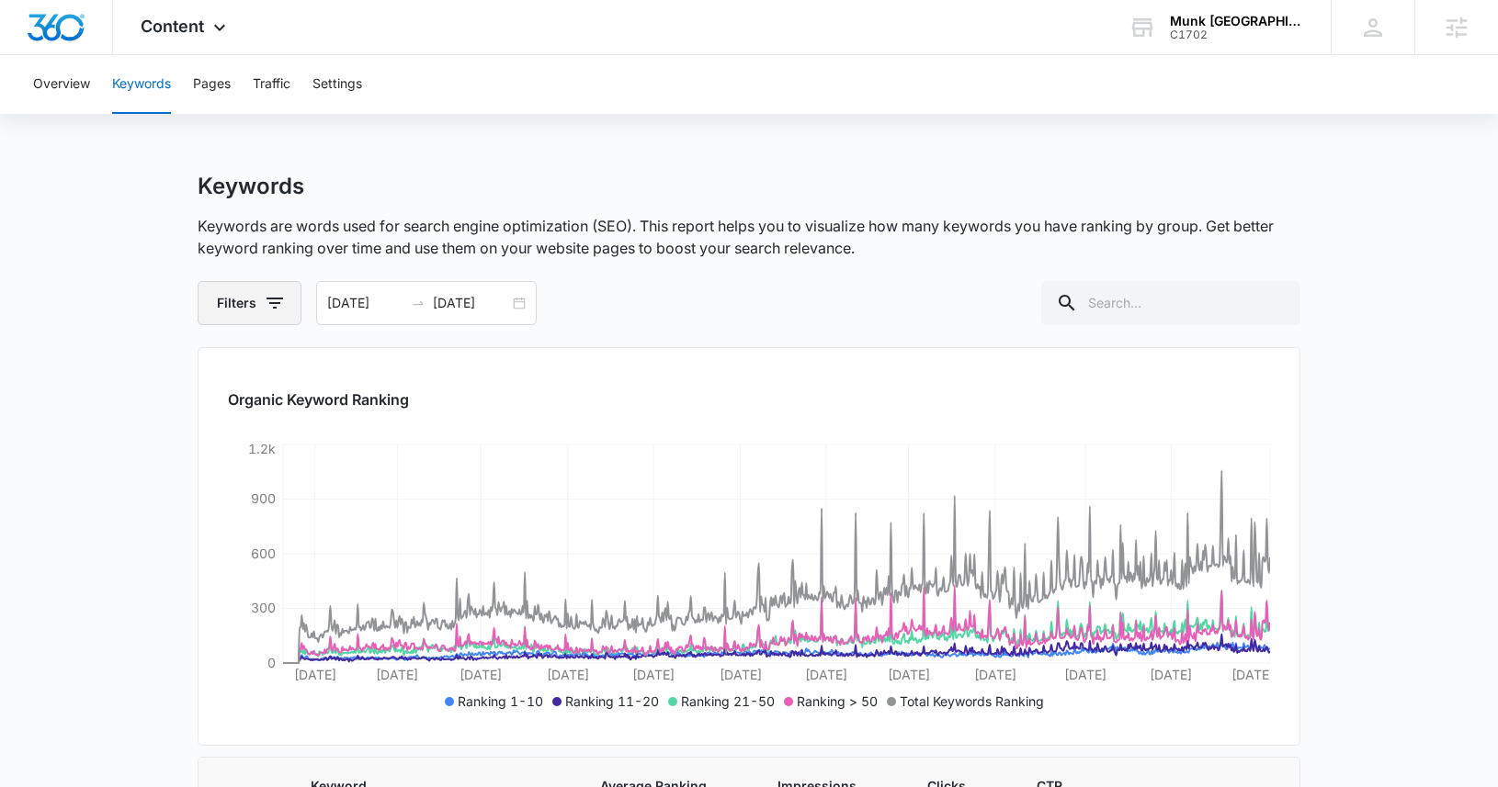
click at [233, 301] on button "Filters" at bounding box center [250, 303] width 104 height 44
click at [233, 443] on icon at bounding box center [230, 444] width 17 height 17
click at [221, 444] on input "1-10" at bounding box center [221, 444] width 1 height 1
checkbox input "true"
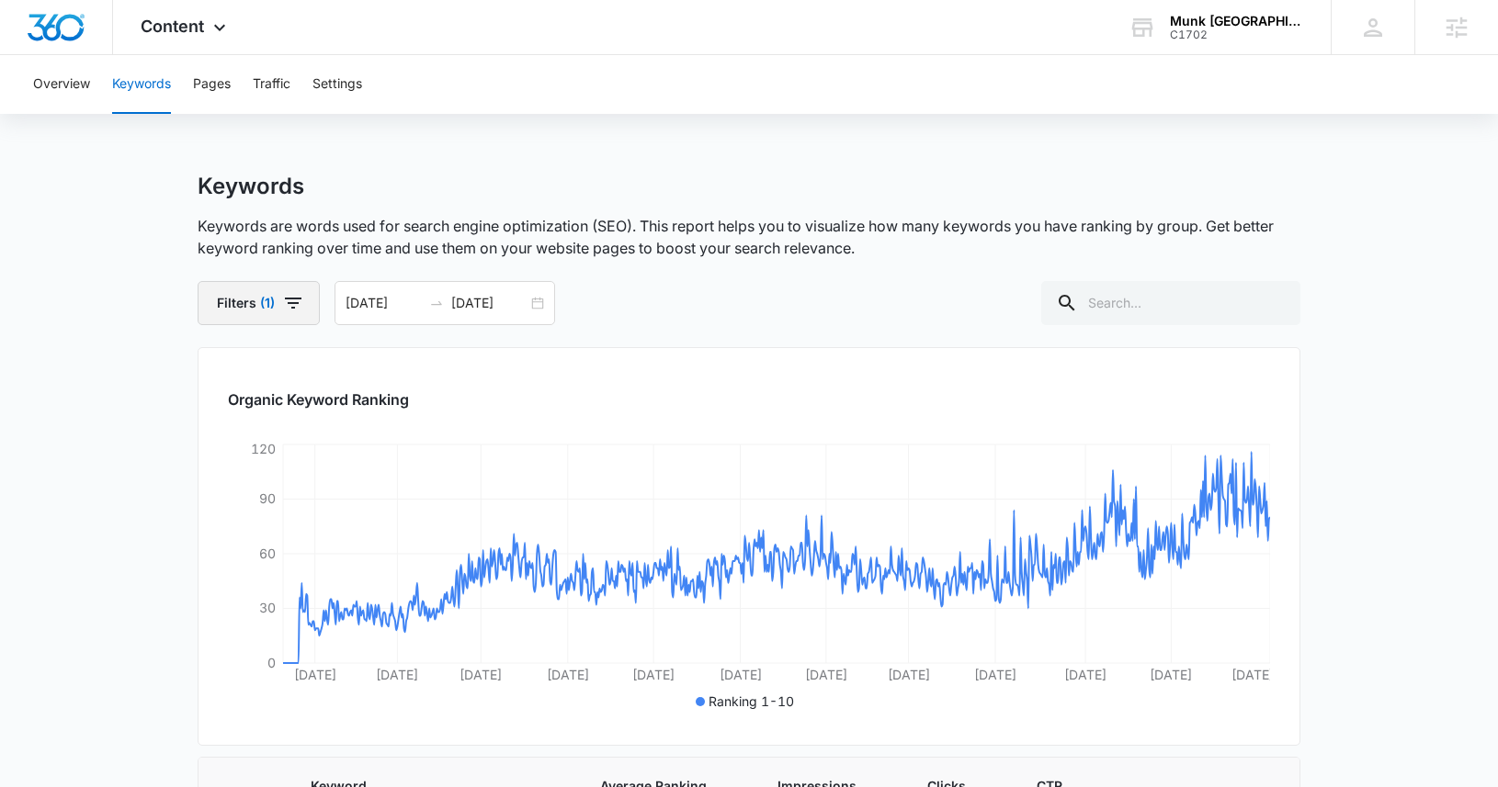
click at [232, 300] on button "Filters (1)" at bounding box center [259, 303] width 122 height 44
drag, startPoint x: 235, startPoint y: 449, endPoint x: 166, endPoint y: 425, distance: 72.9
click at [235, 449] on icon at bounding box center [230, 444] width 17 height 17
click at [221, 445] on input "1-10" at bounding box center [221, 444] width 1 height 1
checkbox input "false"
